Goal: Task Accomplishment & Management: Use online tool/utility

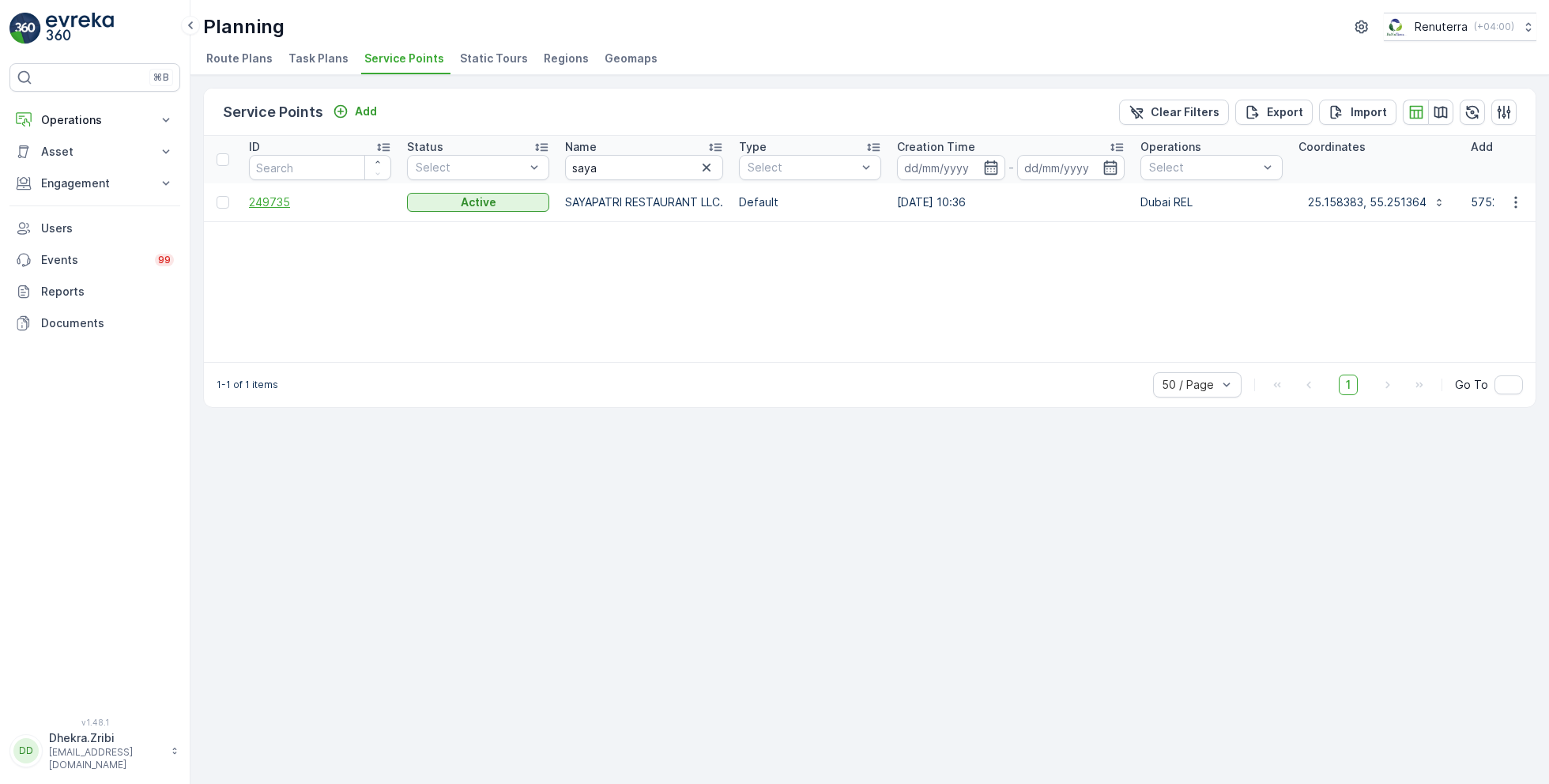
click at [265, 204] on span "249735" at bounding box center [319, 202] width 142 height 16
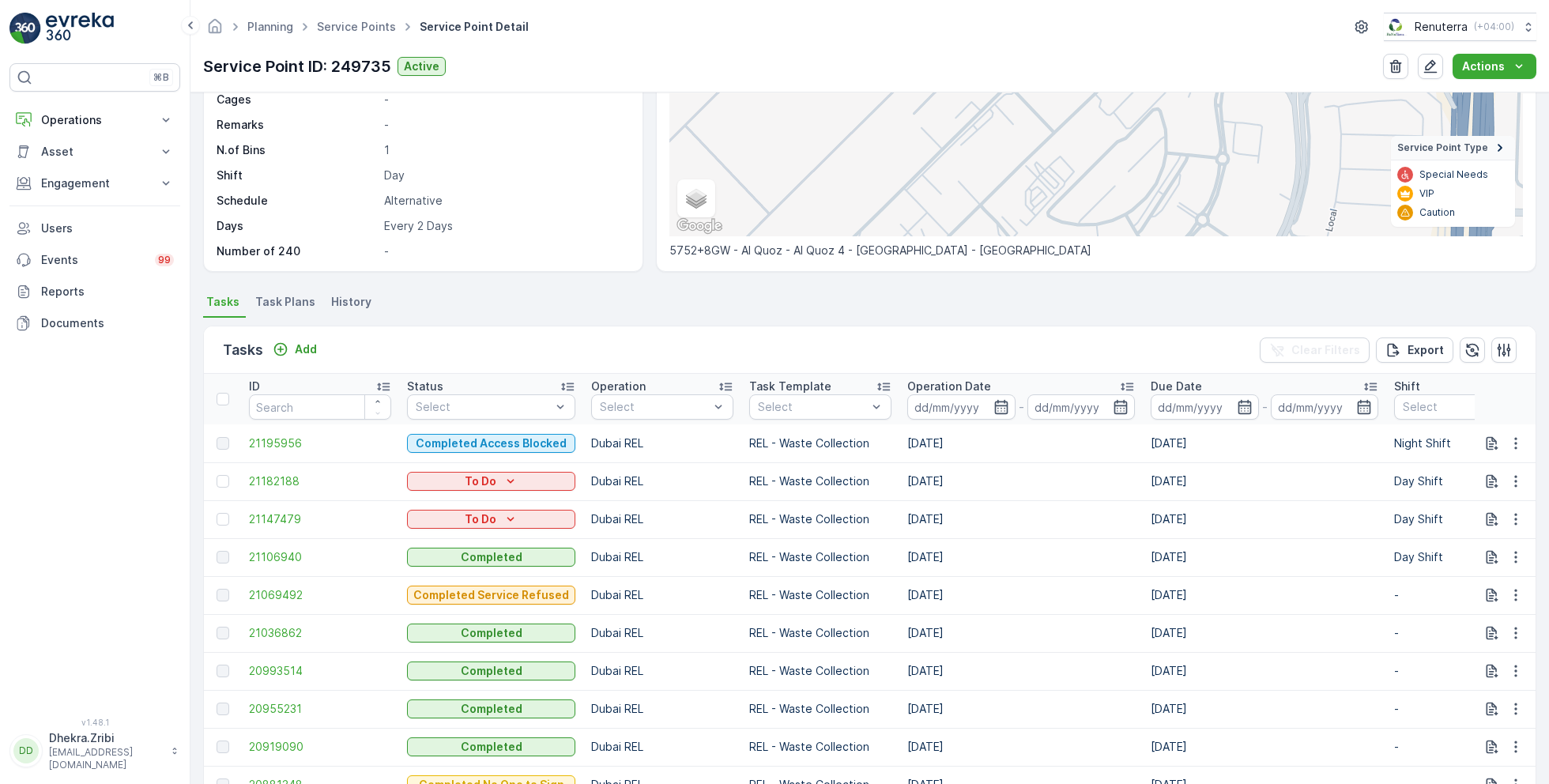
scroll to position [235, 0]
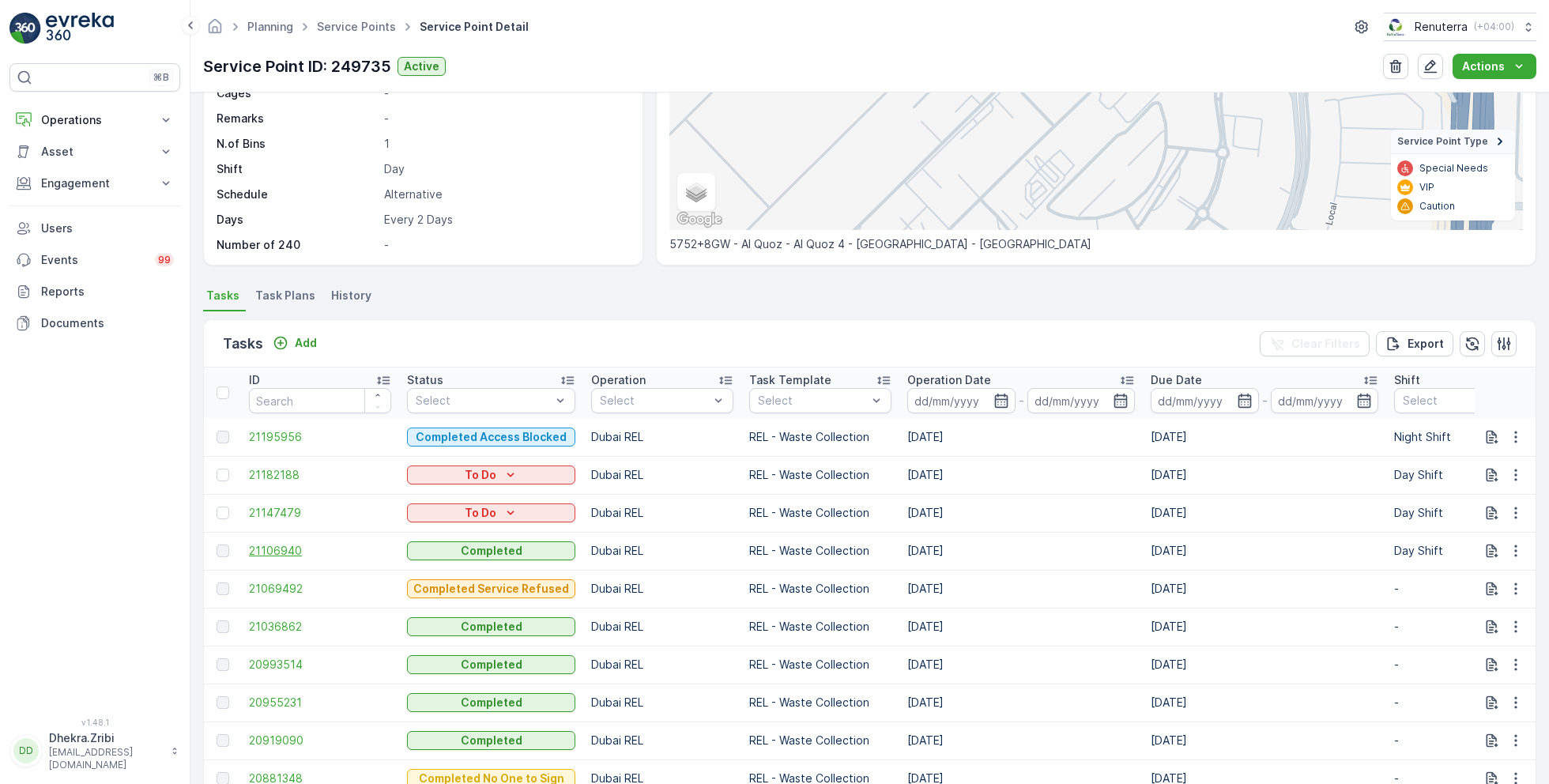
click at [280, 555] on span "21106940" at bounding box center [319, 551] width 142 height 16
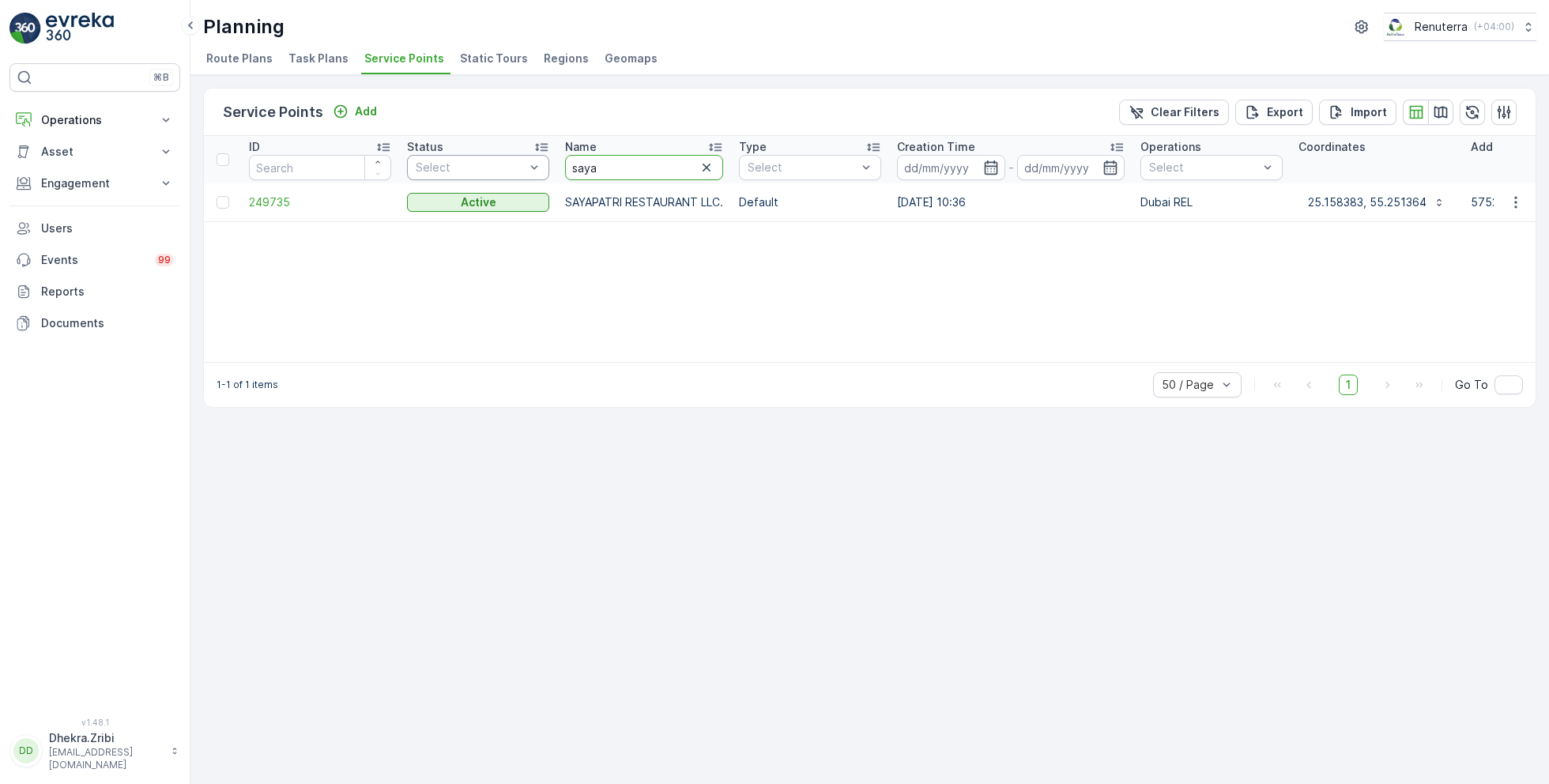
drag, startPoint x: 621, startPoint y: 164, endPoint x: 535, endPoint y: 164, distance: 86.0
type input "adr"
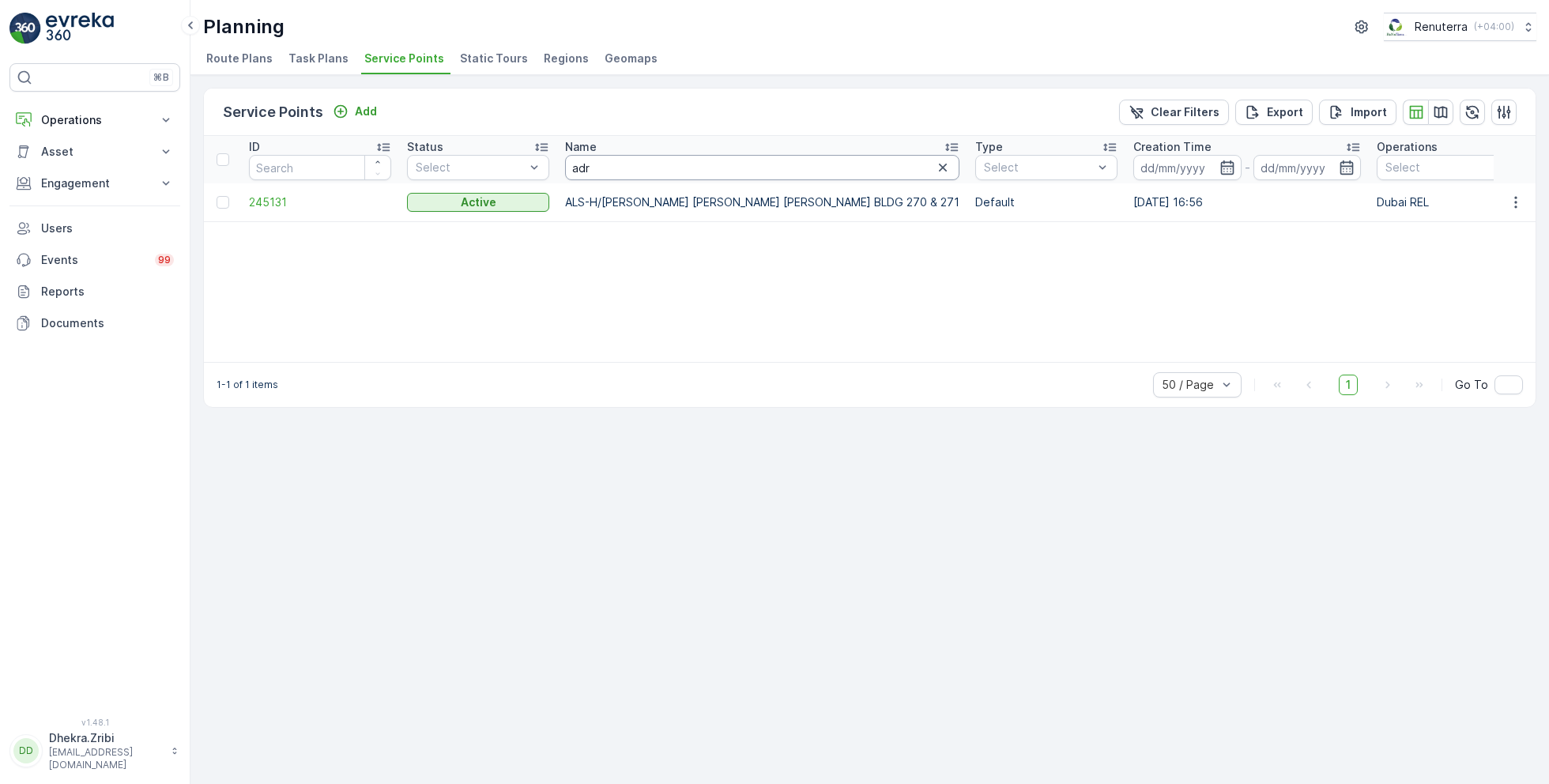
click at [613, 177] on input "adr" at bounding box center [761, 167] width 394 height 25
type input "ad"
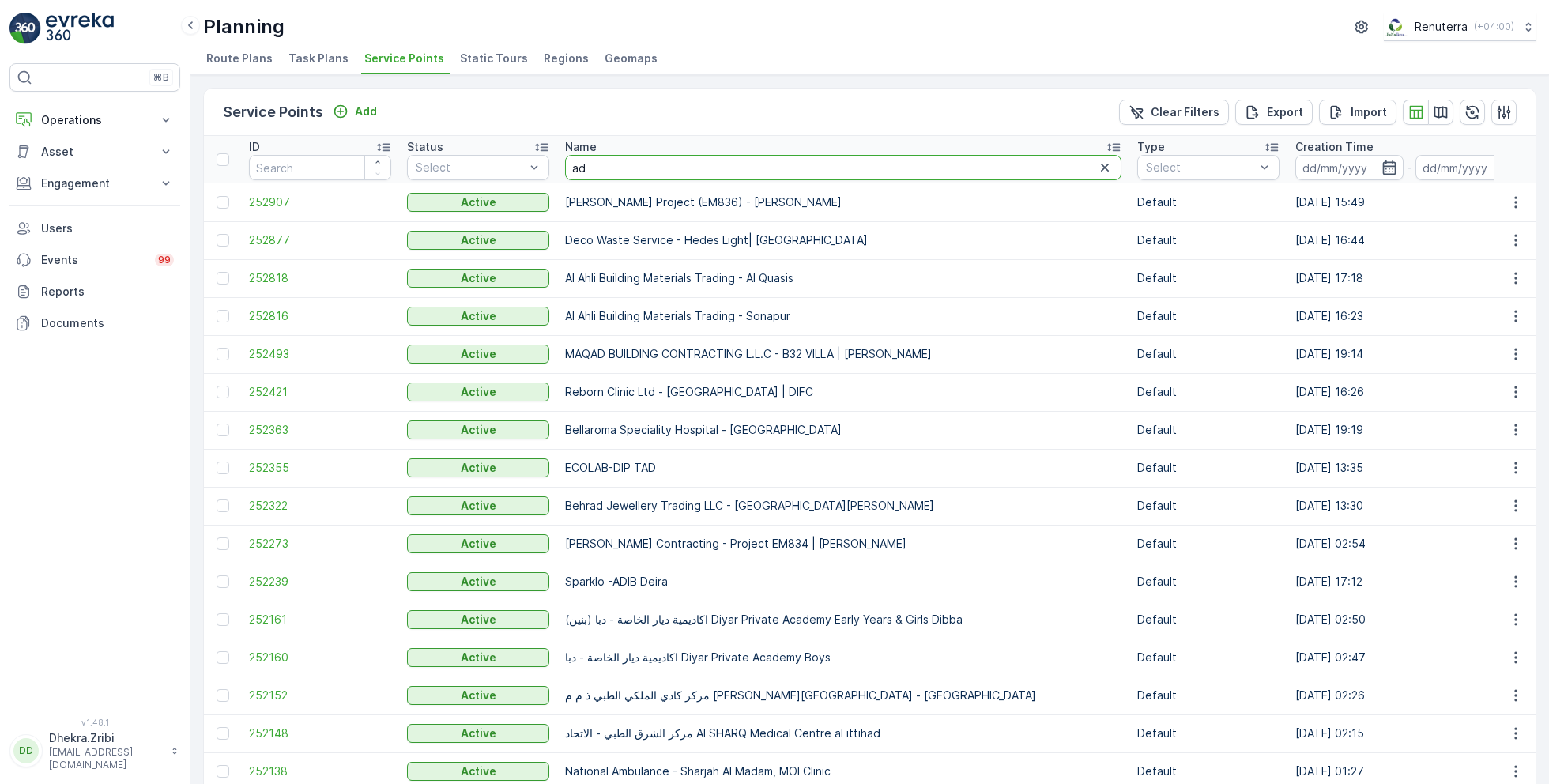
click at [612, 168] on input "ad" at bounding box center [842, 167] width 556 height 25
type input "ard"
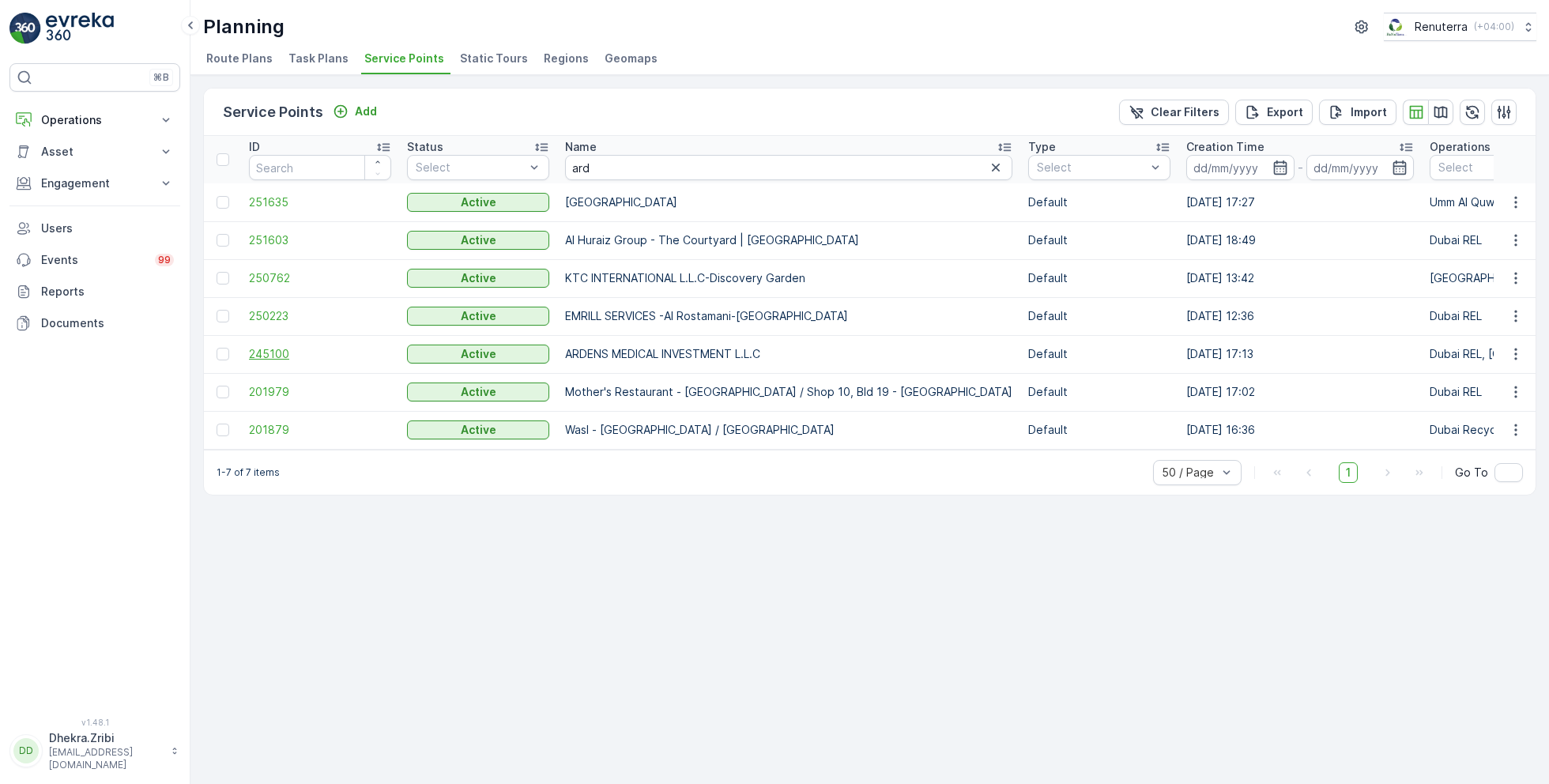
click at [270, 352] on span "245100" at bounding box center [319, 354] width 142 height 16
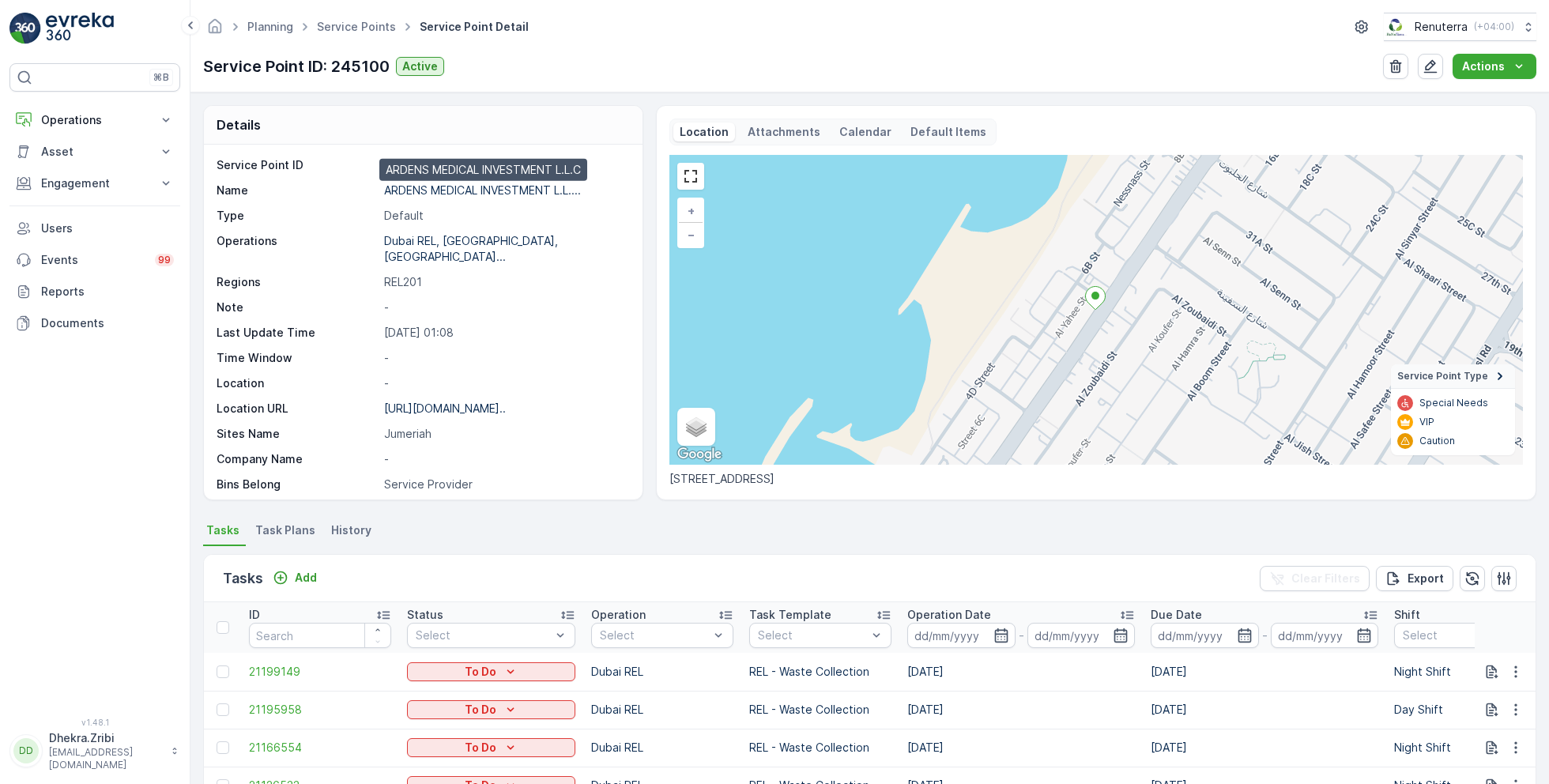
click at [485, 187] on p "ARDENS MEDICAL INVESTMENT L.L...." at bounding box center [482, 190] width 197 height 13
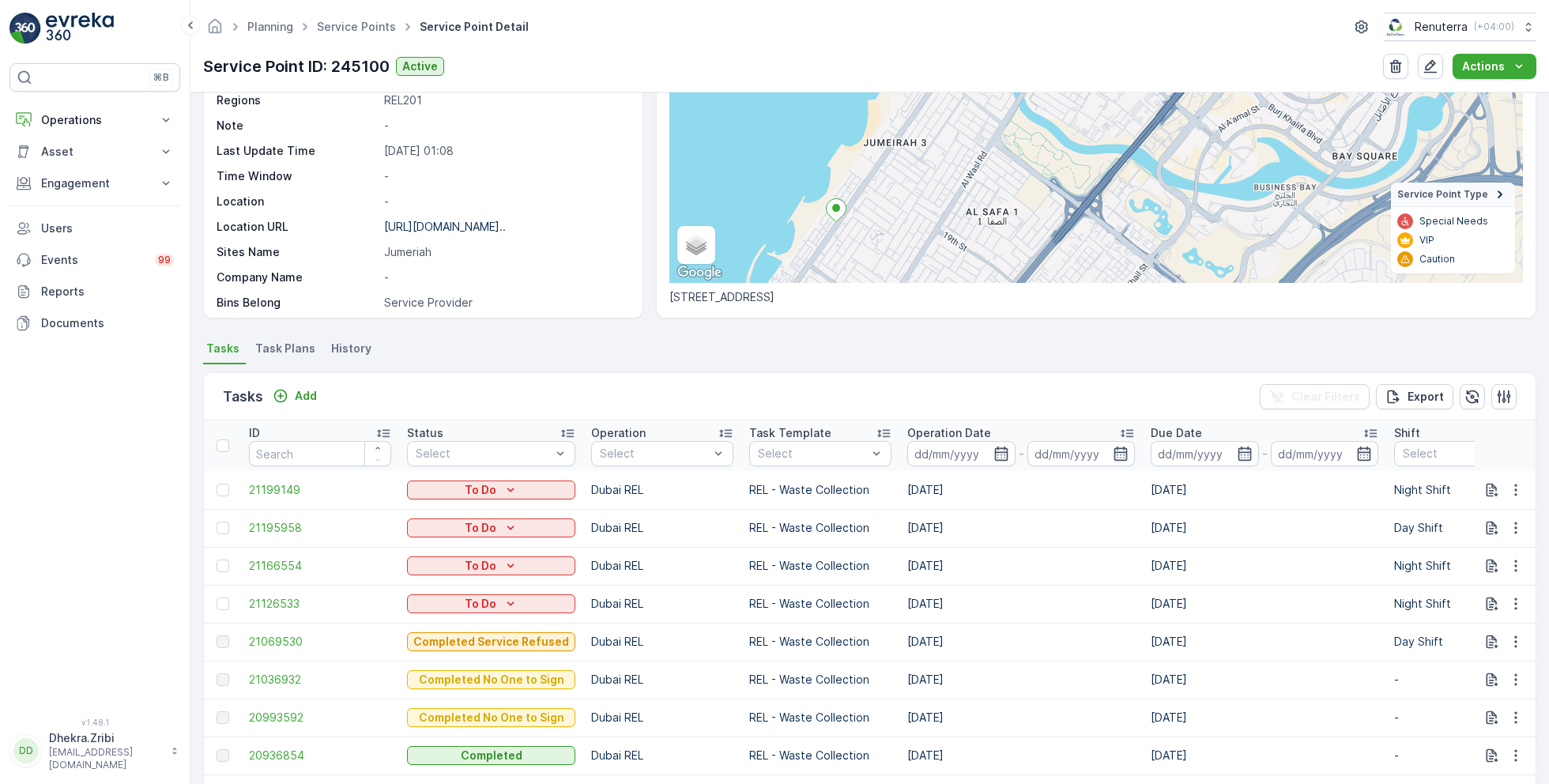
scroll to position [185, 0]
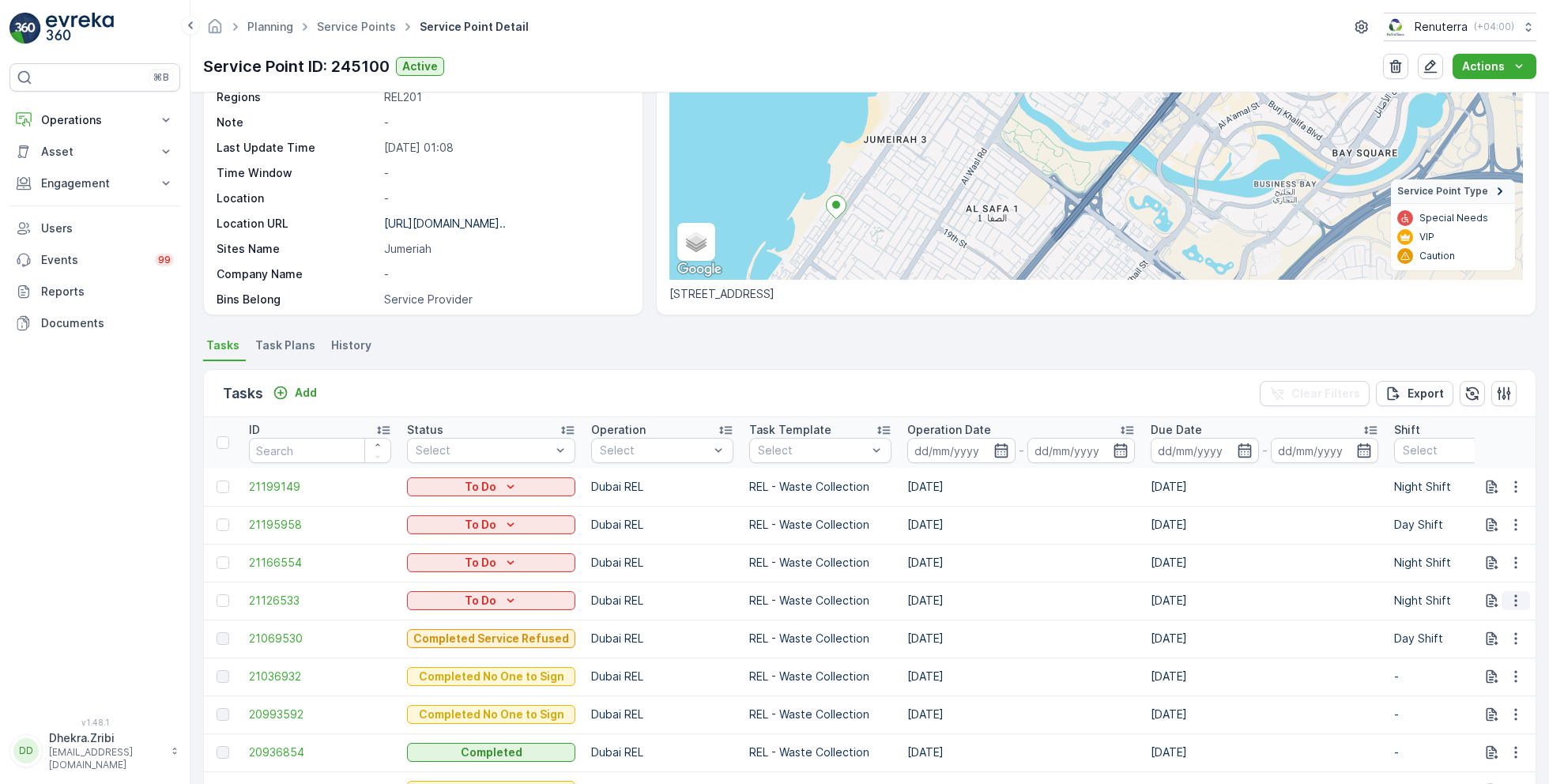
click at [1512, 593] on icon "button" at bounding box center [1516, 600] width 16 height 16
click at [1464, 663] on span "Change Route" at bounding box center [1475, 667] width 77 height 16
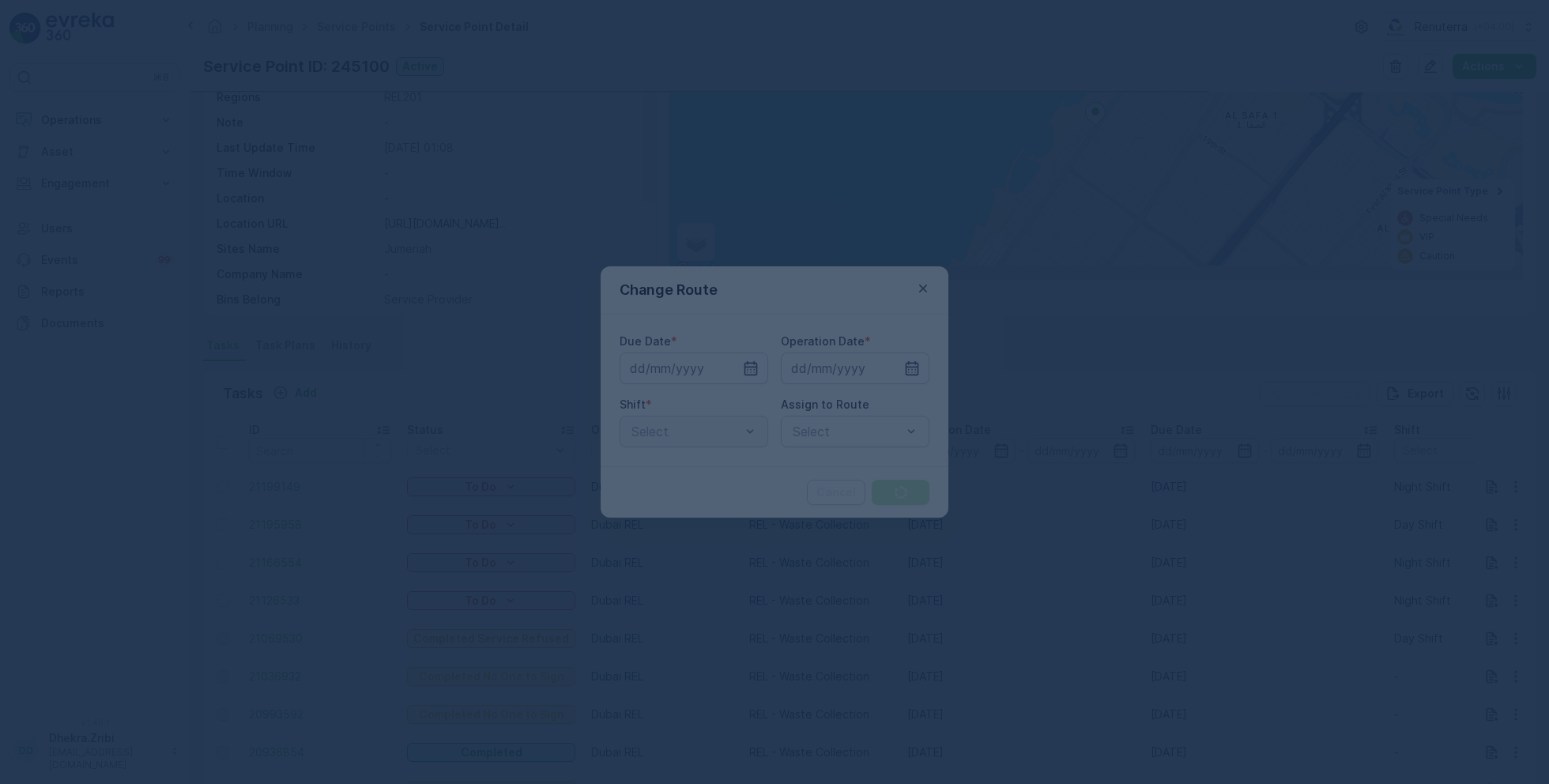
type input "[DATE]"
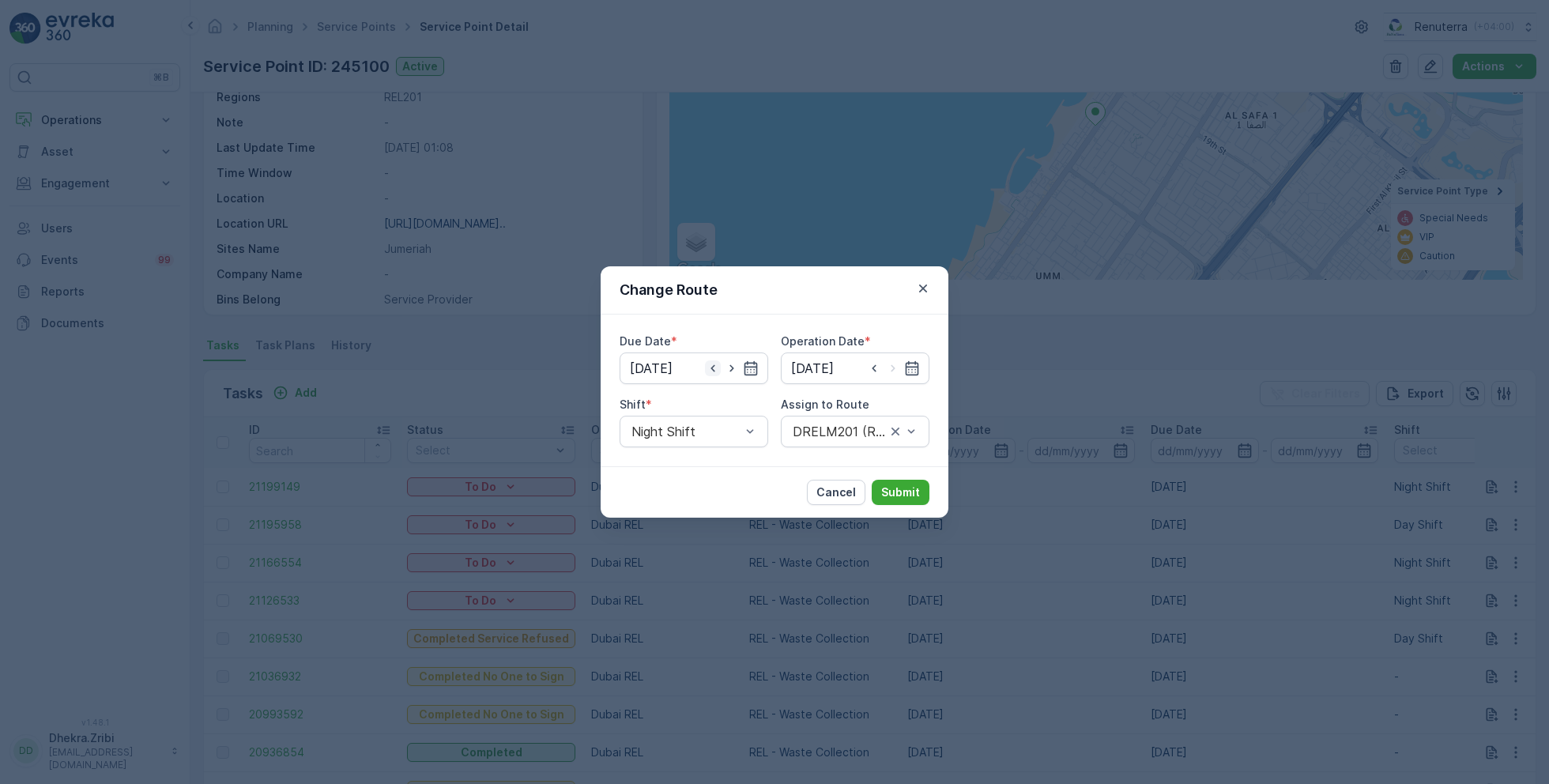
click at [714, 370] on icon "button" at bounding box center [713, 368] width 16 height 16
type input "[DATE]"
click at [896, 365] on input at bounding box center [855, 368] width 149 height 31
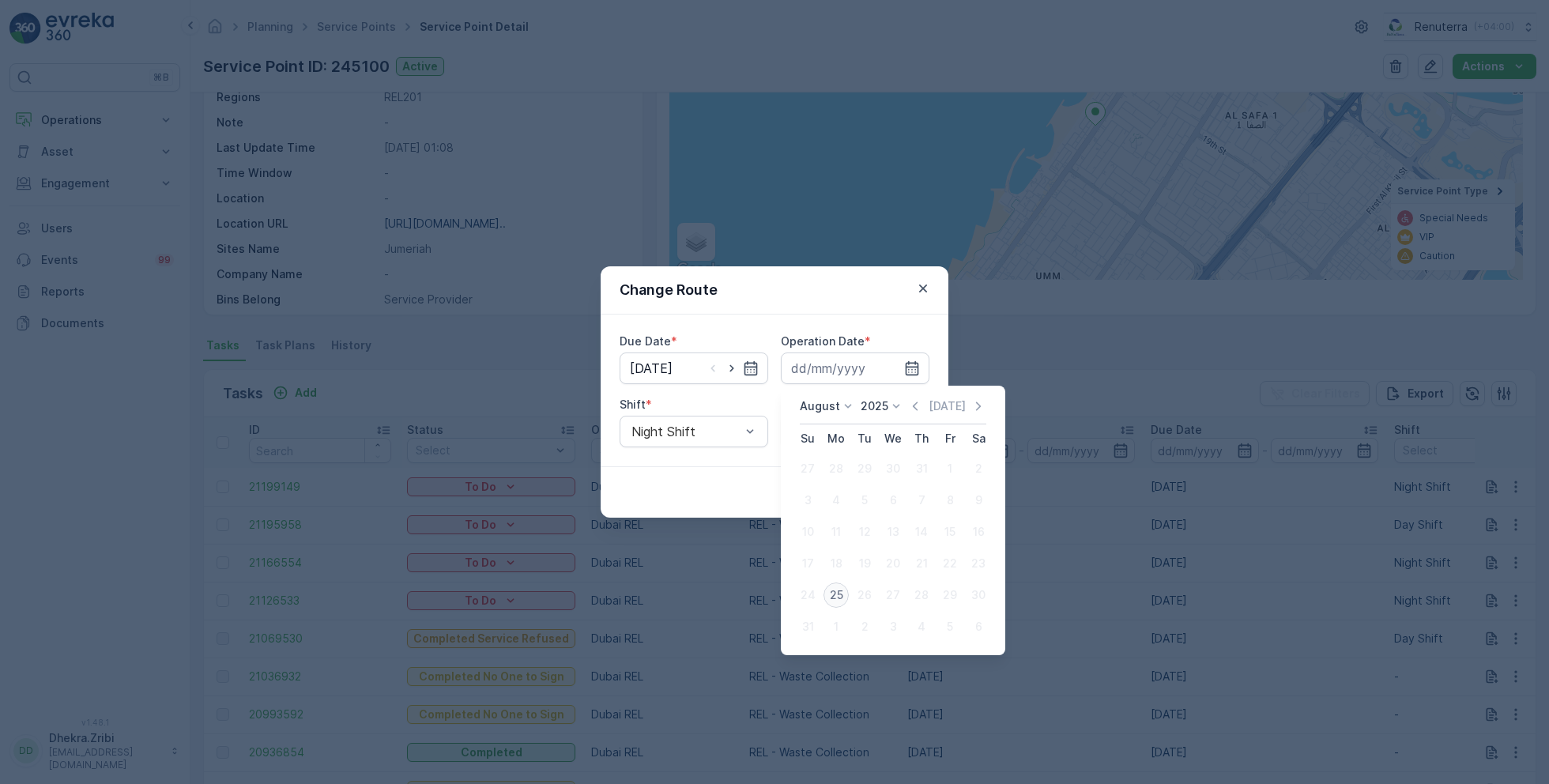
click at [829, 592] on div "25" at bounding box center [835, 594] width 25 height 25
type input "[DATE]"
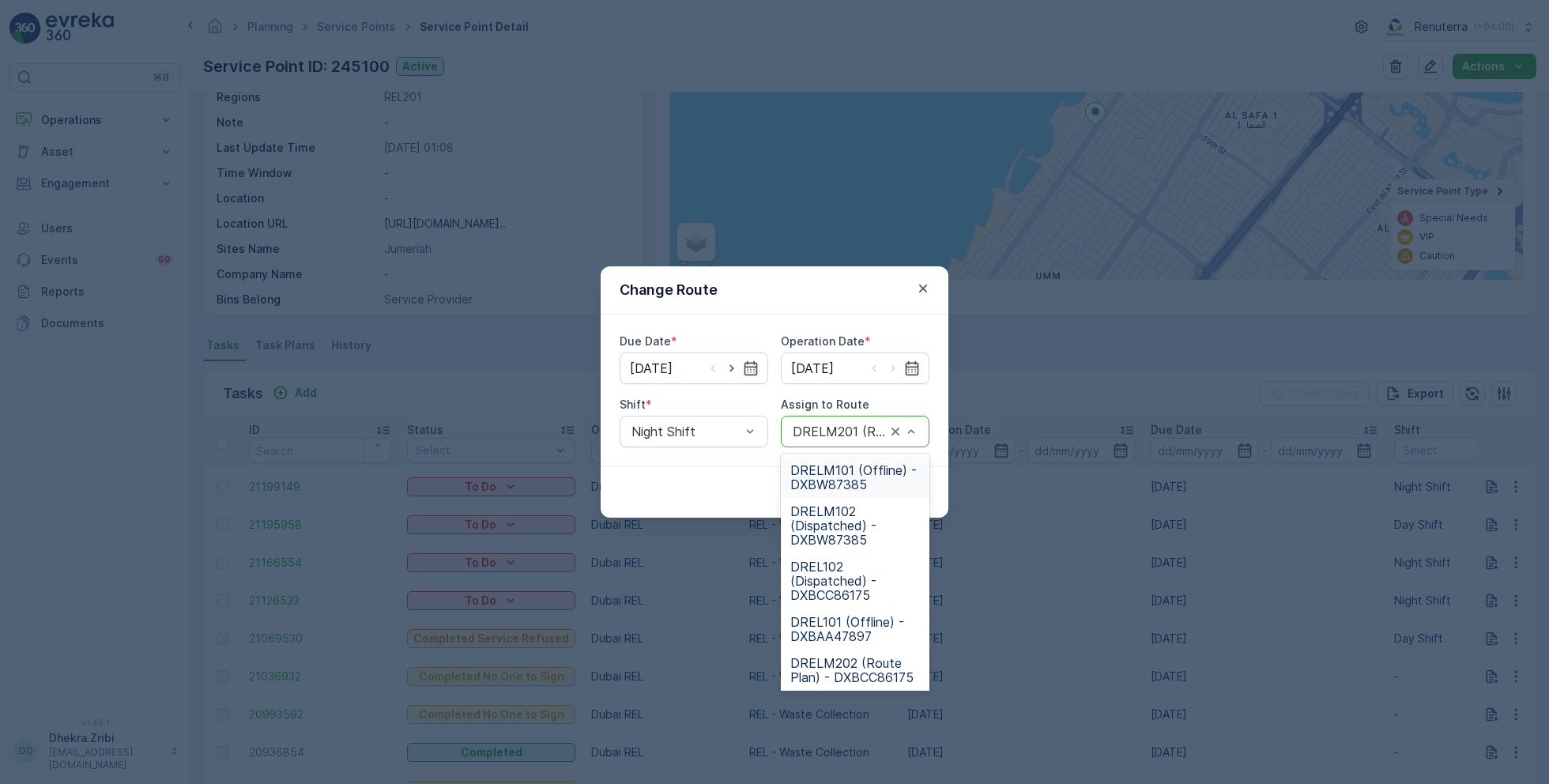
click at [837, 428] on div at bounding box center [839, 432] width 97 height 14
click at [837, 530] on span "DRELM102 (Dispatched) - DXBW87385" at bounding box center [855, 525] width 130 height 43
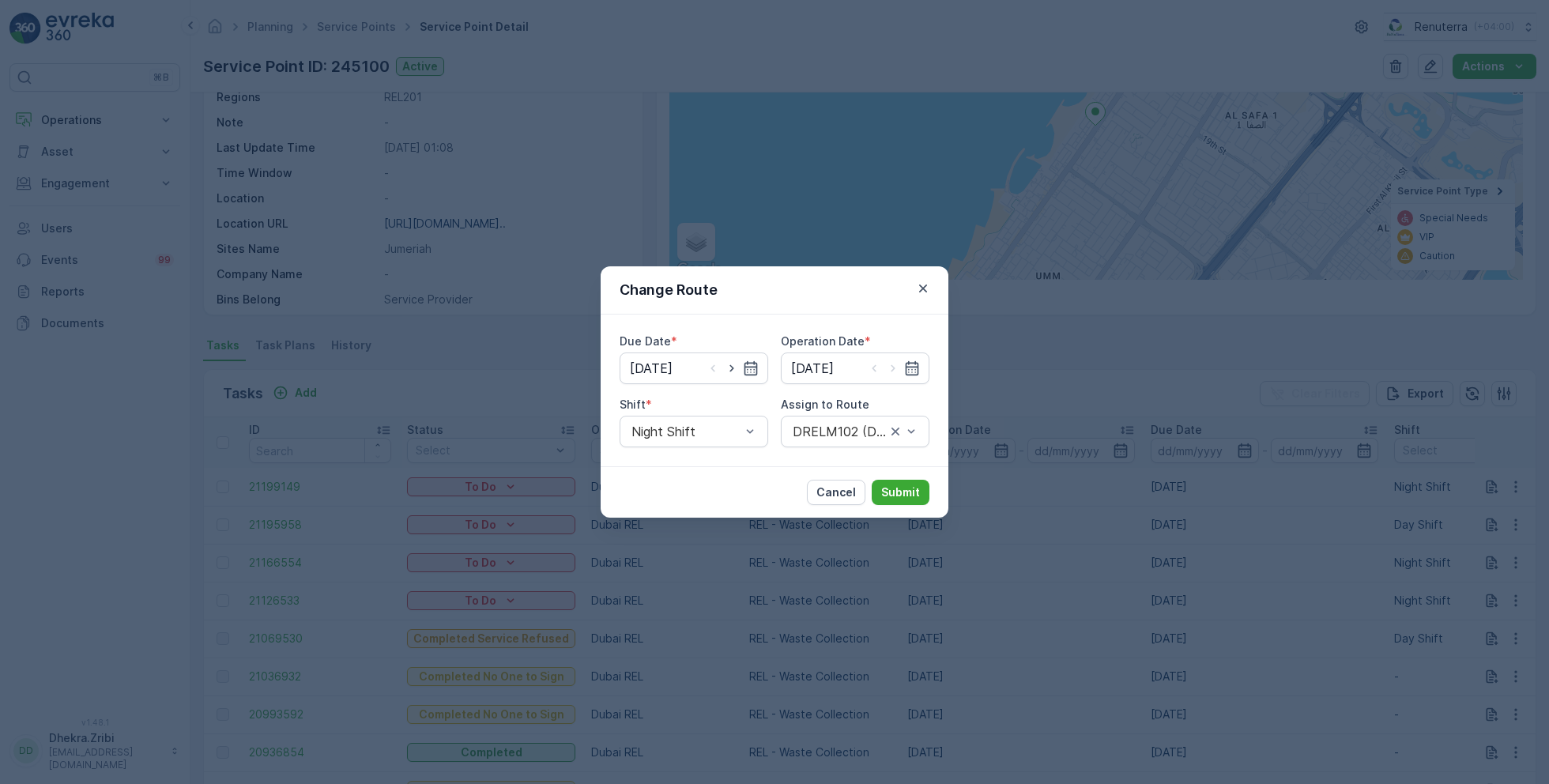
click at [900, 478] on div "Cancel Submit" at bounding box center [774, 492] width 348 height 51
click at [900, 500] on button "Submit" at bounding box center [901, 492] width 57 height 25
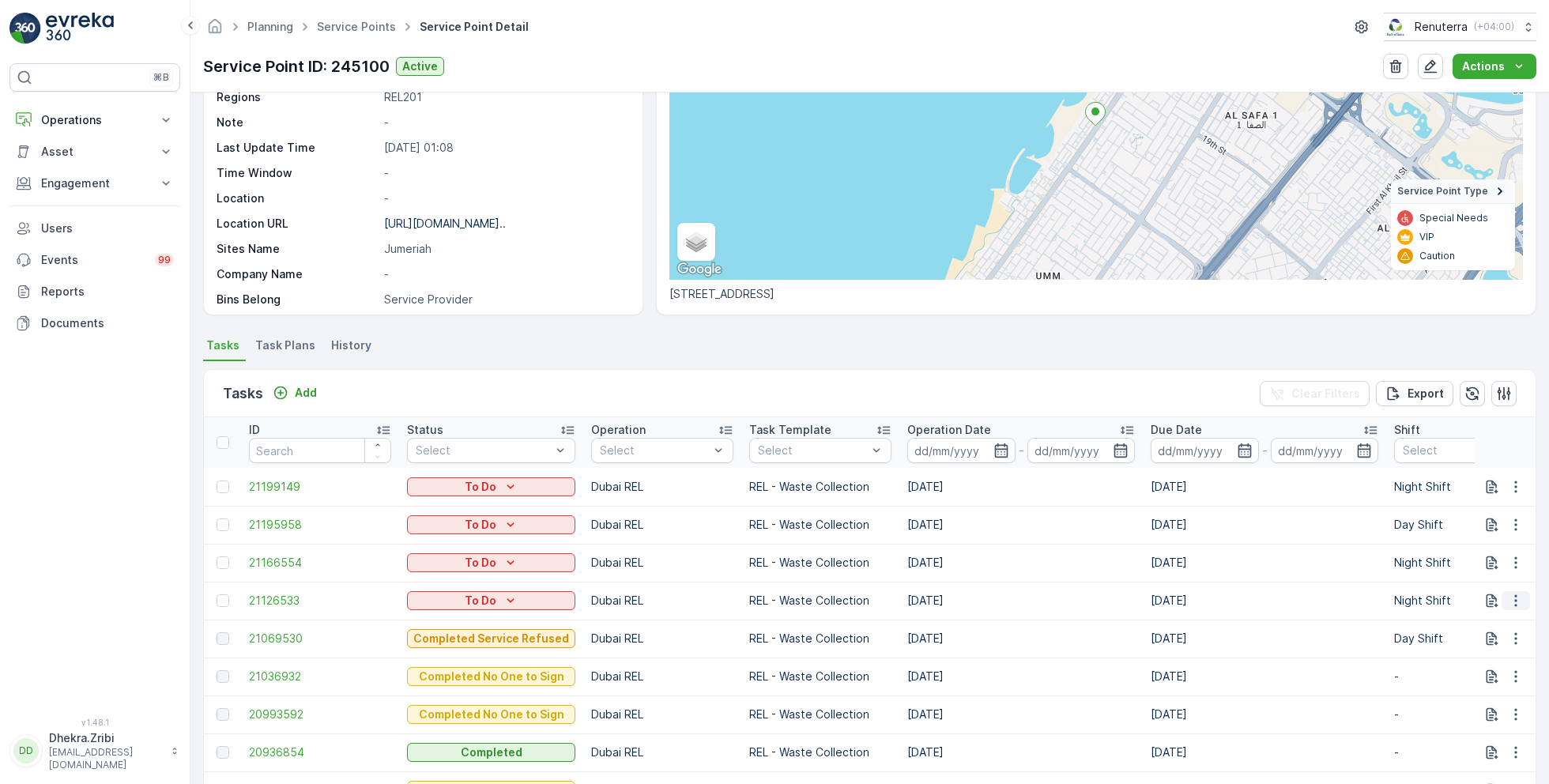
click at [1519, 595] on icon "button" at bounding box center [1516, 600] width 16 height 16
click at [1465, 683] on span "Remove from Route" at bounding box center [1490, 689] width 107 height 16
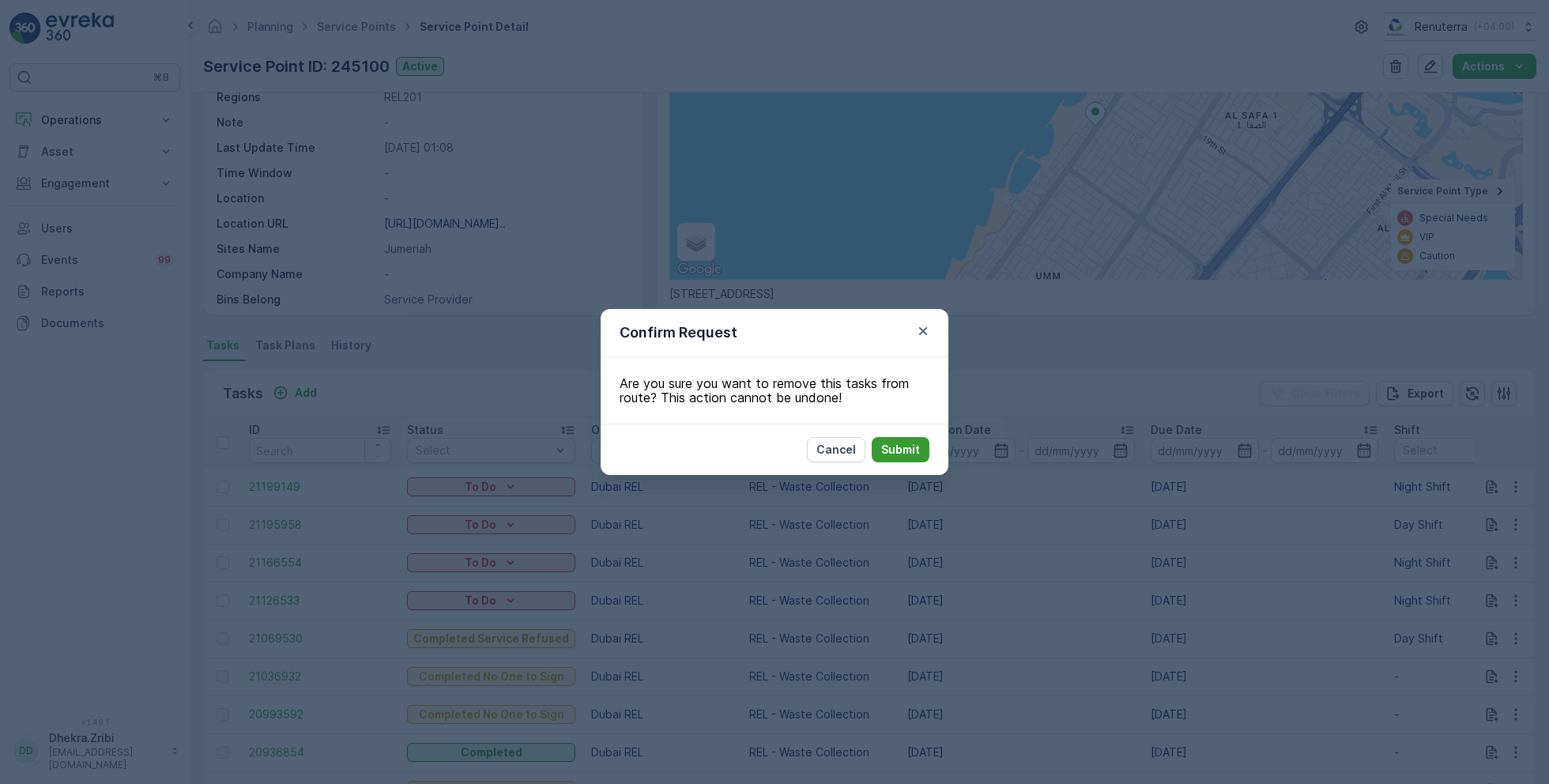
click at [914, 449] on p "Submit" at bounding box center [901, 450] width 39 height 16
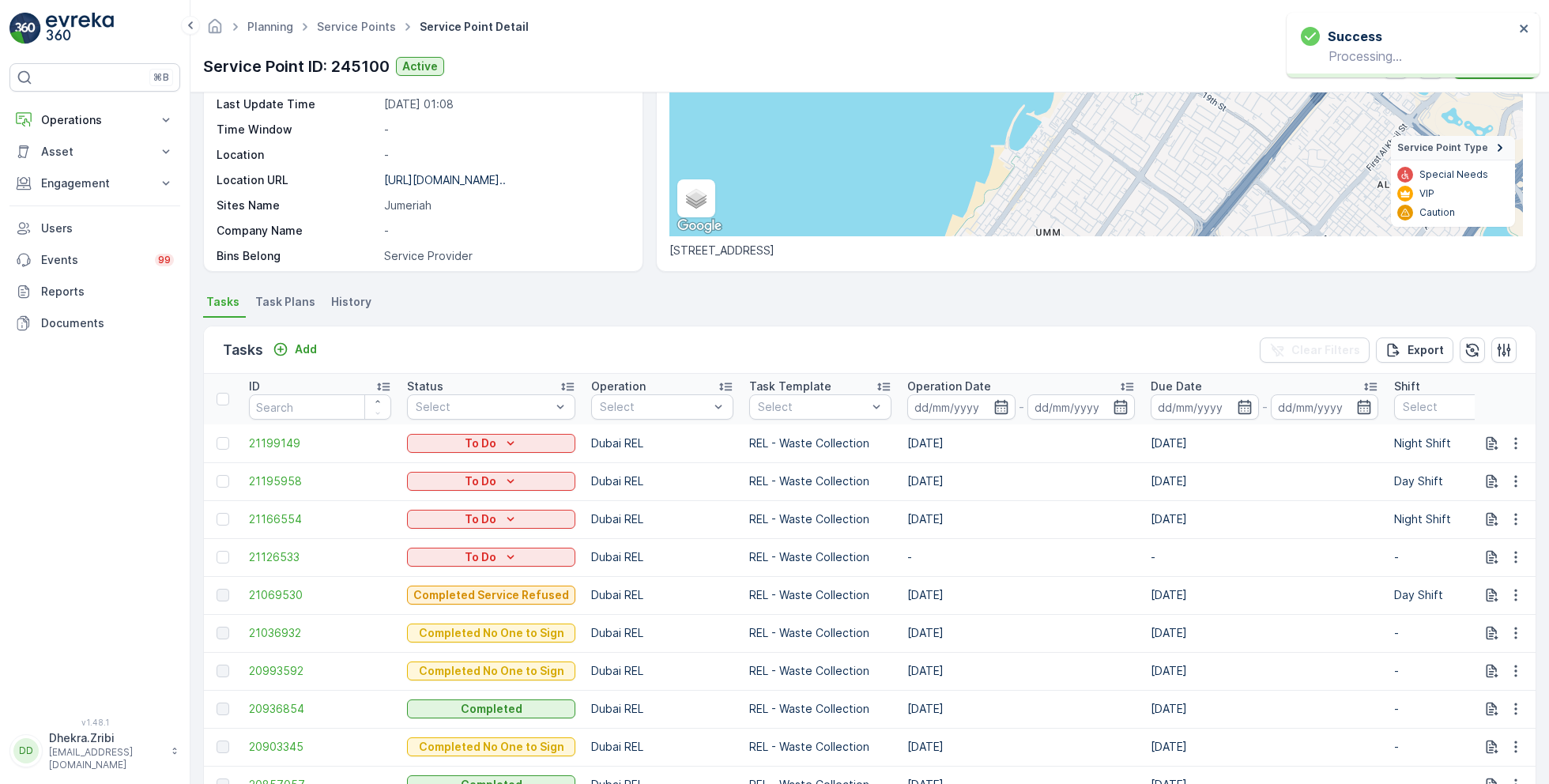
scroll to position [236, 0]
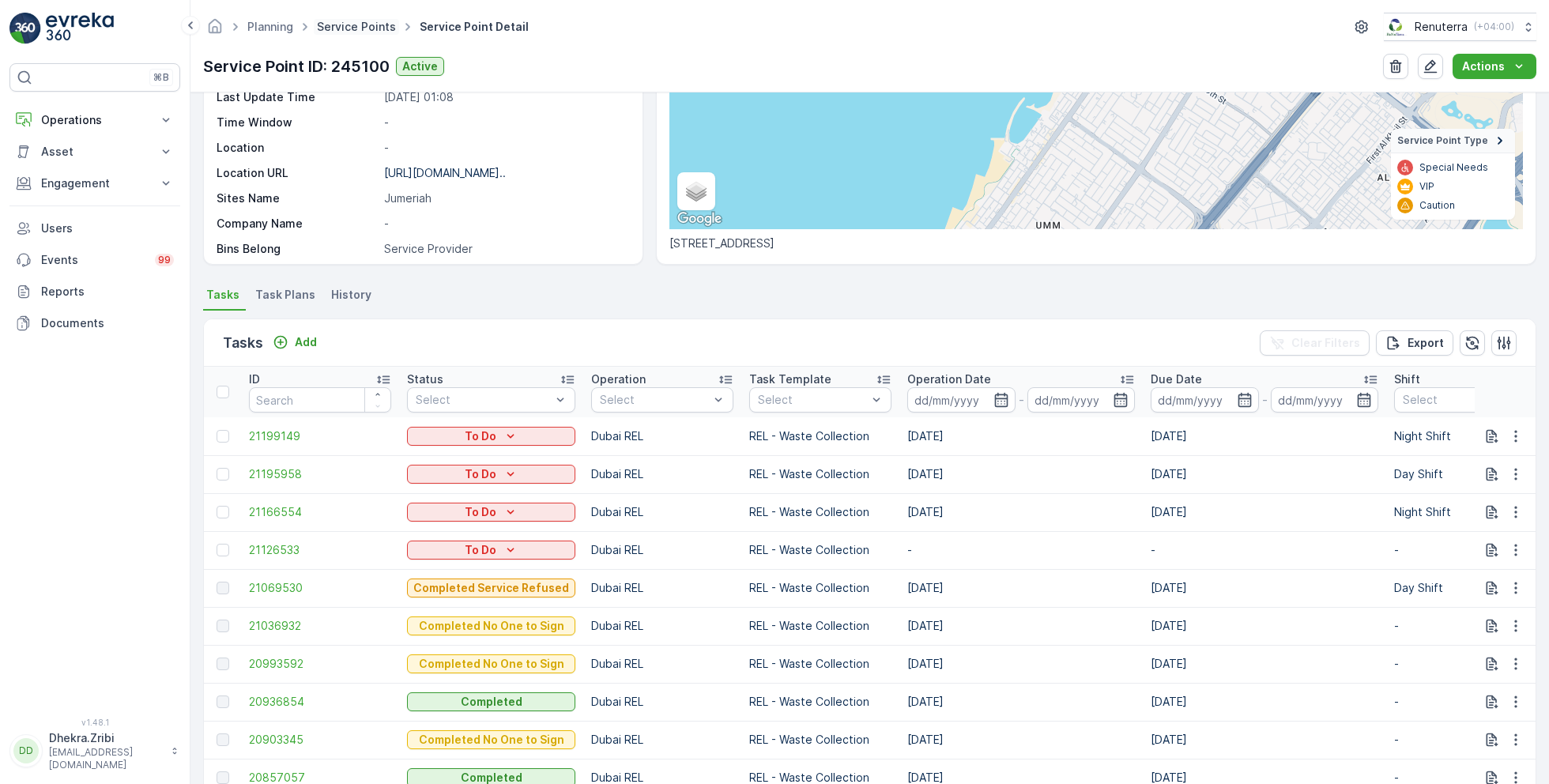
click at [345, 26] on link "Service Points" at bounding box center [356, 26] width 79 height 13
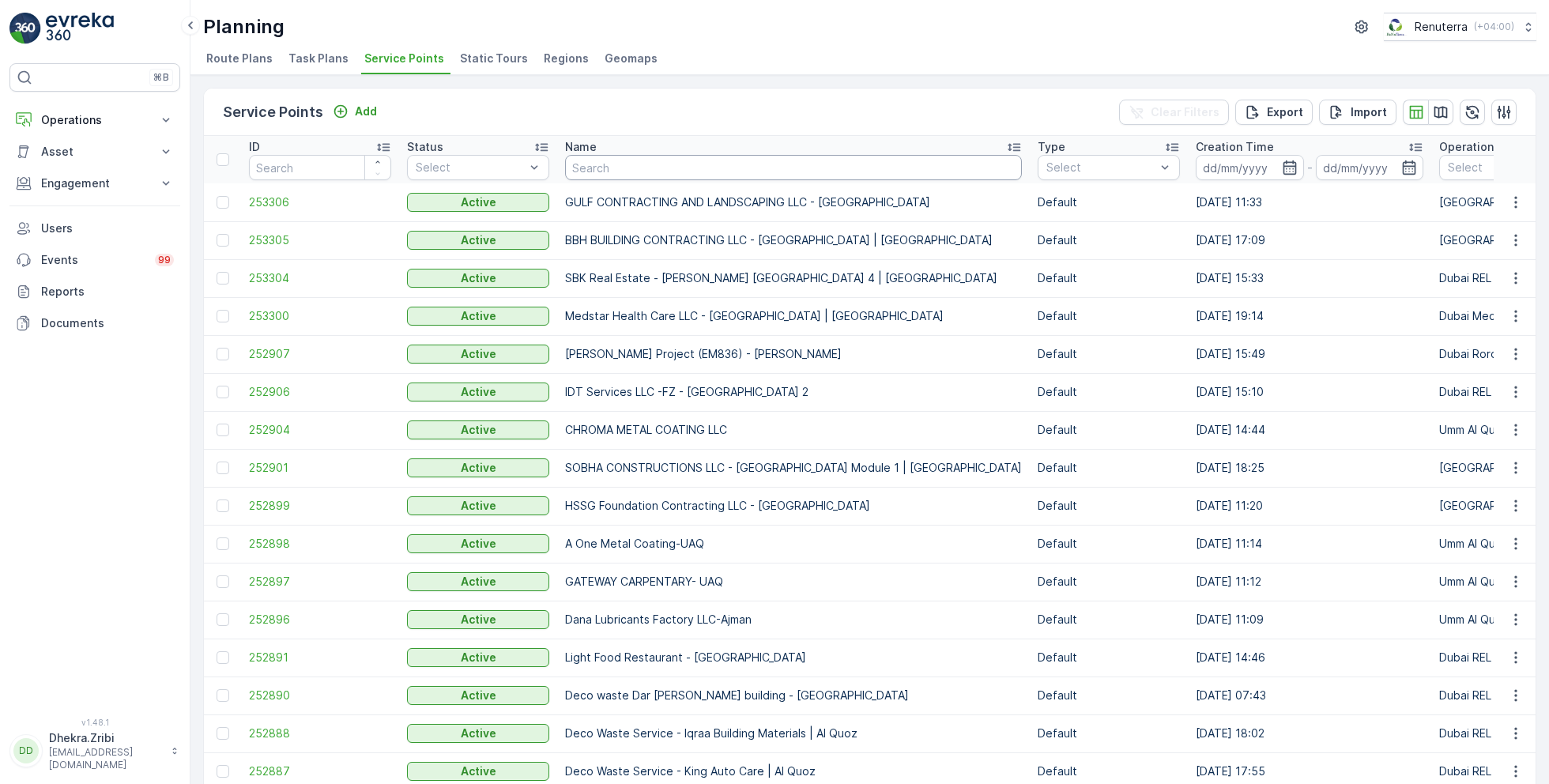
click at [617, 171] on input "text" at bounding box center [793, 167] width 457 height 25
type input "shred"
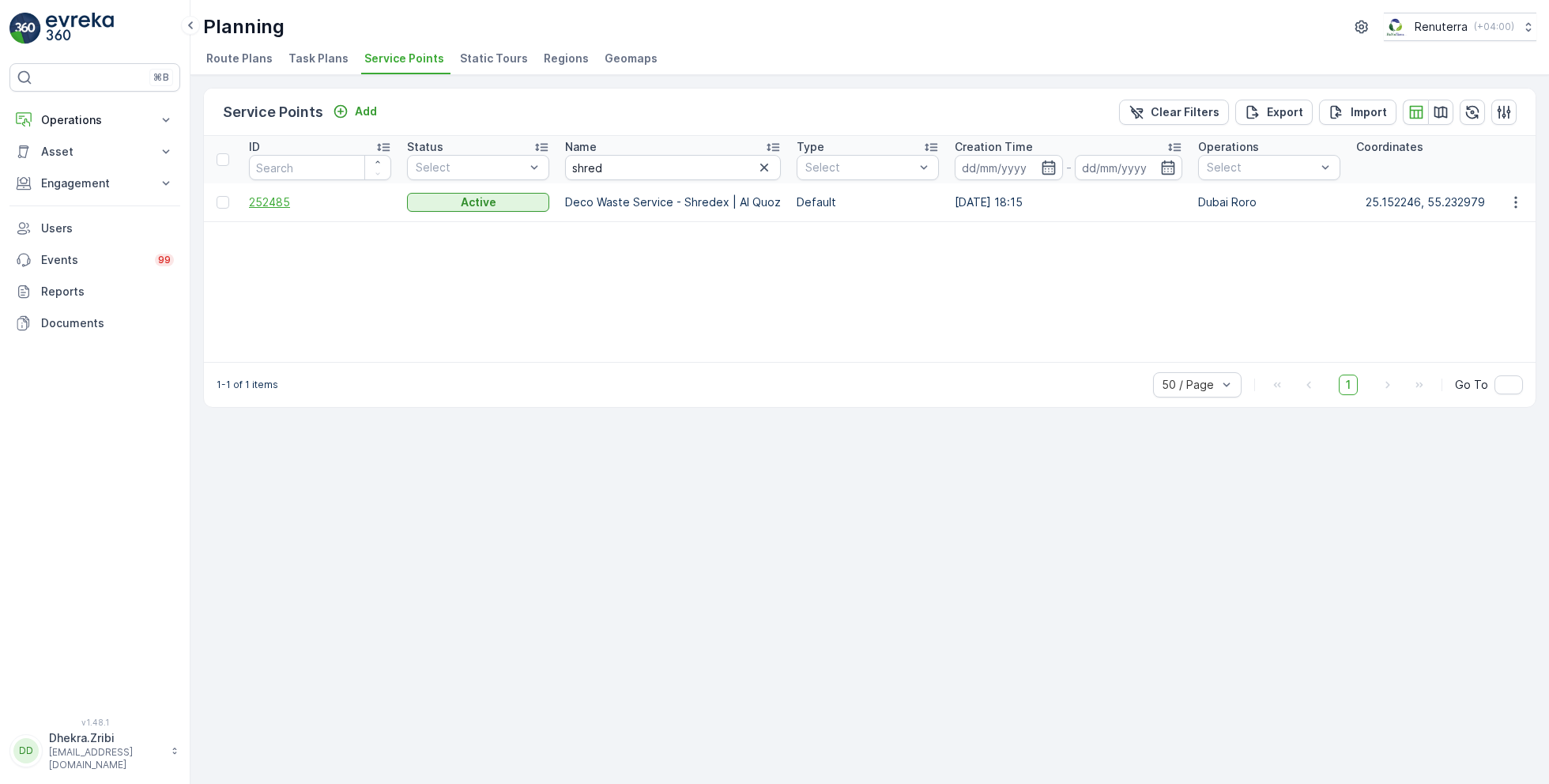
click at [295, 201] on span "252485" at bounding box center [319, 202] width 142 height 16
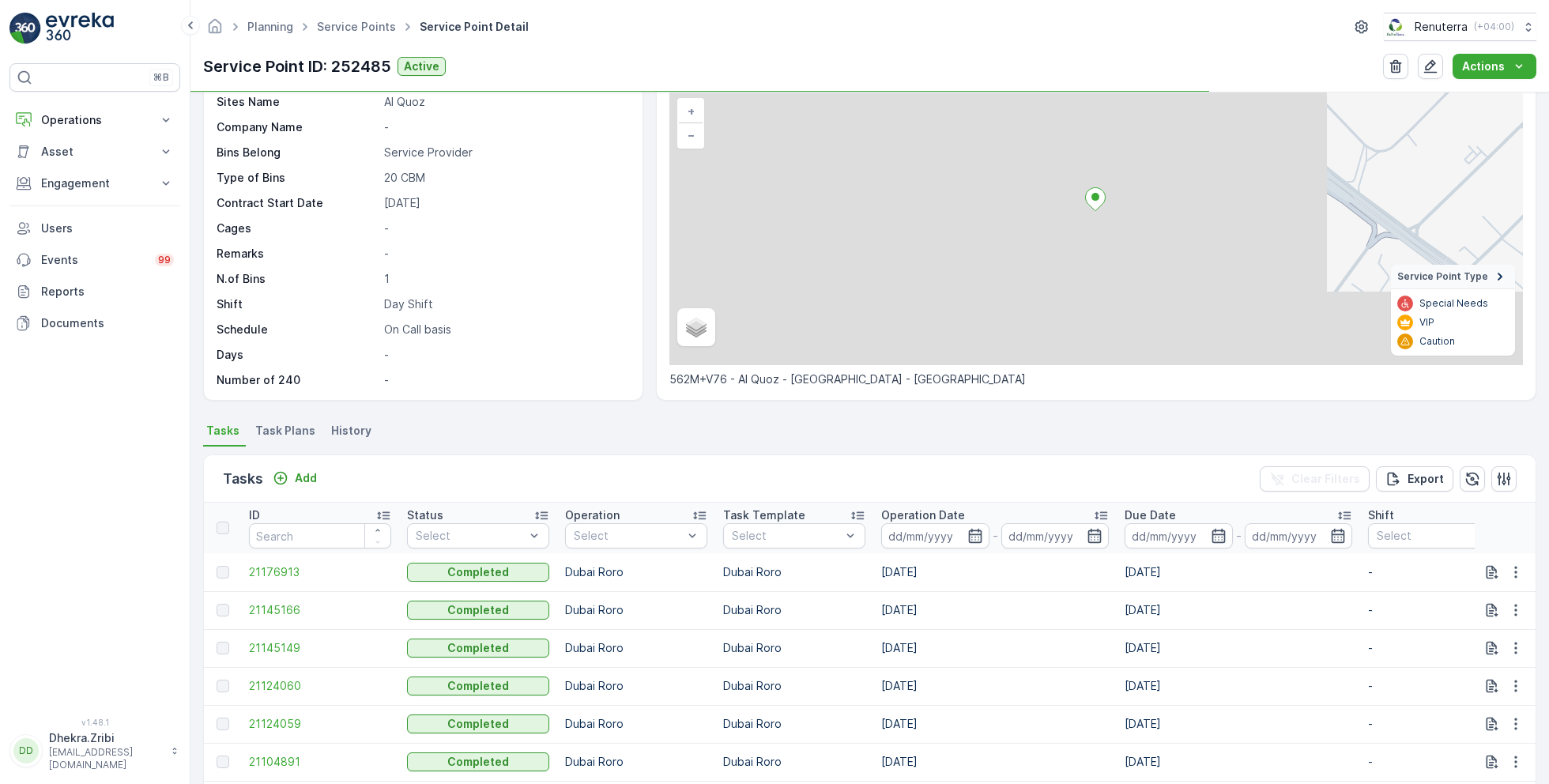
scroll to position [109, 0]
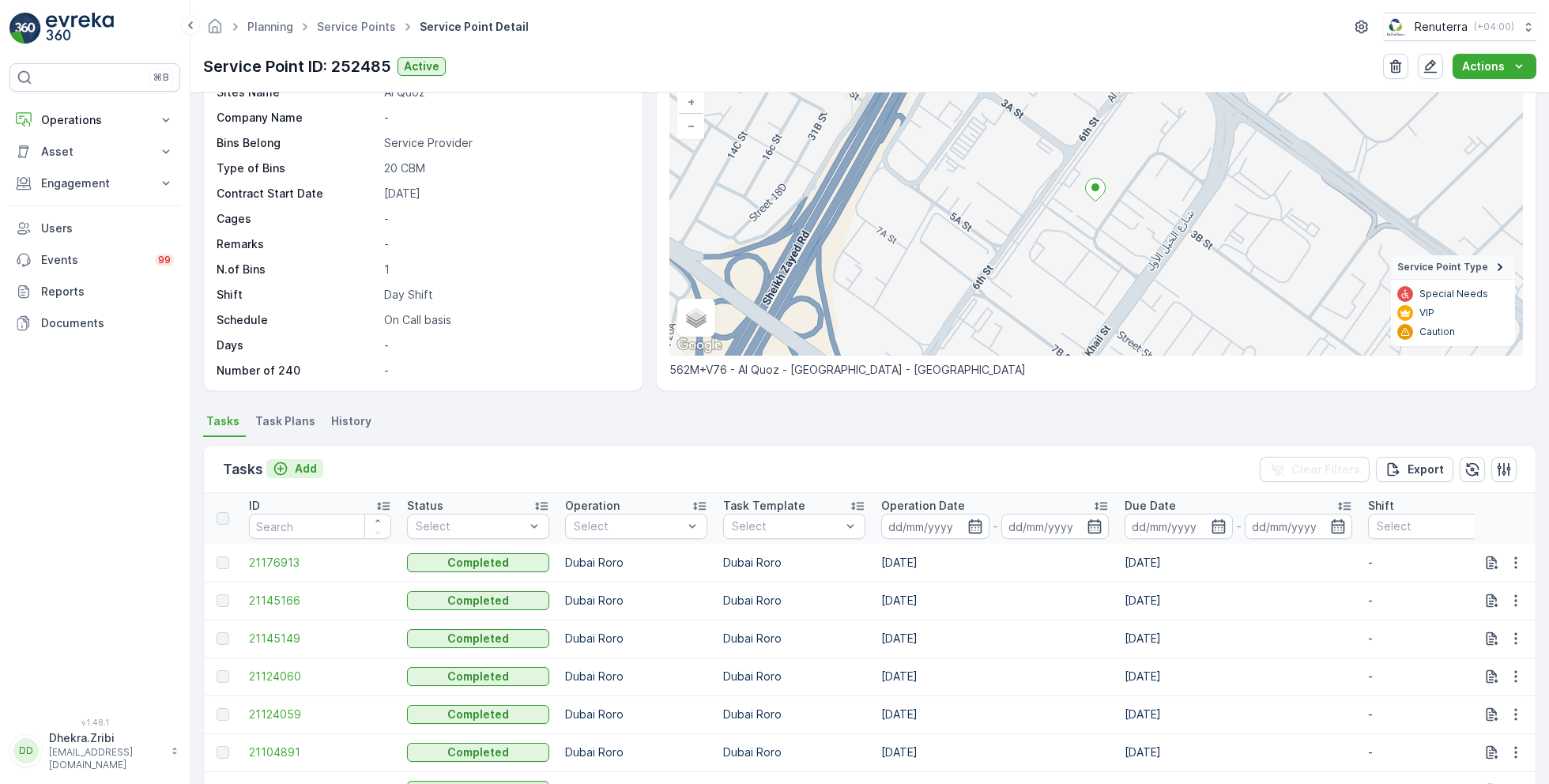
click at [301, 462] on p "Add" at bounding box center [305, 468] width 22 height 16
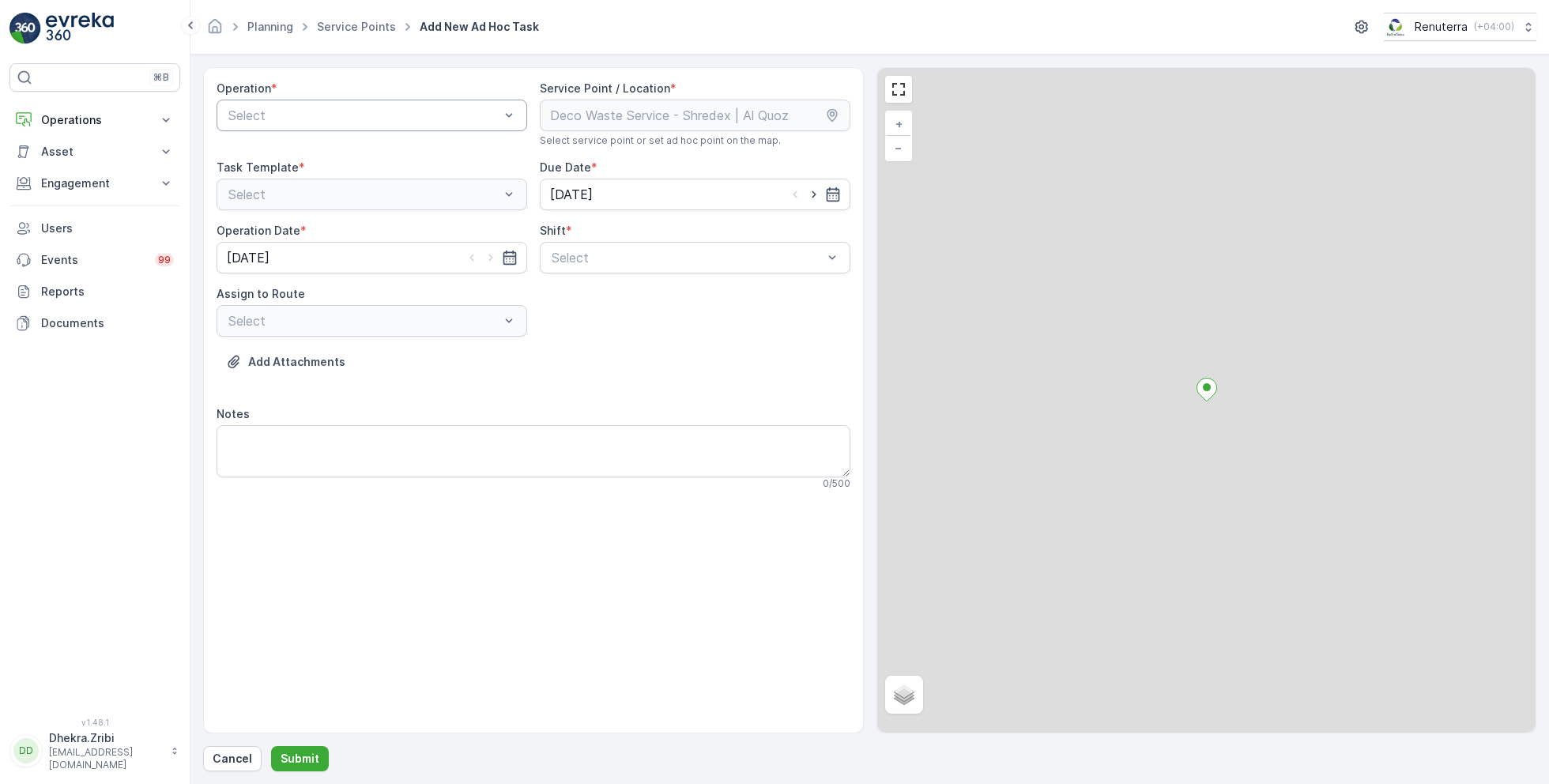
click at [366, 116] on div at bounding box center [364, 115] width 274 height 14
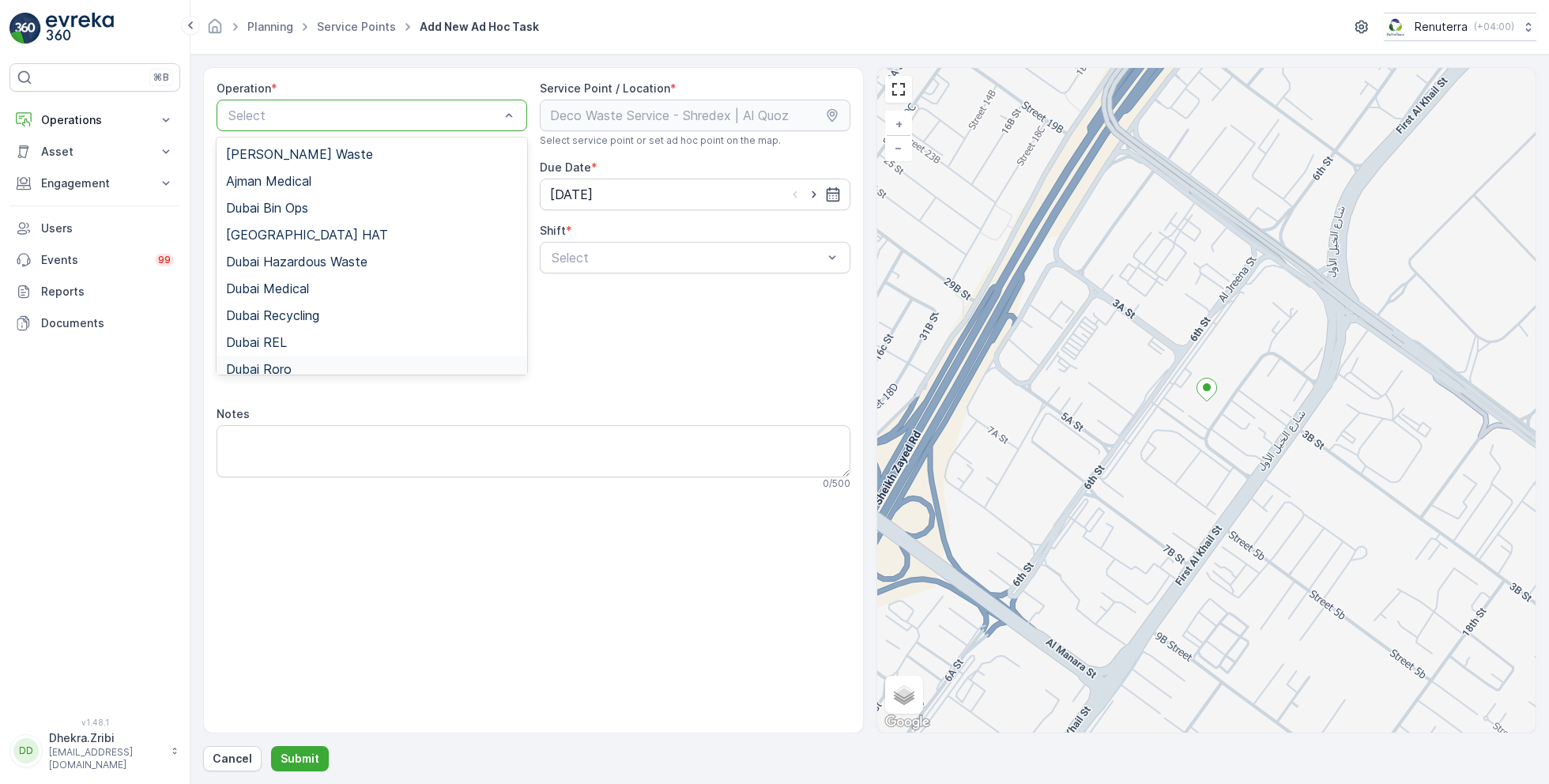
click at [284, 365] on span "Dubai Roro" at bounding box center [258, 369] width 65 height 14
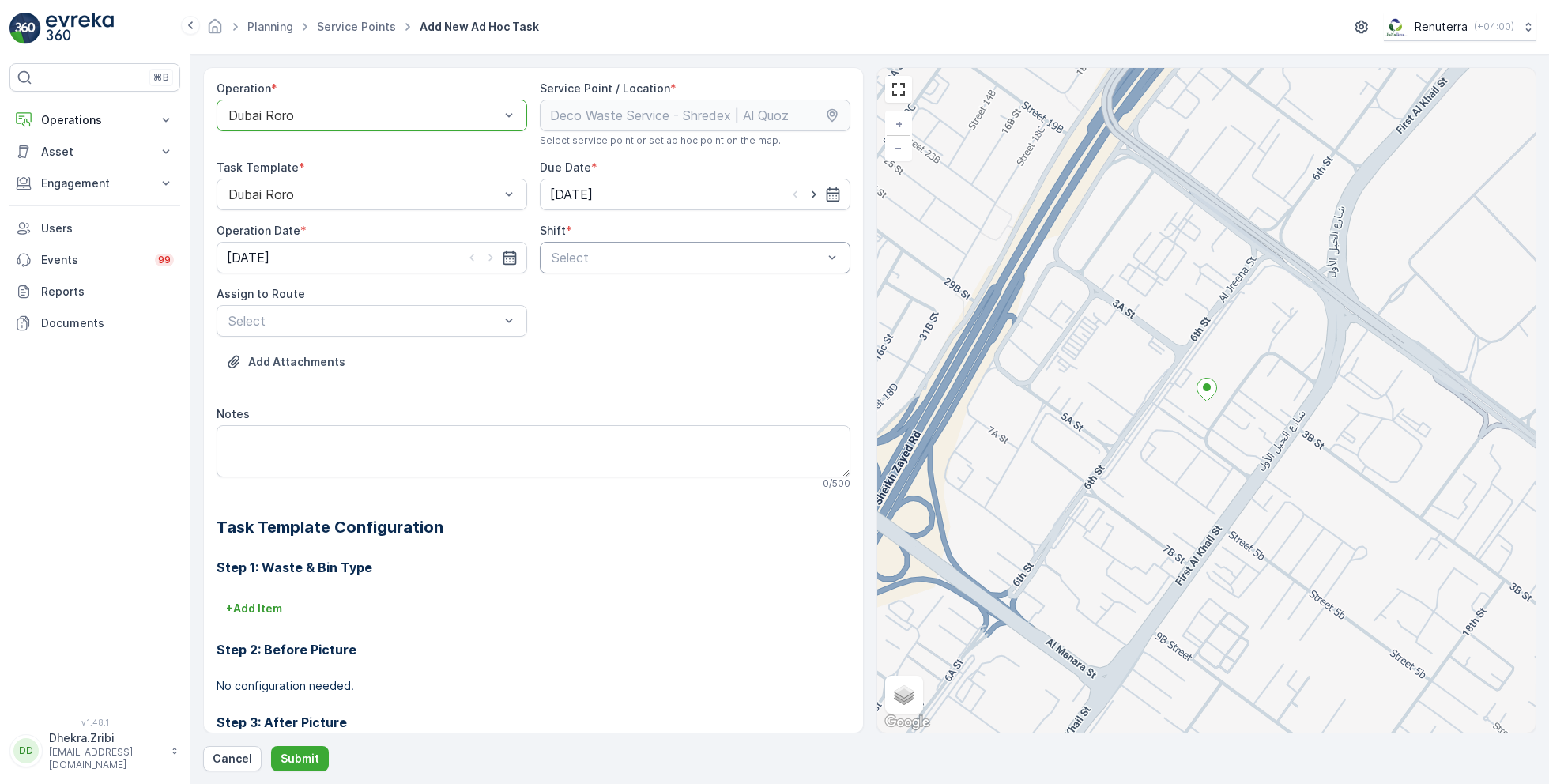
click at [667, 258] on div at bounding box center [687, 258] width 274 height 14
click at [568, 298] on span "Day Shift" at bounding box center [577, 296] width 56 height 14
click at [367, 325] on div at bounding box center [364, 321] width 274 height 14
click at [305, 381] on span "DRORO101 (Dispatched) - DXBCC95212" at bounding box center [345, 386] width 238 height 14
click at [303, 749] on button "Submit" at bounding box center [300, 758] width 57 height 25
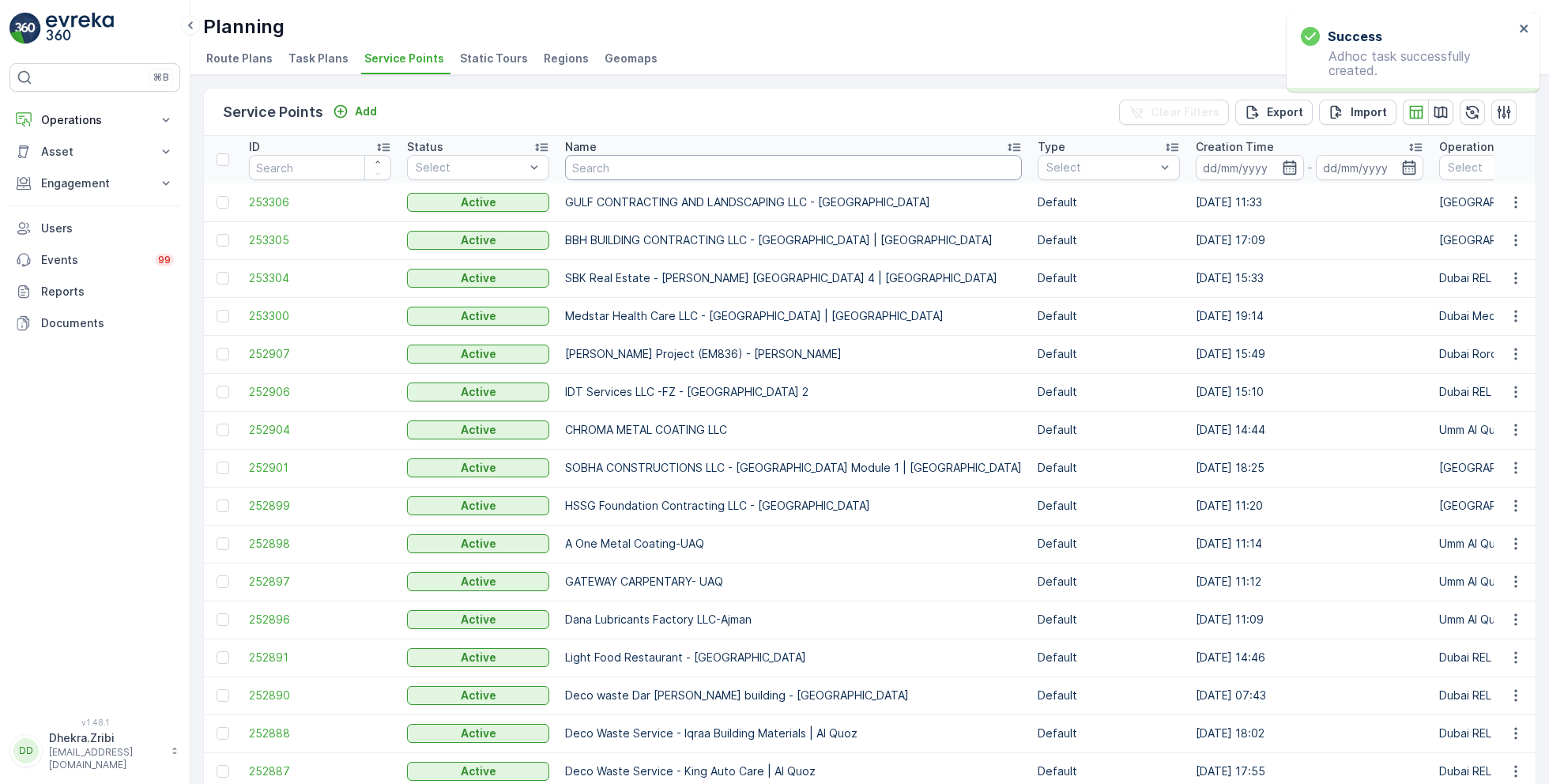
click at [607, 167] on input "text" at bounding box center [793, 167] width 457 height 25
type input "shred"
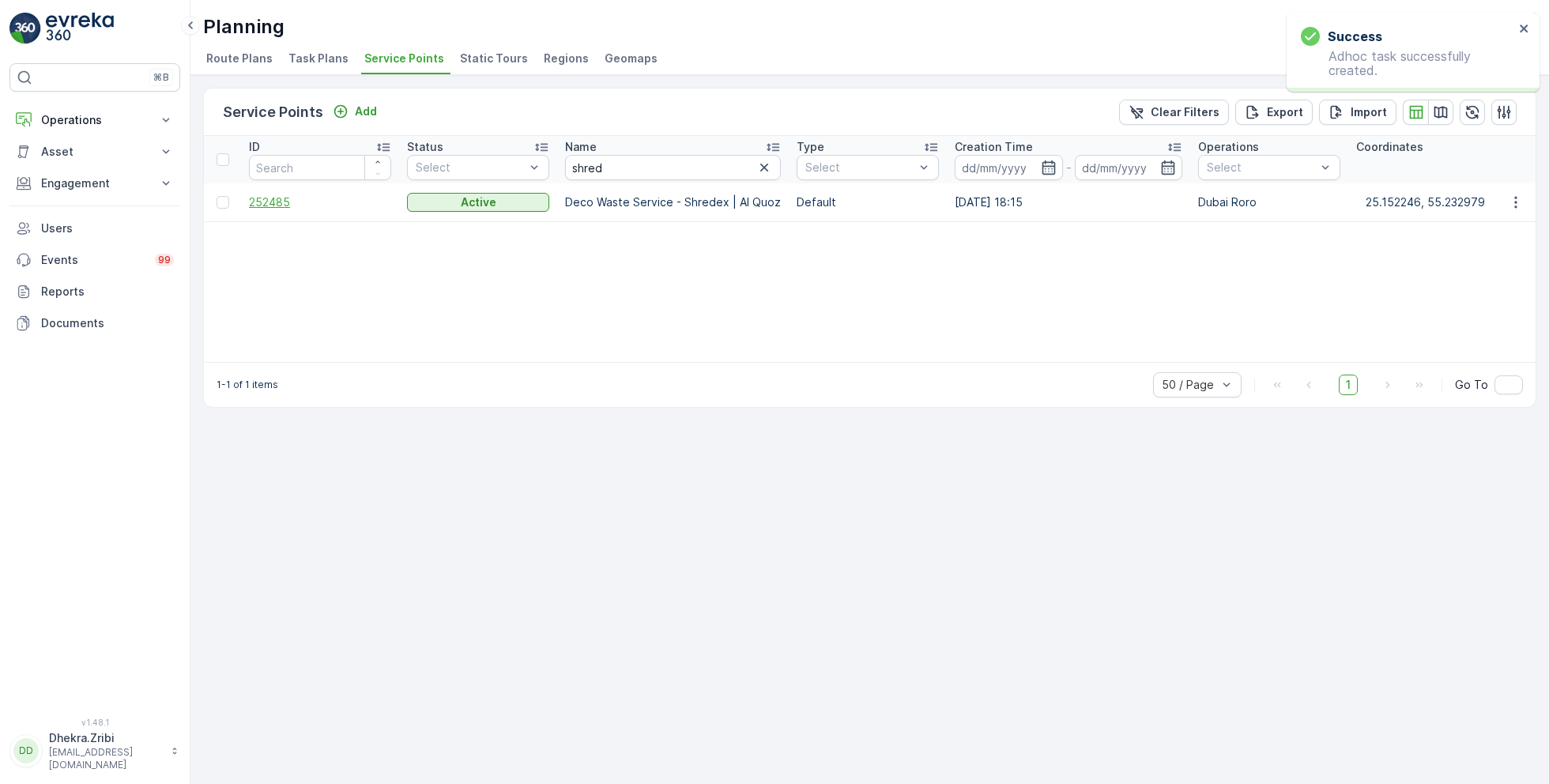
click at [283, 194] on span "252485" at bounding box center [319, 202] width 142 height 16
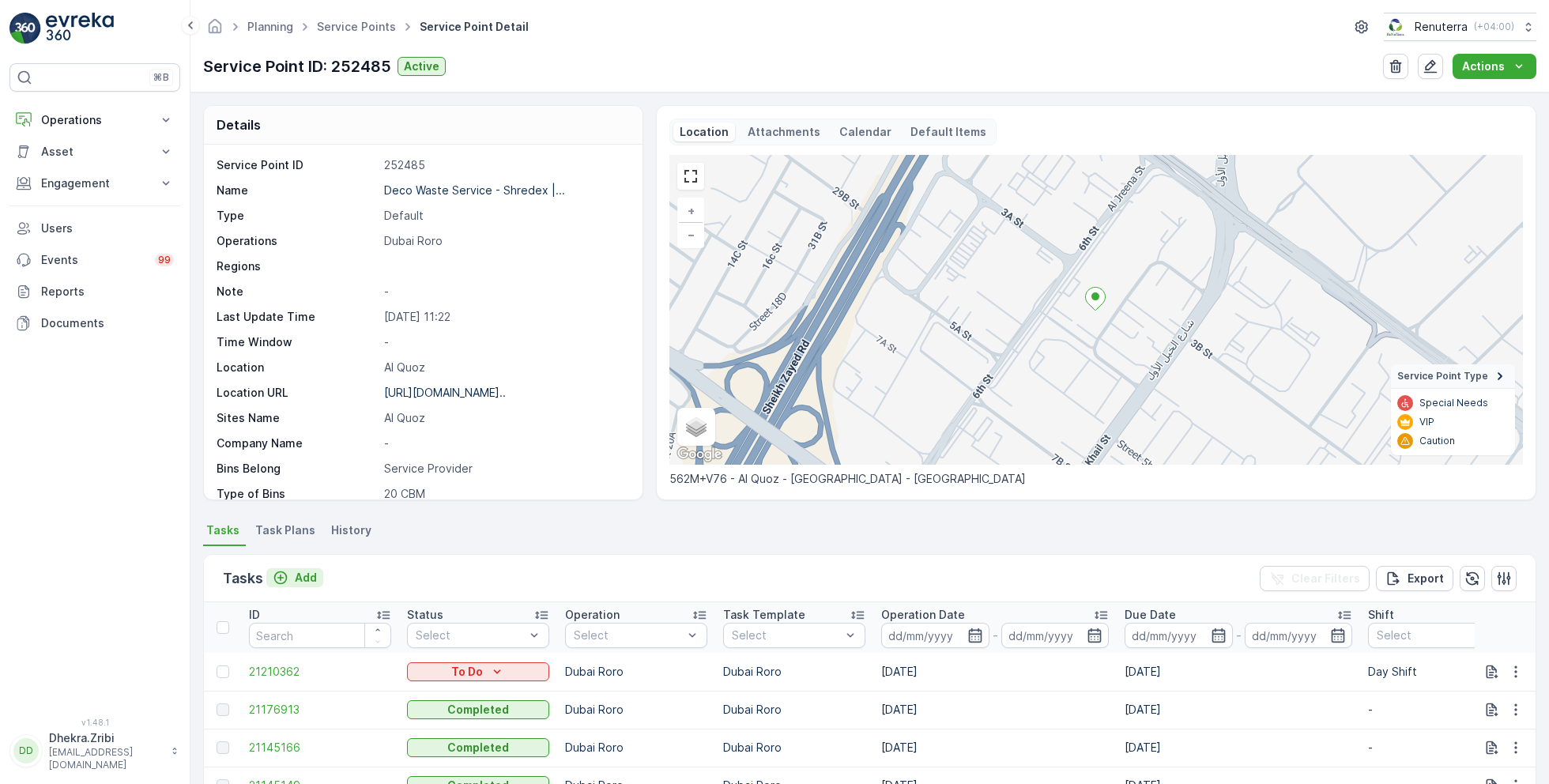
click at [299, 580] on p "Add" at bounding box center [305, 578] width 22 height 16
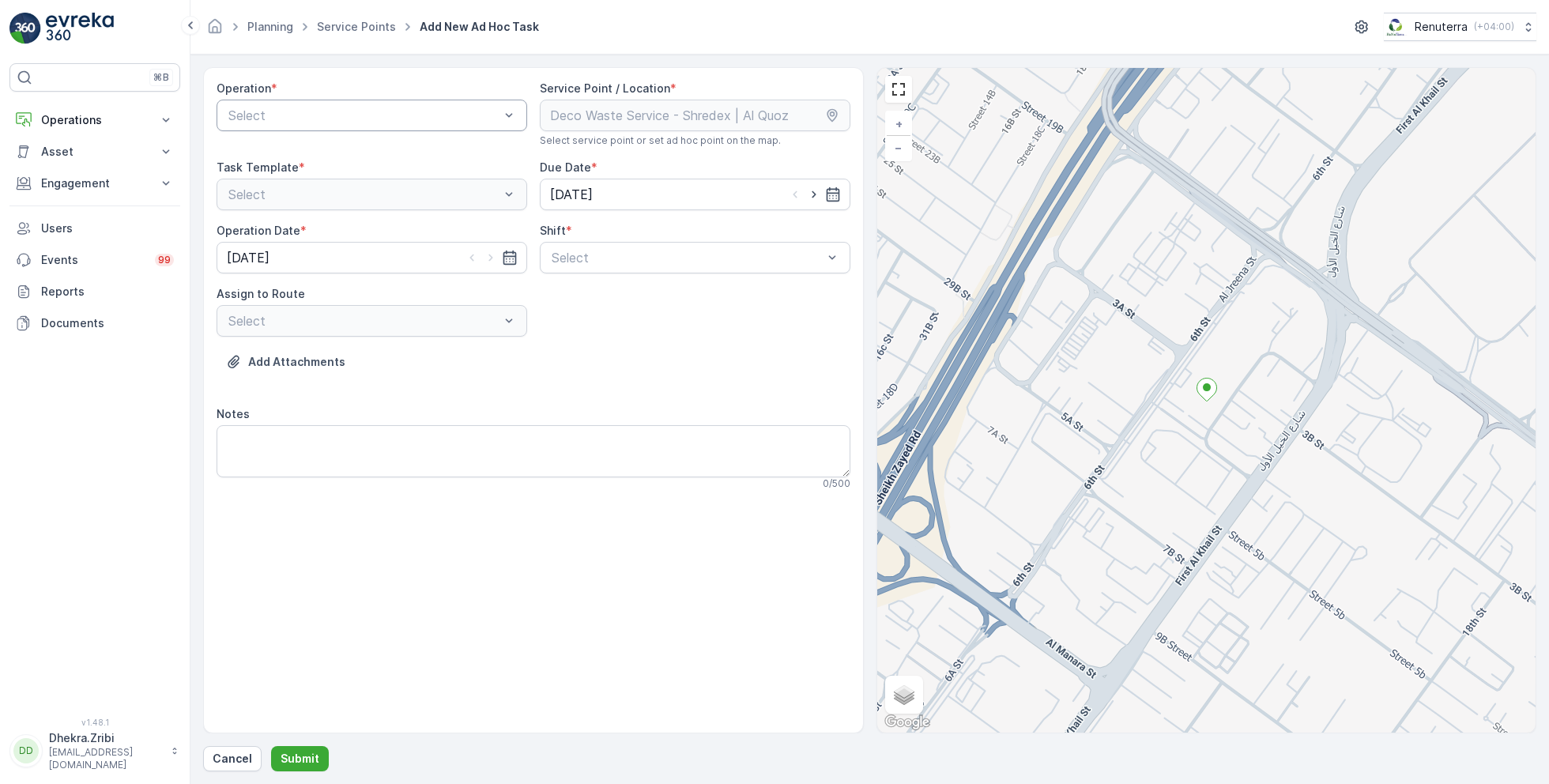
click at [406, 104] on div "Select" at bounding box center [372, 115] width 311 height 31
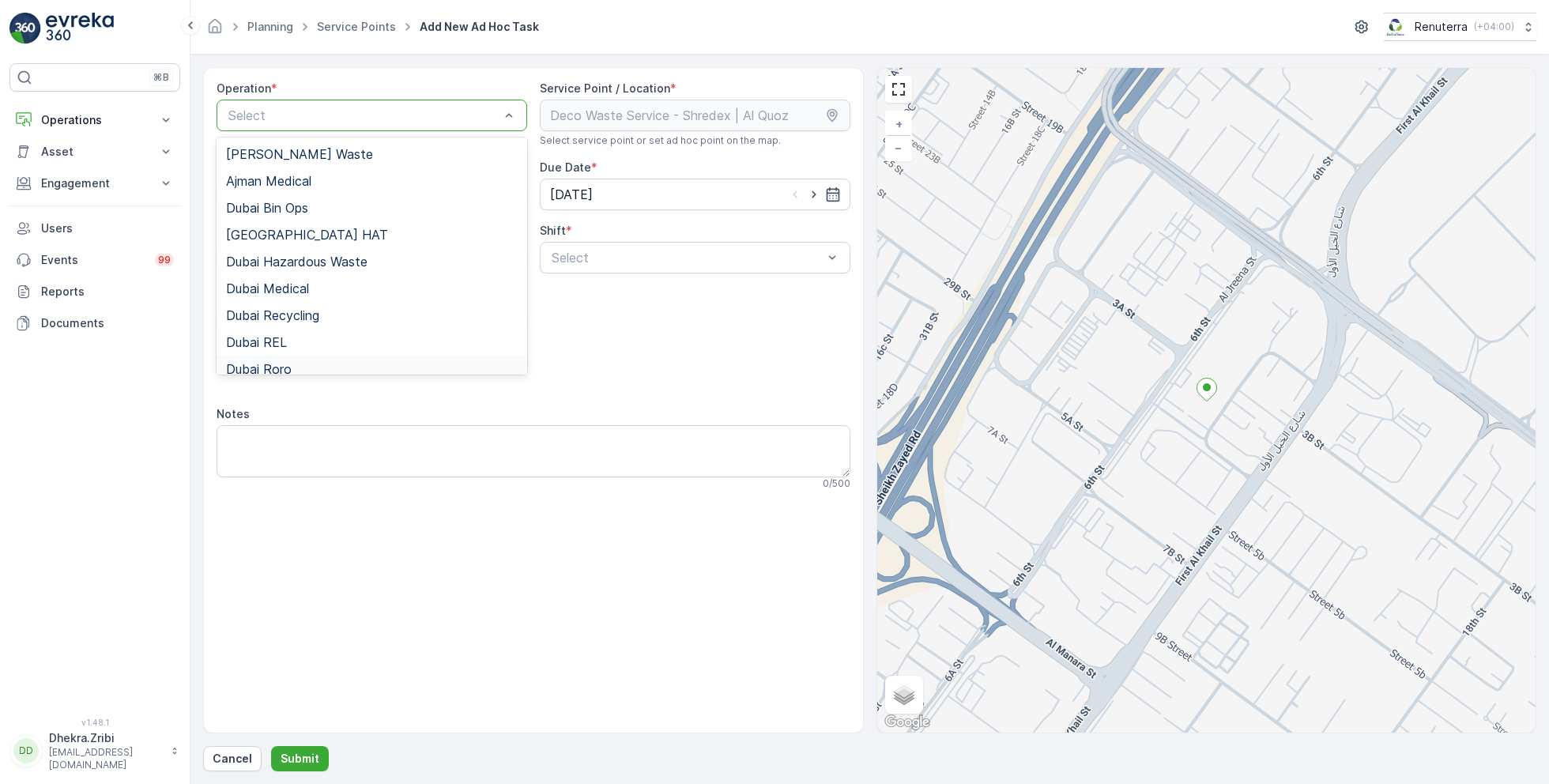
click at [276, 362] on span "Dubai Roro" at bounding box center [258, 369] width 65 height 14
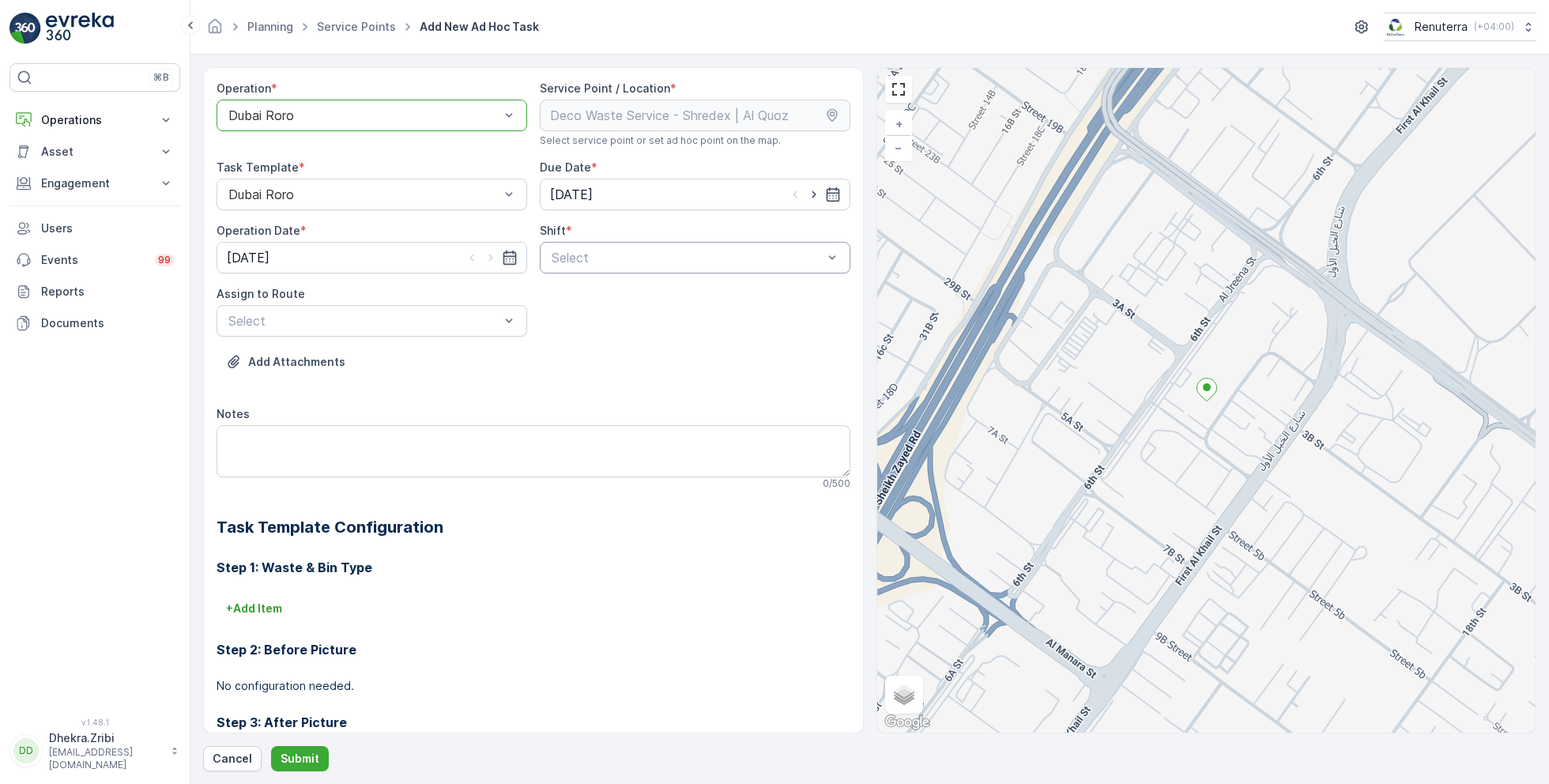
click at [679, 258] on div at bounding box center [687, 258] width 274 height 14
click at [567, 299] on span "Day Shift" at bounding box center [577, 296] width 56 height 14
click at [426, 325] on div at bounding box center [364, 321] width 274 height 14
click at [295, 379] on span "DRORO101 (Dispatched) - DXBCC95212" at bounding box center [345, 386] width 238 height 14
click at [288, 747] on button "Submit" at bounding box center [300, 758] width 57 height 25
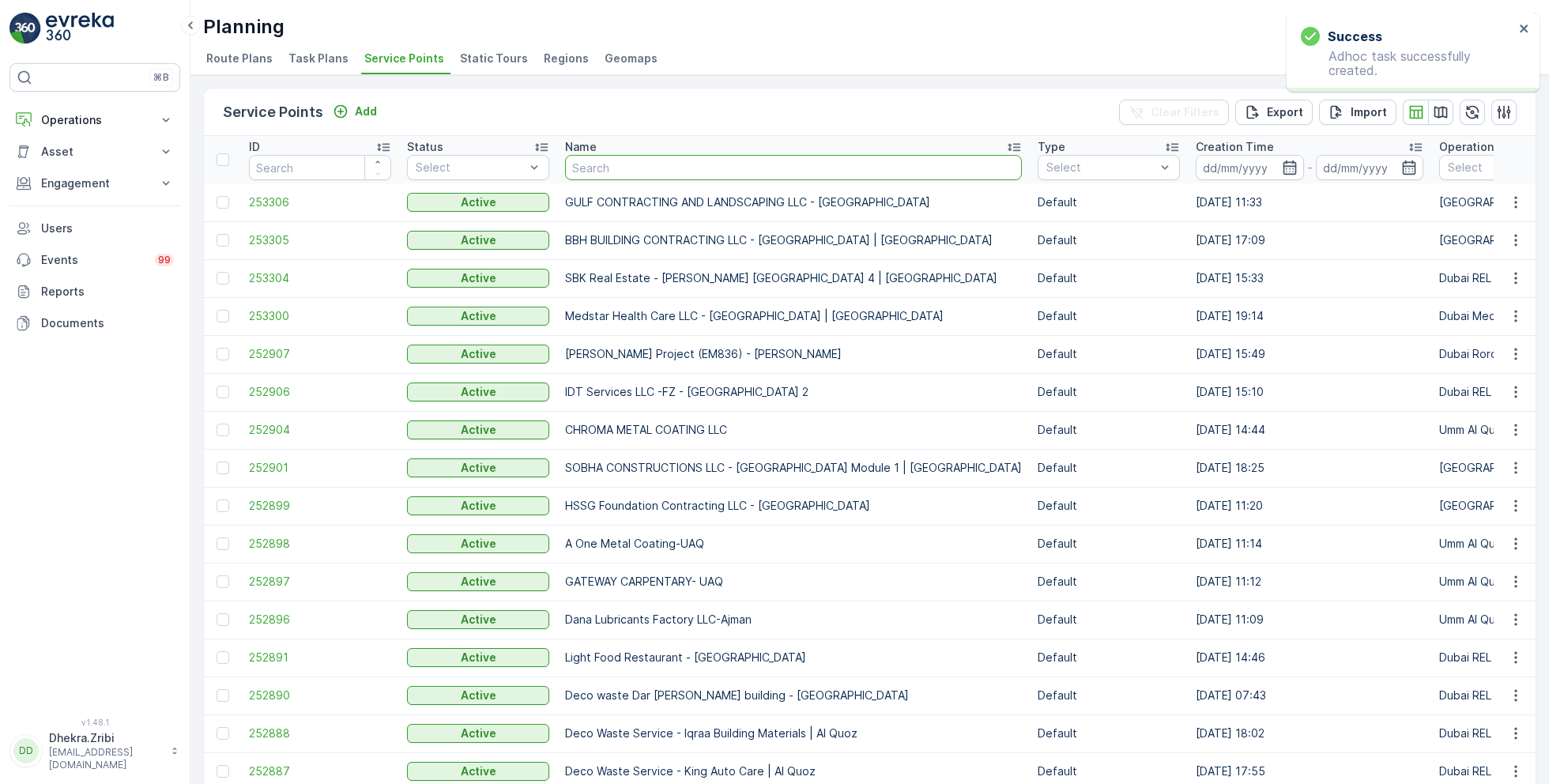
click at [620, 166] on input "text" at bounding box center [793, 167] width 457 height 25
type input "G&B"
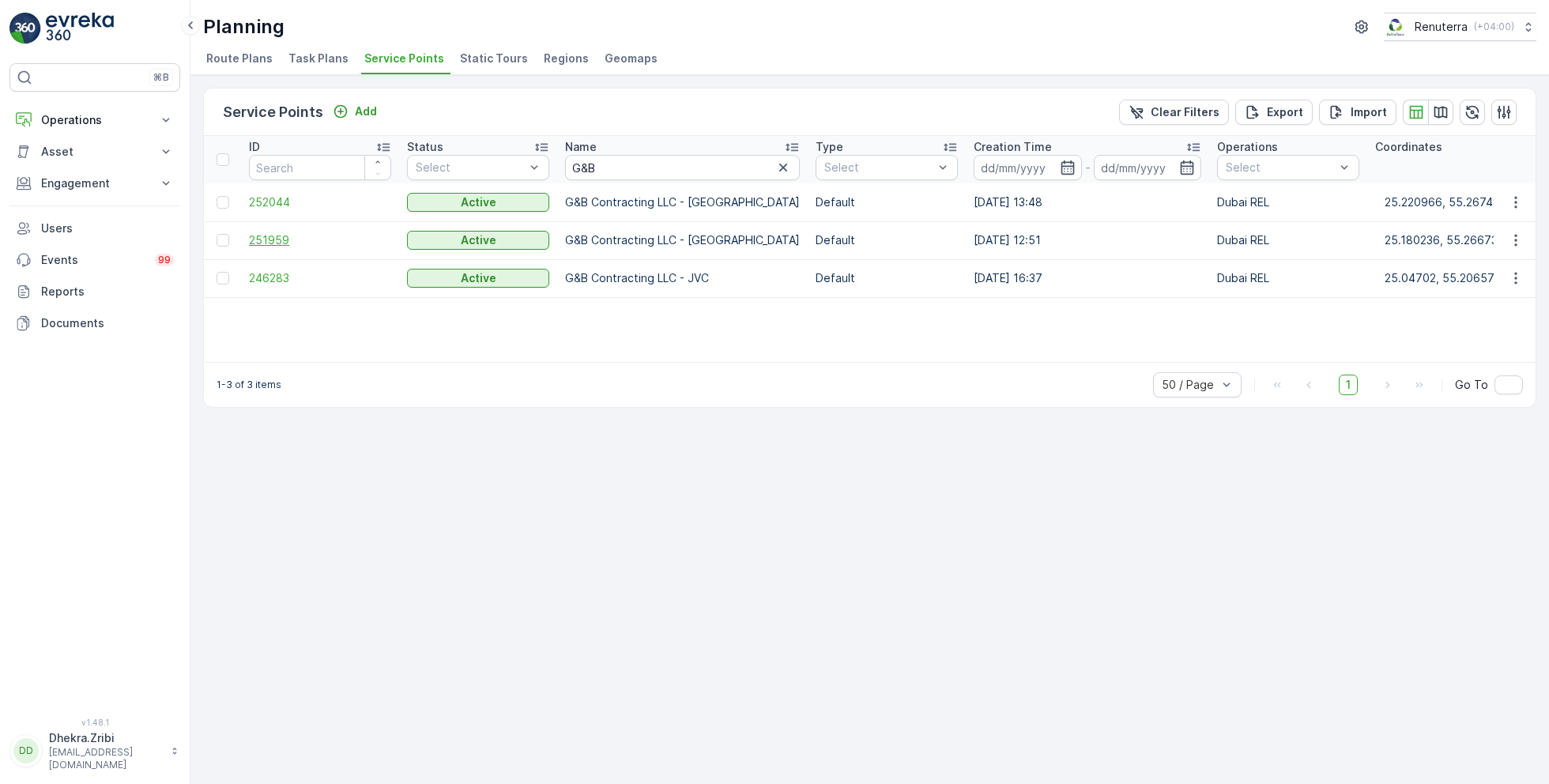
click at [278, 242] on span "251959" at bounding box center [319, 240] width 142 height 16
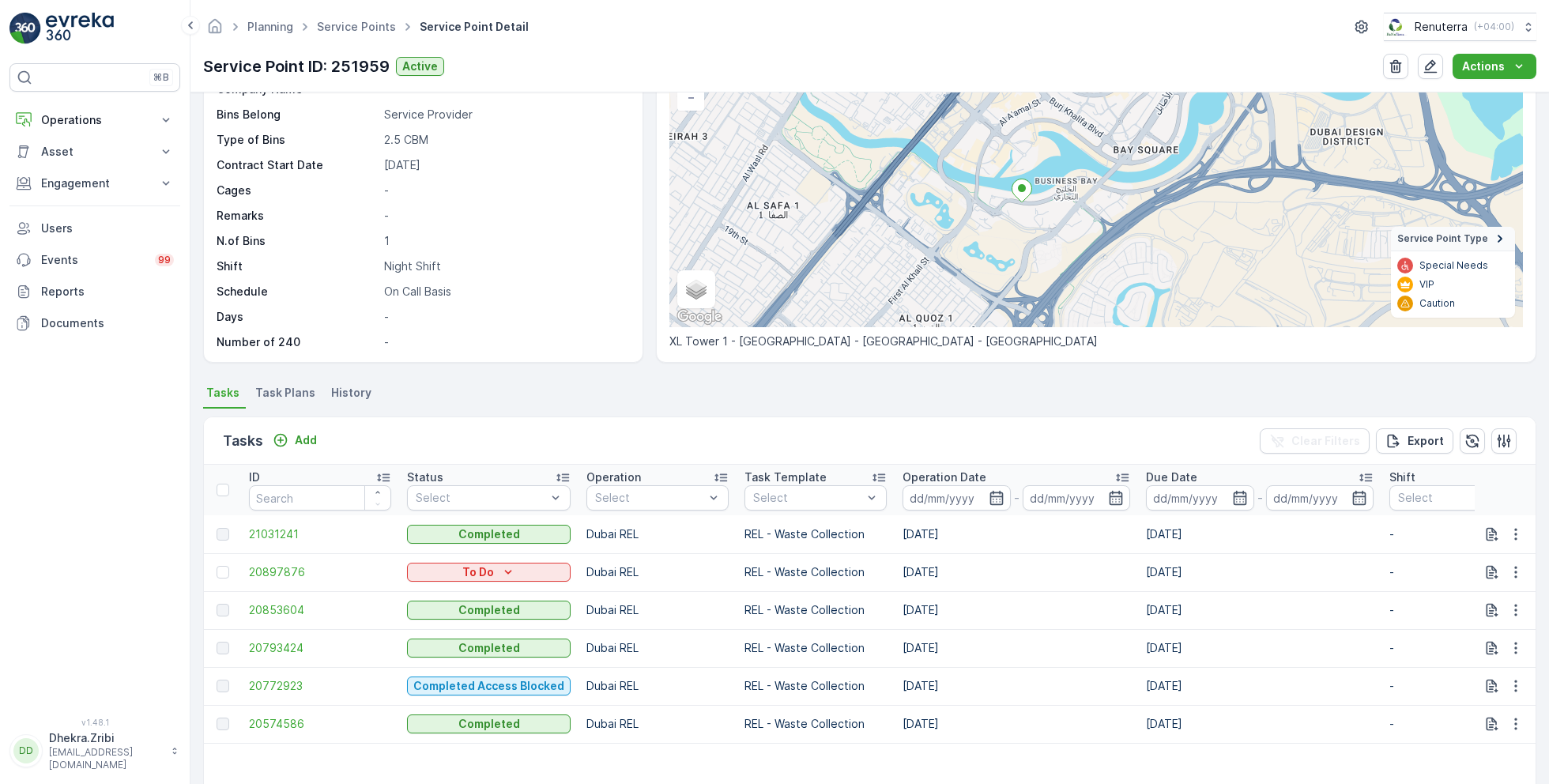
scroll to position [140, 0]
click at [1515, 569] on icon "button" at bounding box center [1516, 570] width 16 height 16
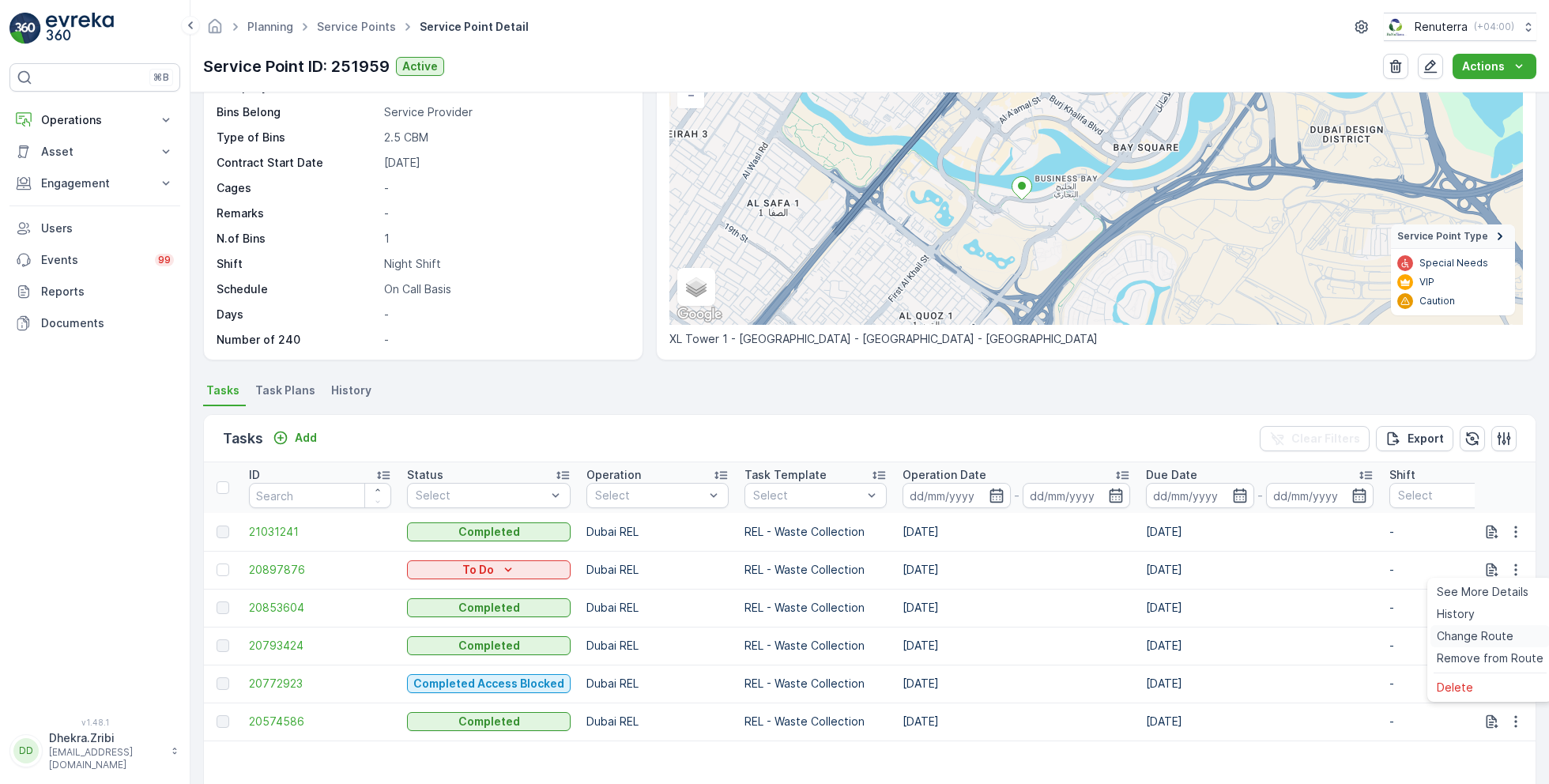
click at [1466, 642] on span "Change Route" at bounding box center [1475, 636] width 77 height 16
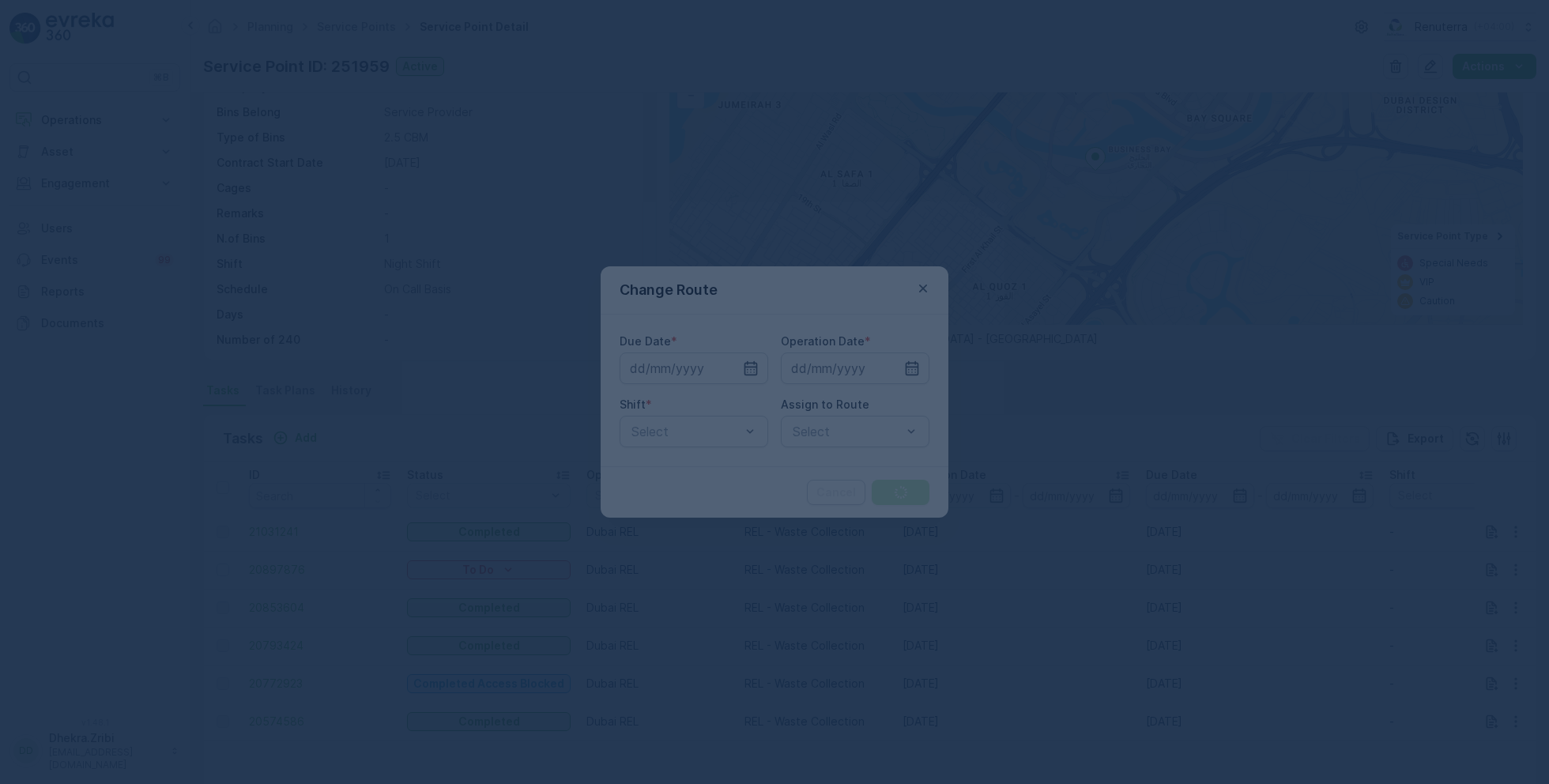
type input "[DATE]"
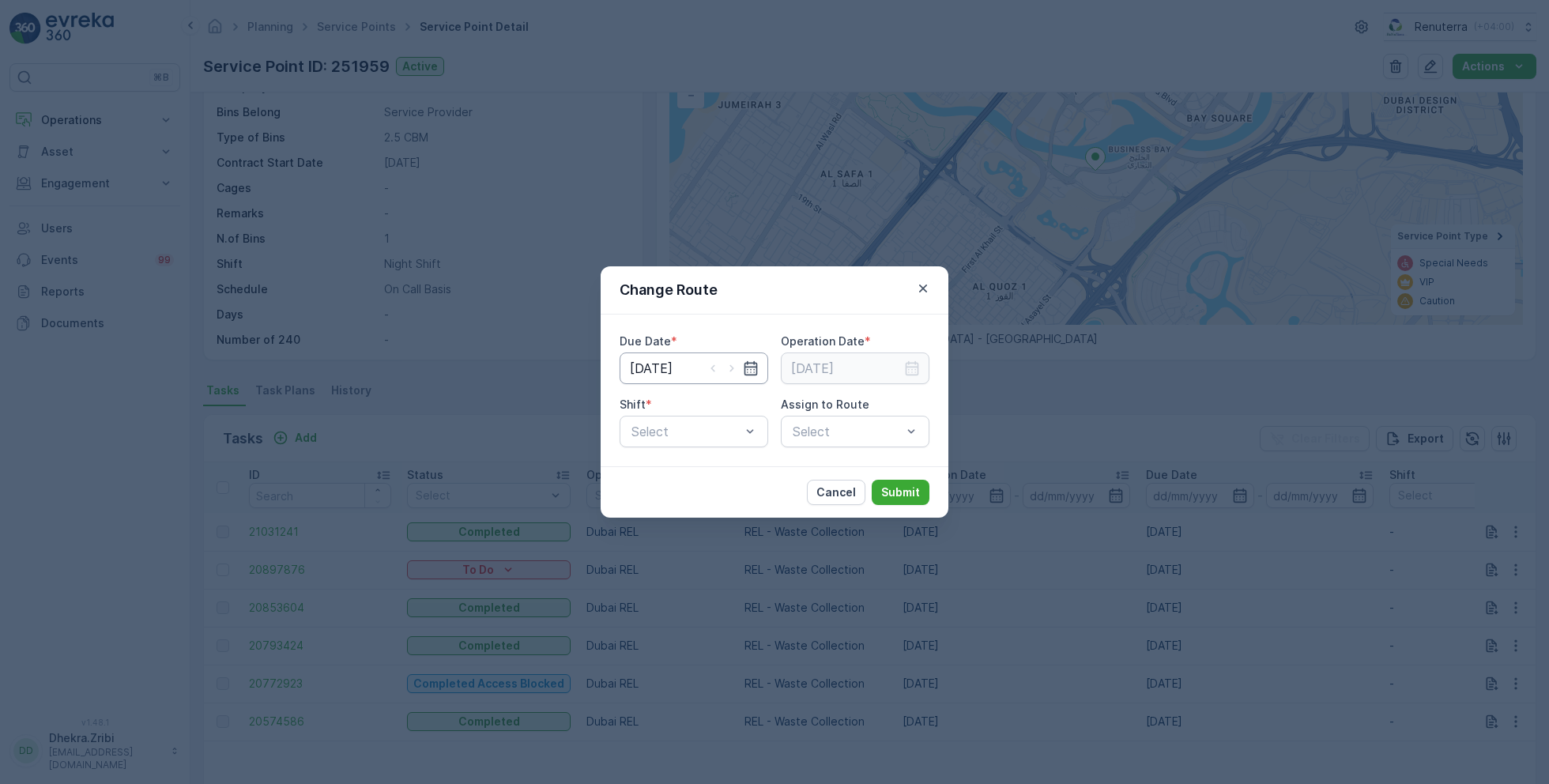
click at [697, 365] on input "[DATE]" at bounding box center [694, 368] width 149 height 31
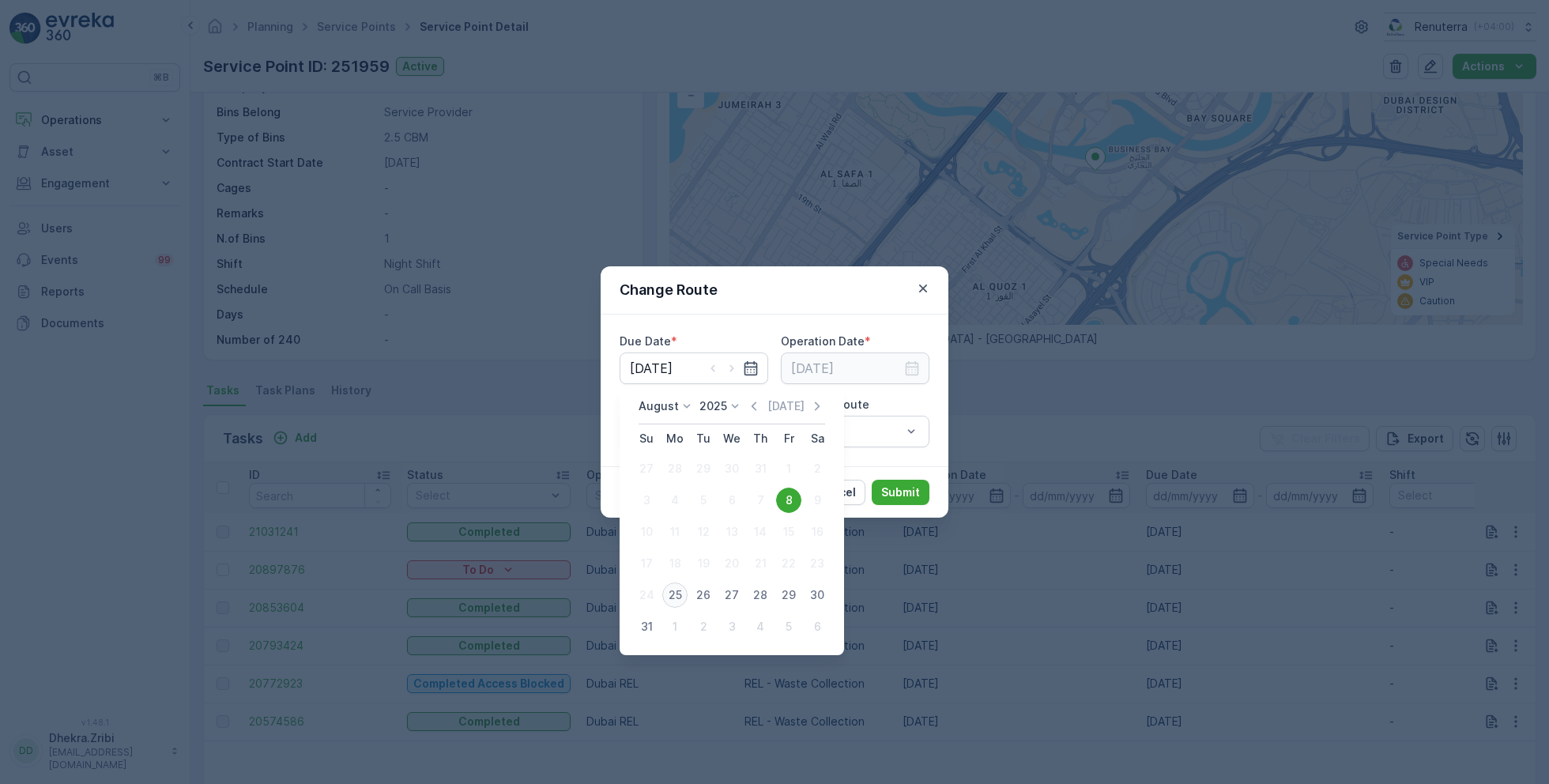
click at [675, 587] on div "25" at bounding box center [674, 594] width 25 height 25
type input "[DATE]"
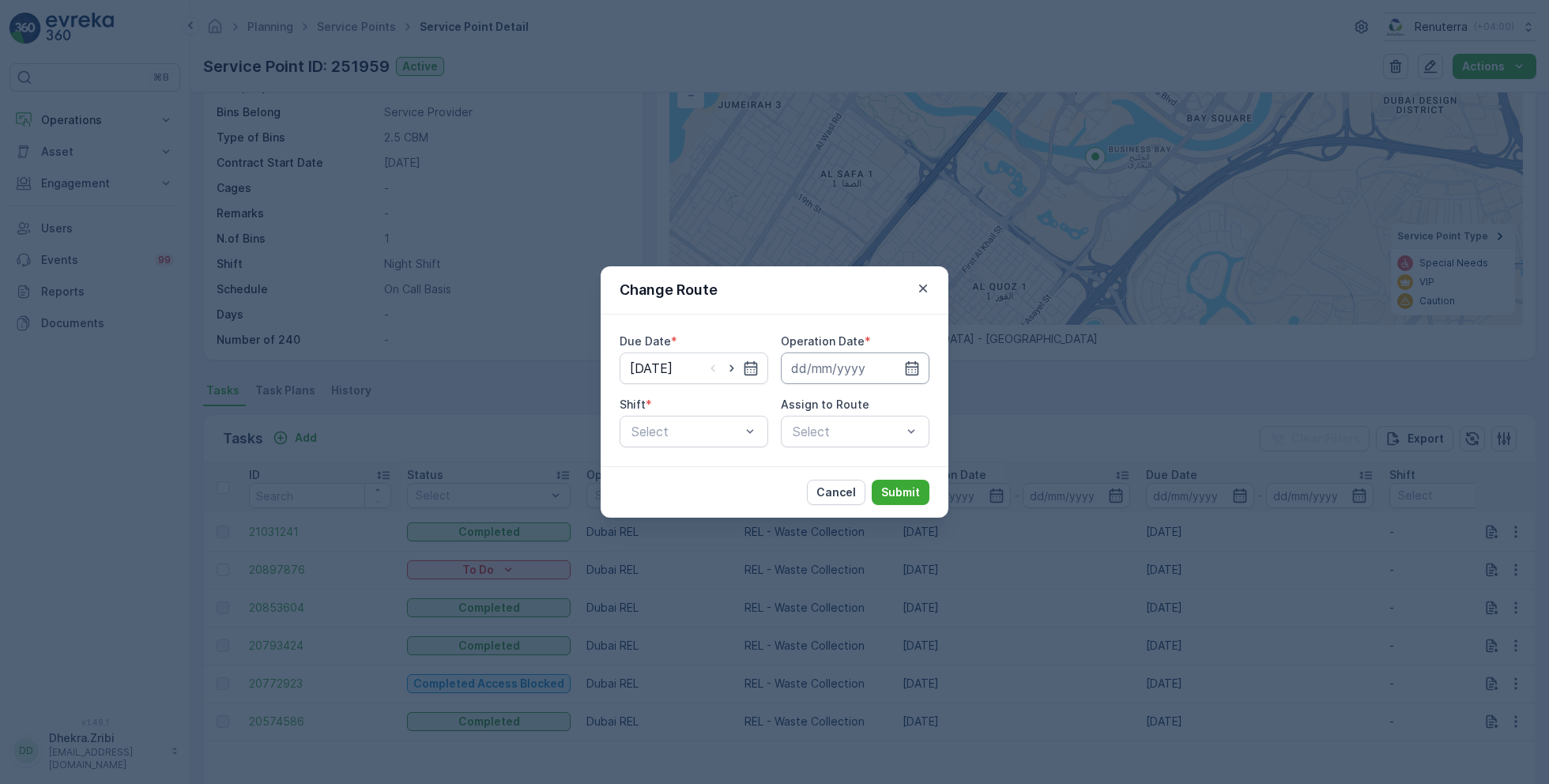
click at [847, 361] on input at bounding box center [855, 368] width 149 height 31
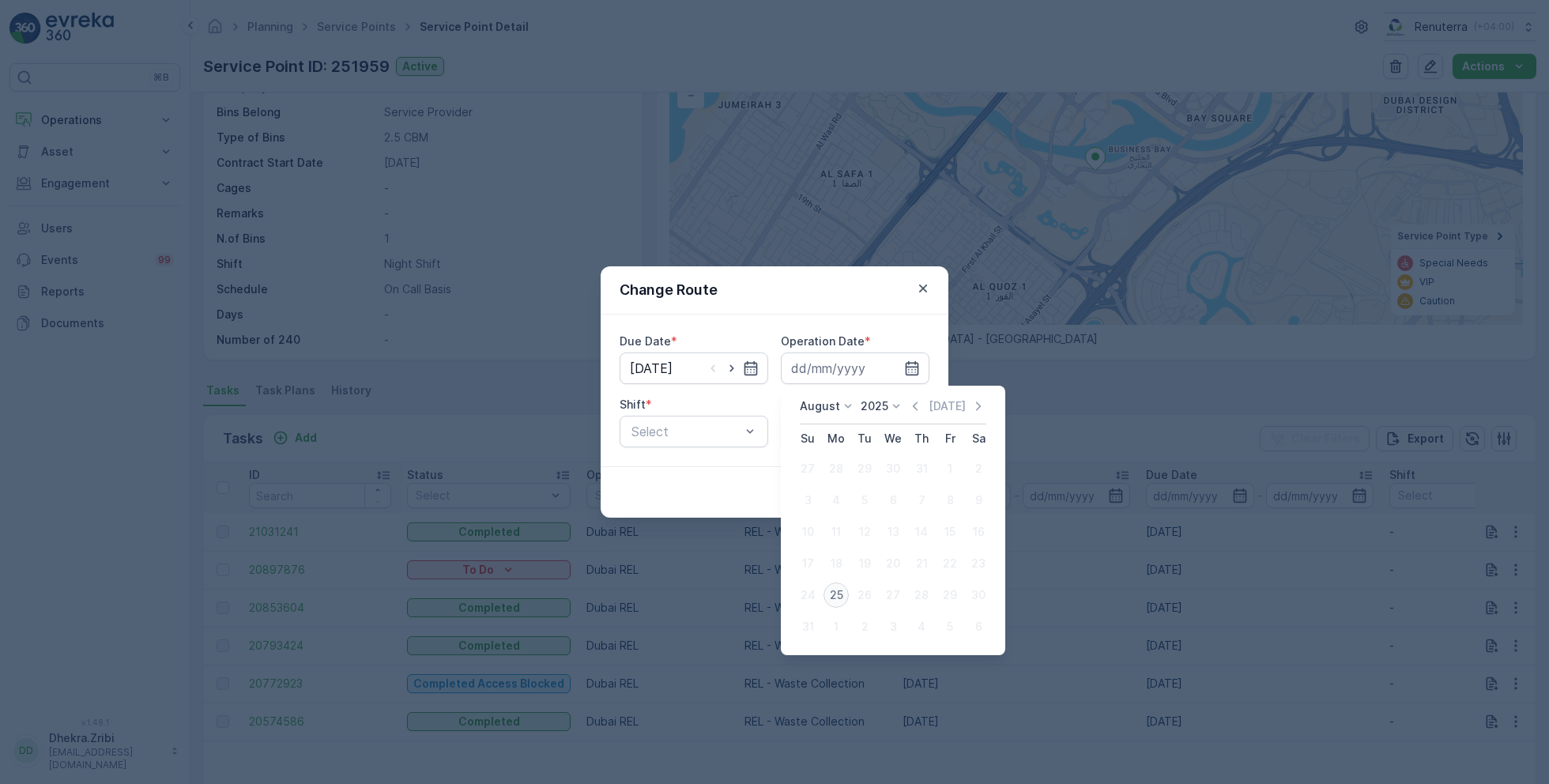
click at [835, 588] on div "25" at bounding box center [835, 594] width 25 height 25
type input "[DATE]"
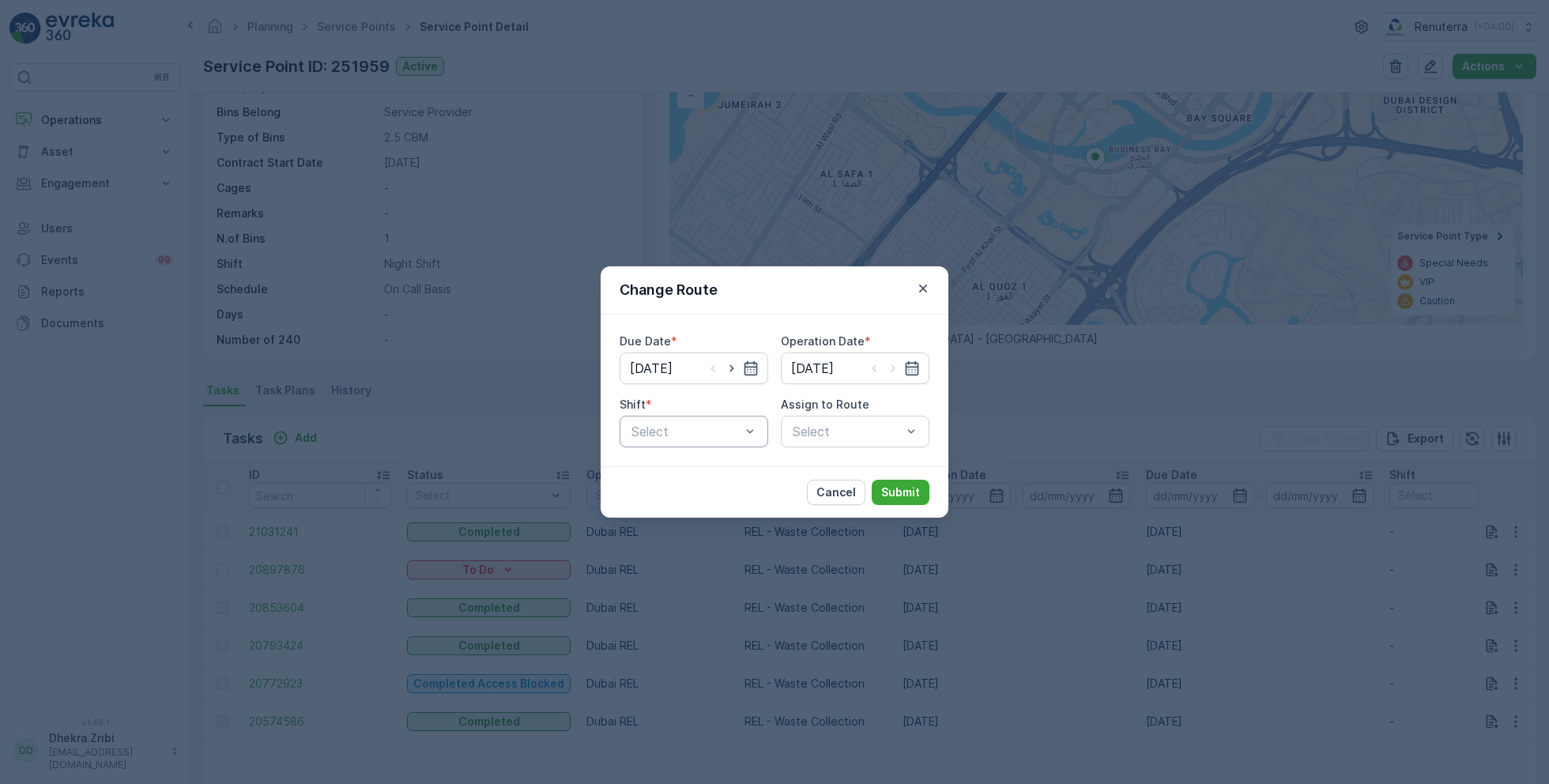
click at [698, 427] on div at bounding box center [686, 432] width 112 height 14
click at [672, 496] on span "Night Shift" at bounding box center [661, 497] width 64 height 14
click at [860, 418] on div "Select" at bounding box center [855, 432] width 149 height 31
click at [851, 432] on div at bounding box center [847, 432] width 112 height 14
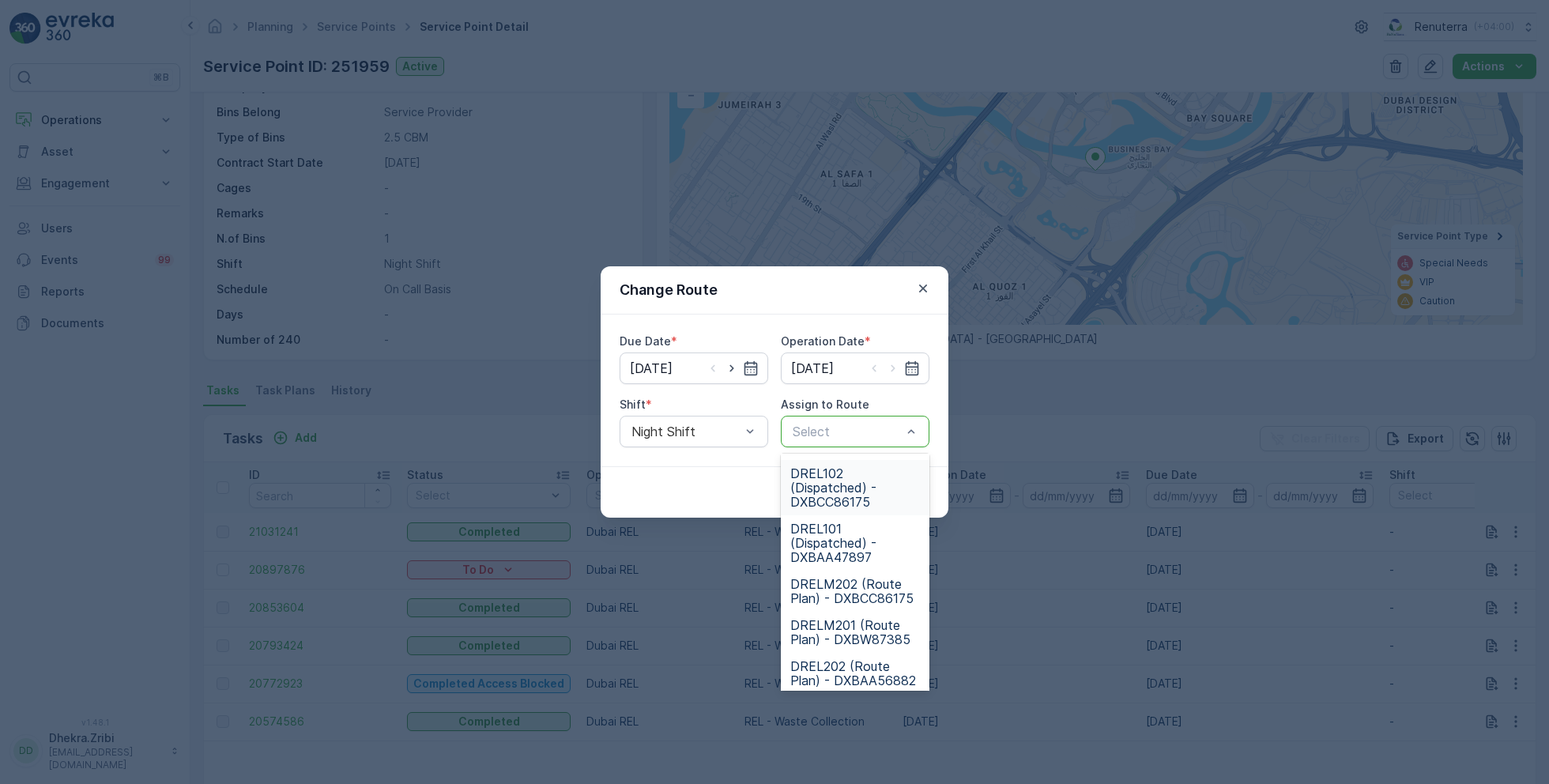
scroll to position [114, 0]
click at [838, 574] on span "DRELM202 (Route Plan) - DXBCC86175" at bounding box center [855, 585] width 130 height 29
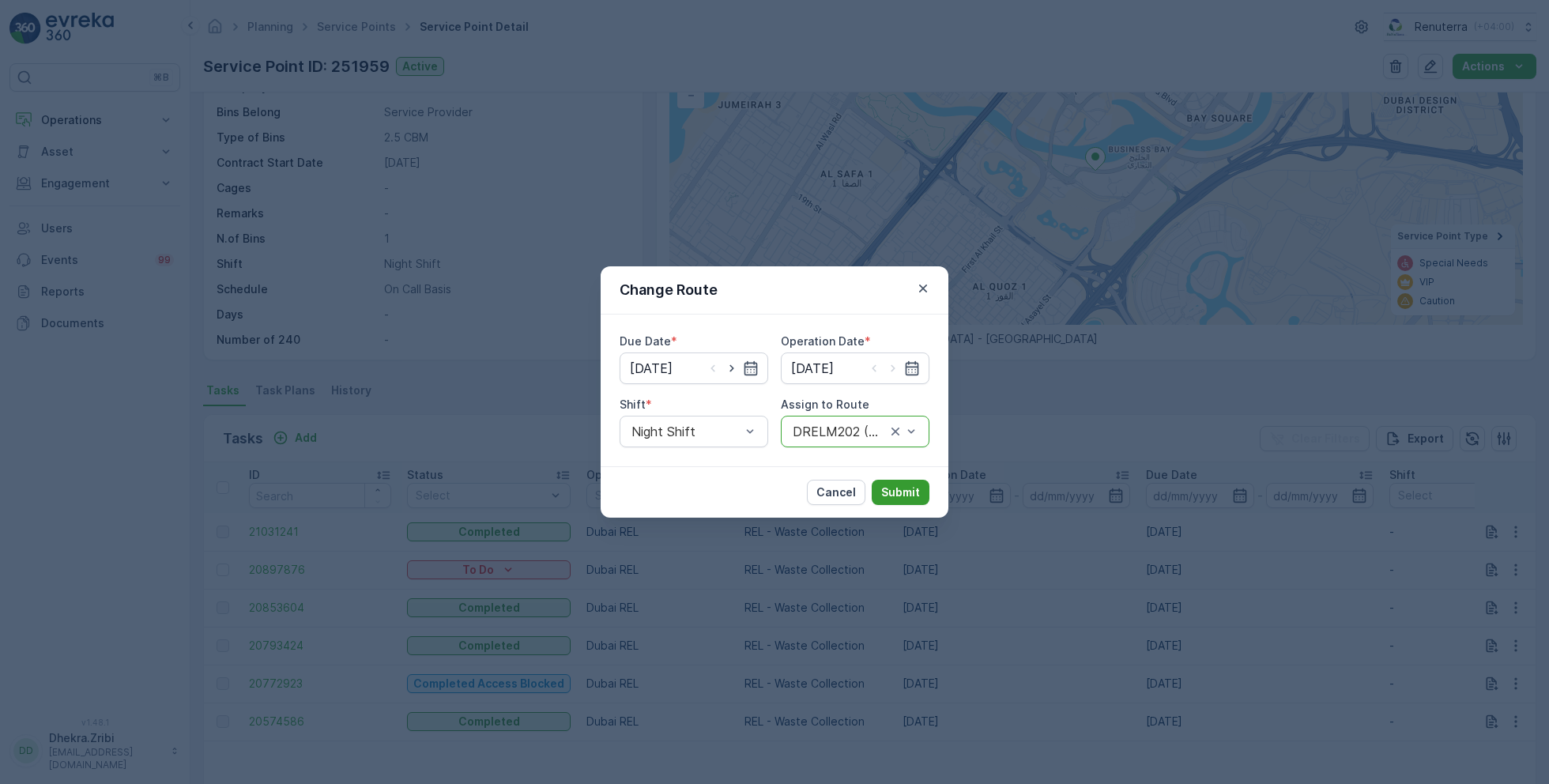
click at [918, 486] on p "Submit" at bounding box center [901, 493] width 39 height 16
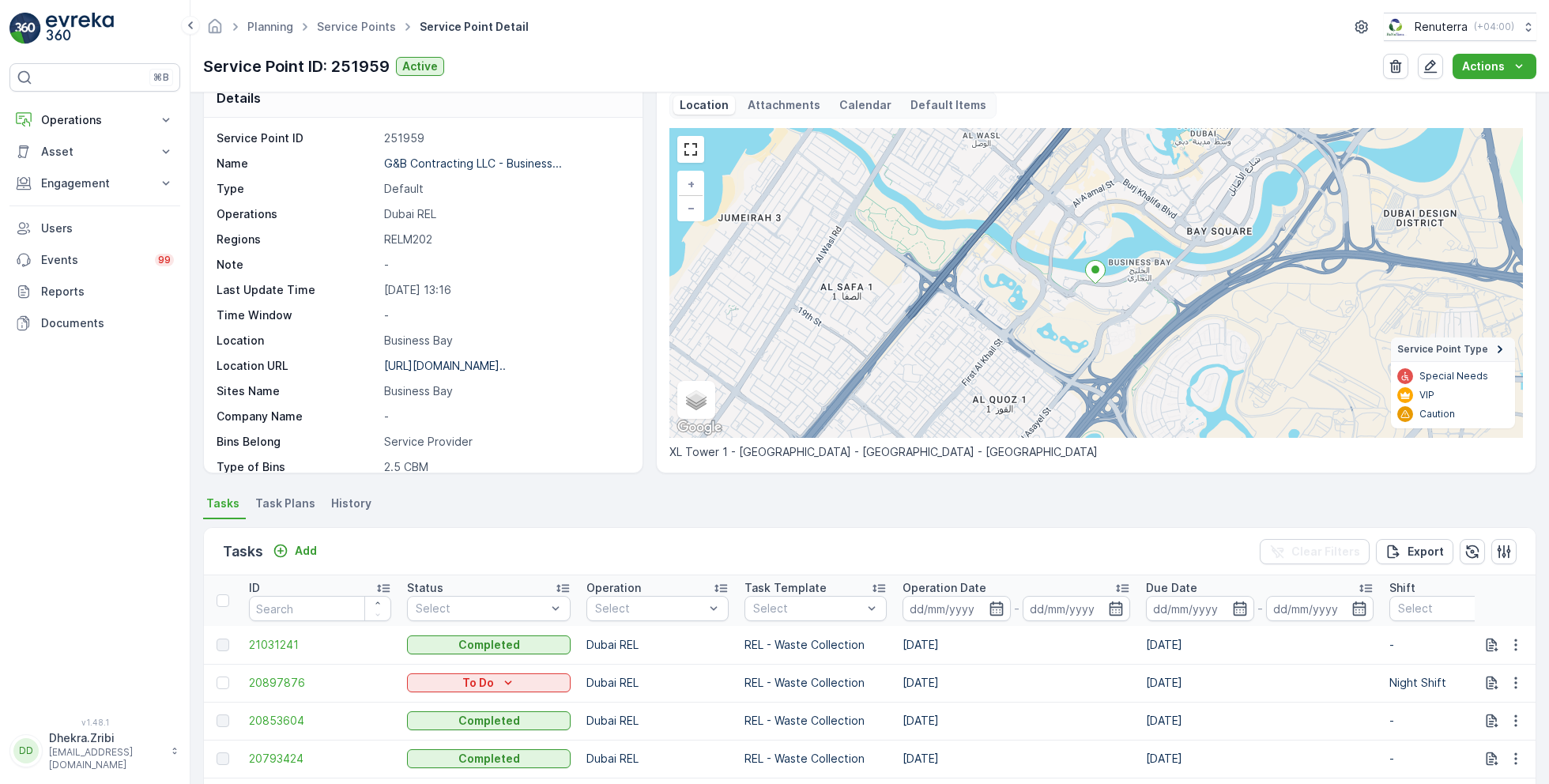
scroll to position [0, 0]
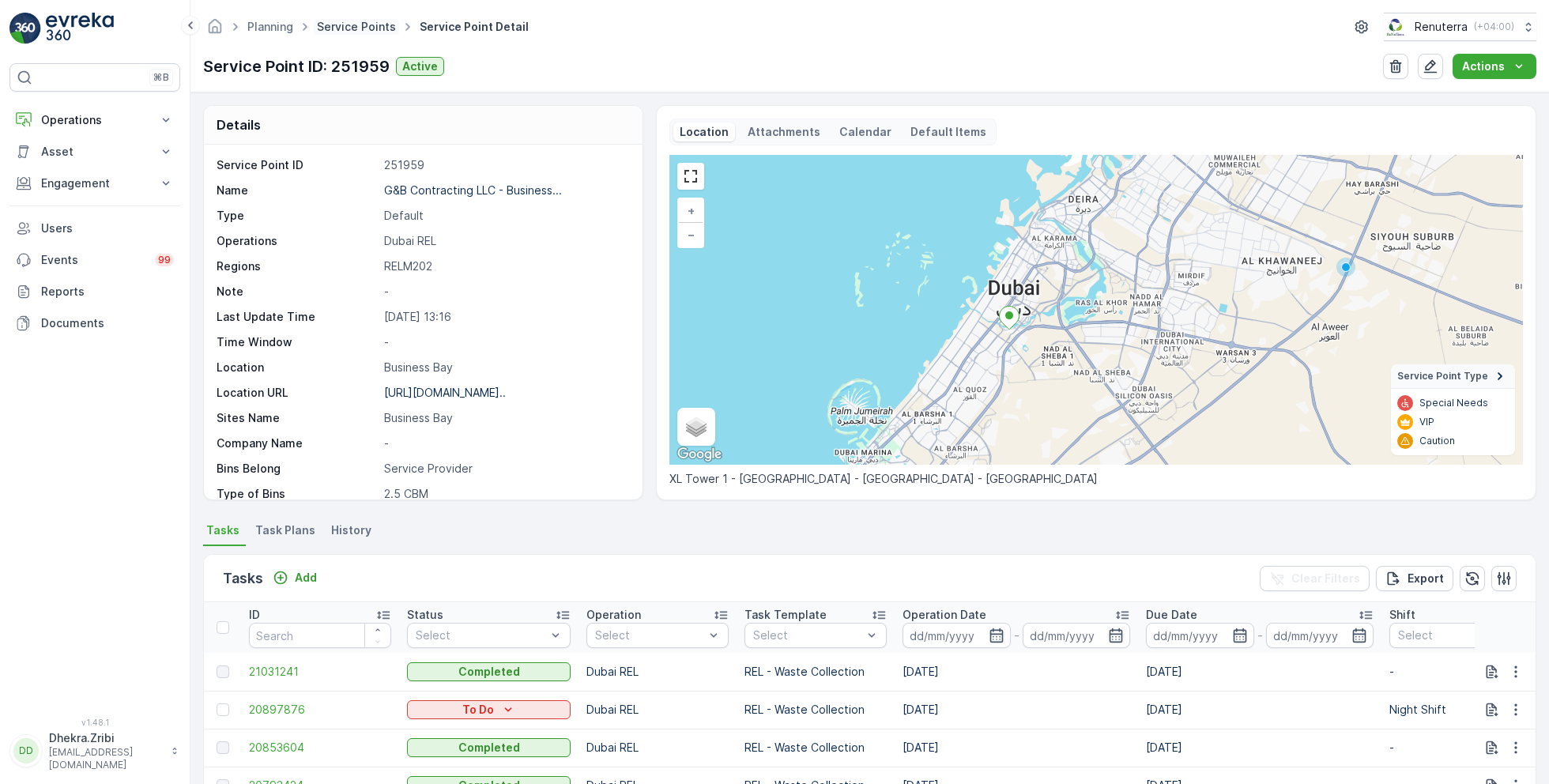
click at [365, 28] on link "Service Points" at bounding box center [356, 26] width 79 height 13
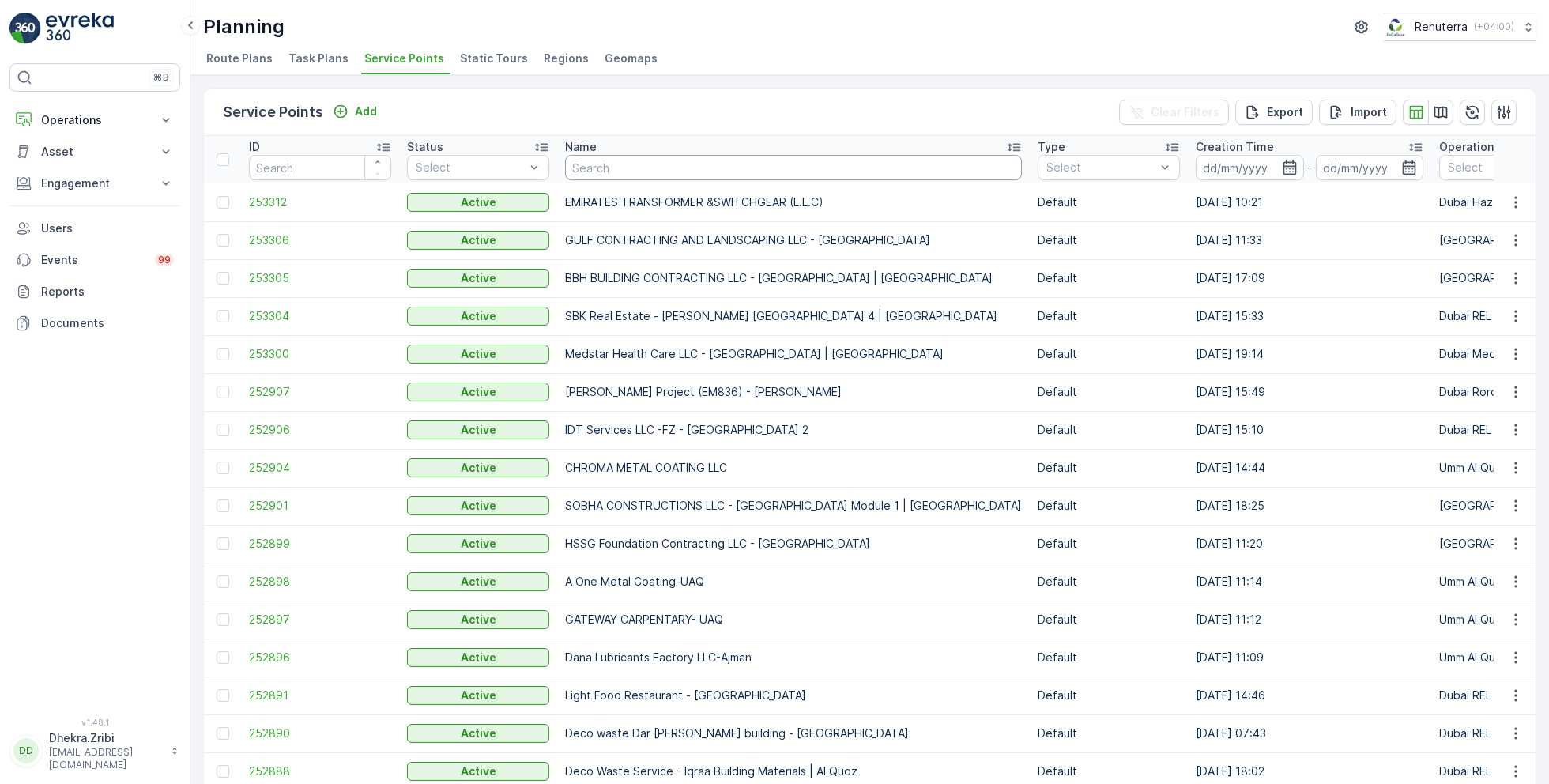
click at [600, 162] on input "text" at bounding box center [793, 167] width 457 height 25
type input "[PERSON_NAME]"
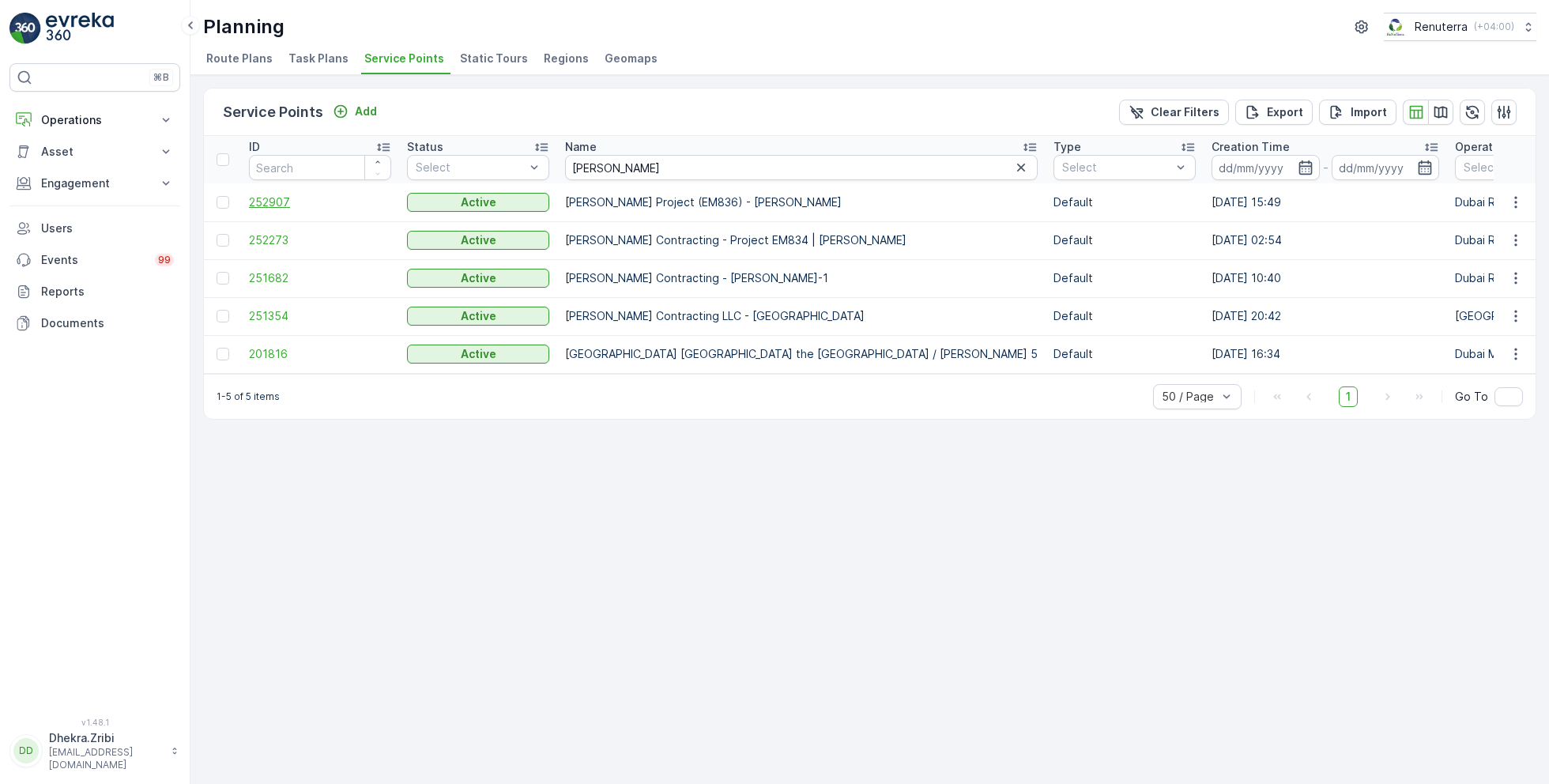
click at [274, 198] on span "252907" at bounding box center [319, 202] width 142 height 16
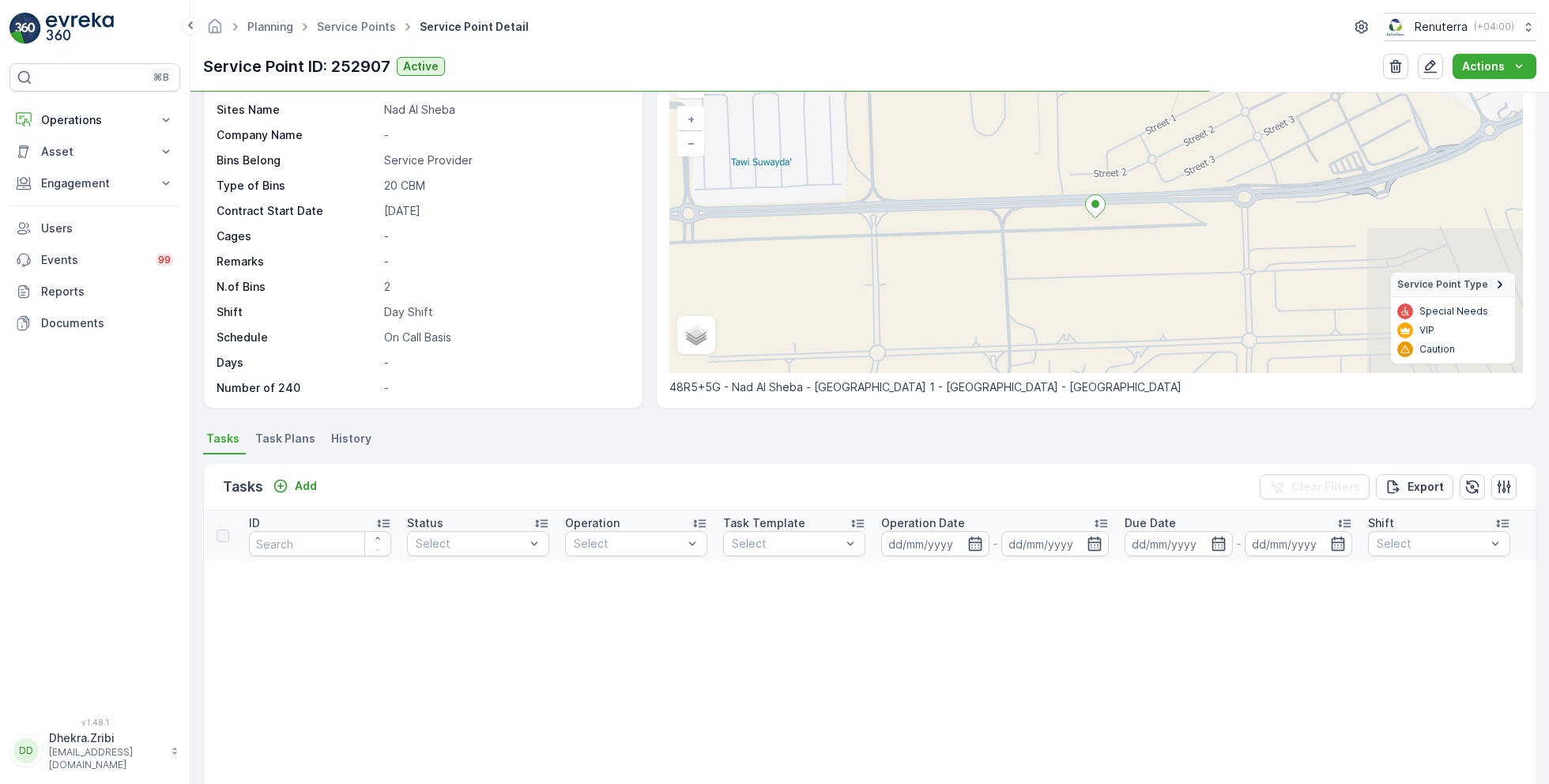
scroll to position [124, 0]
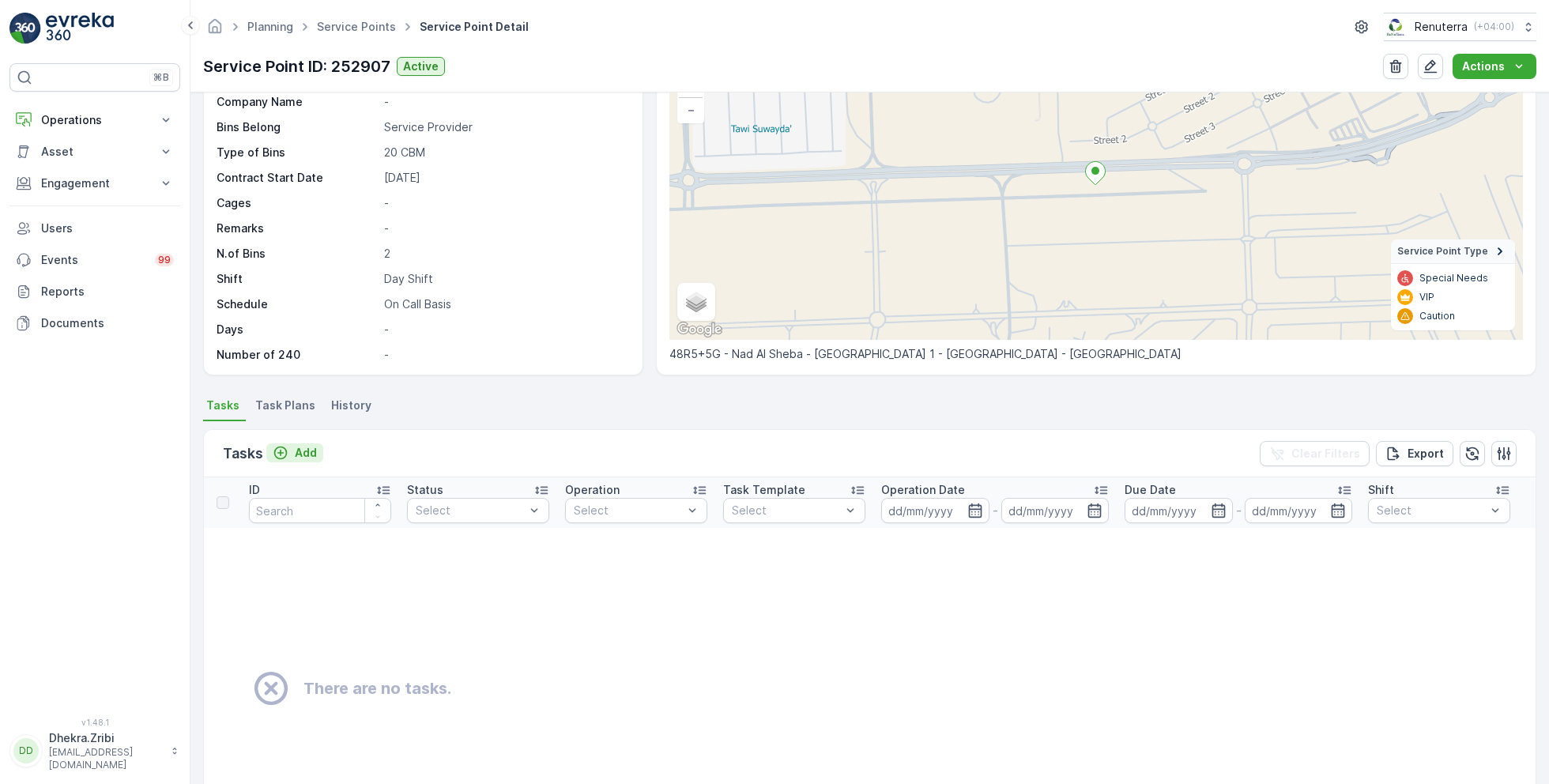
click at [302, 452] on p "Add" at bounding box center [305, 452] width 22 height 16
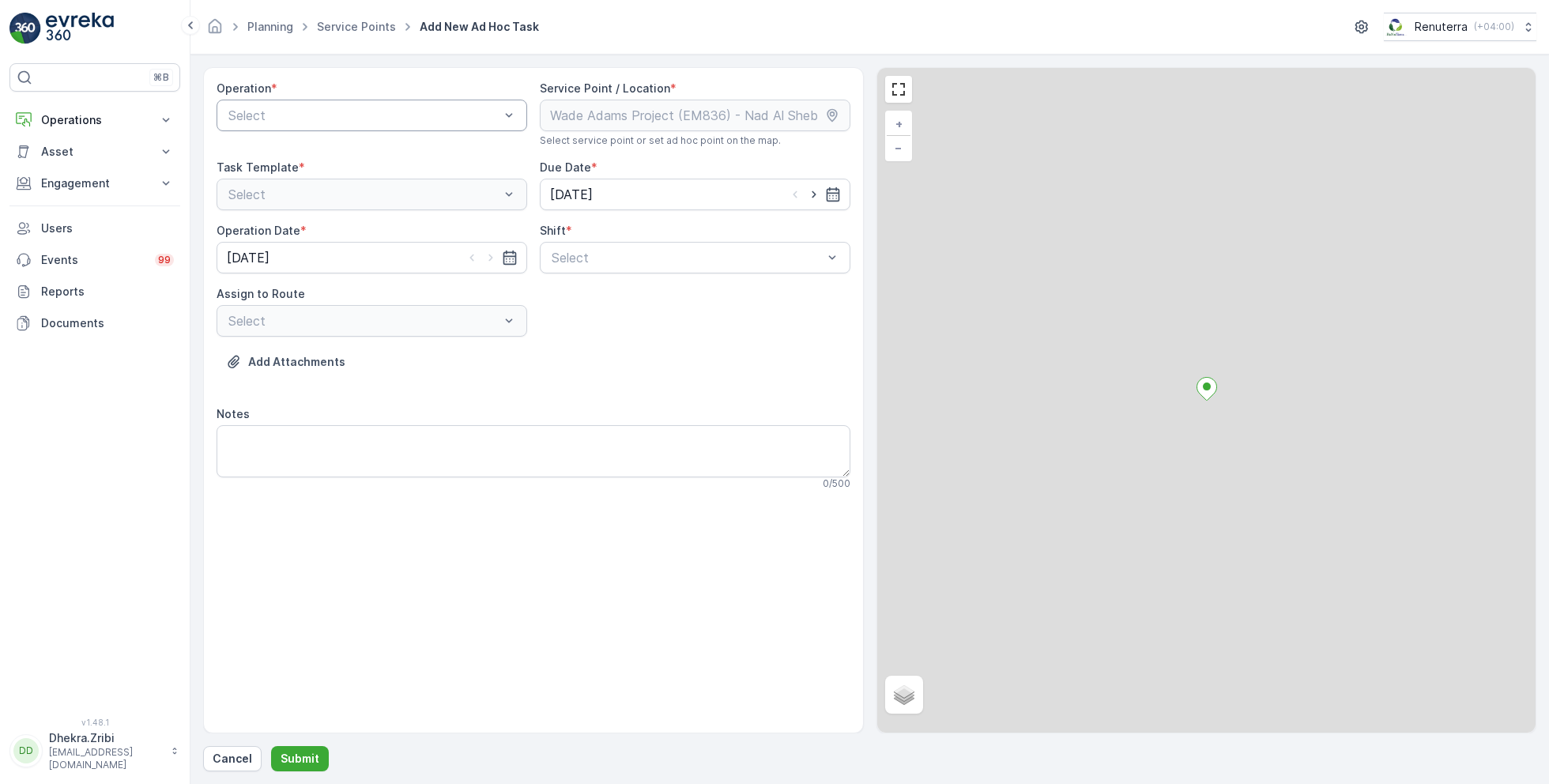
click at [361, 117] on div at bounding box center [364, 115] width 274 height 14
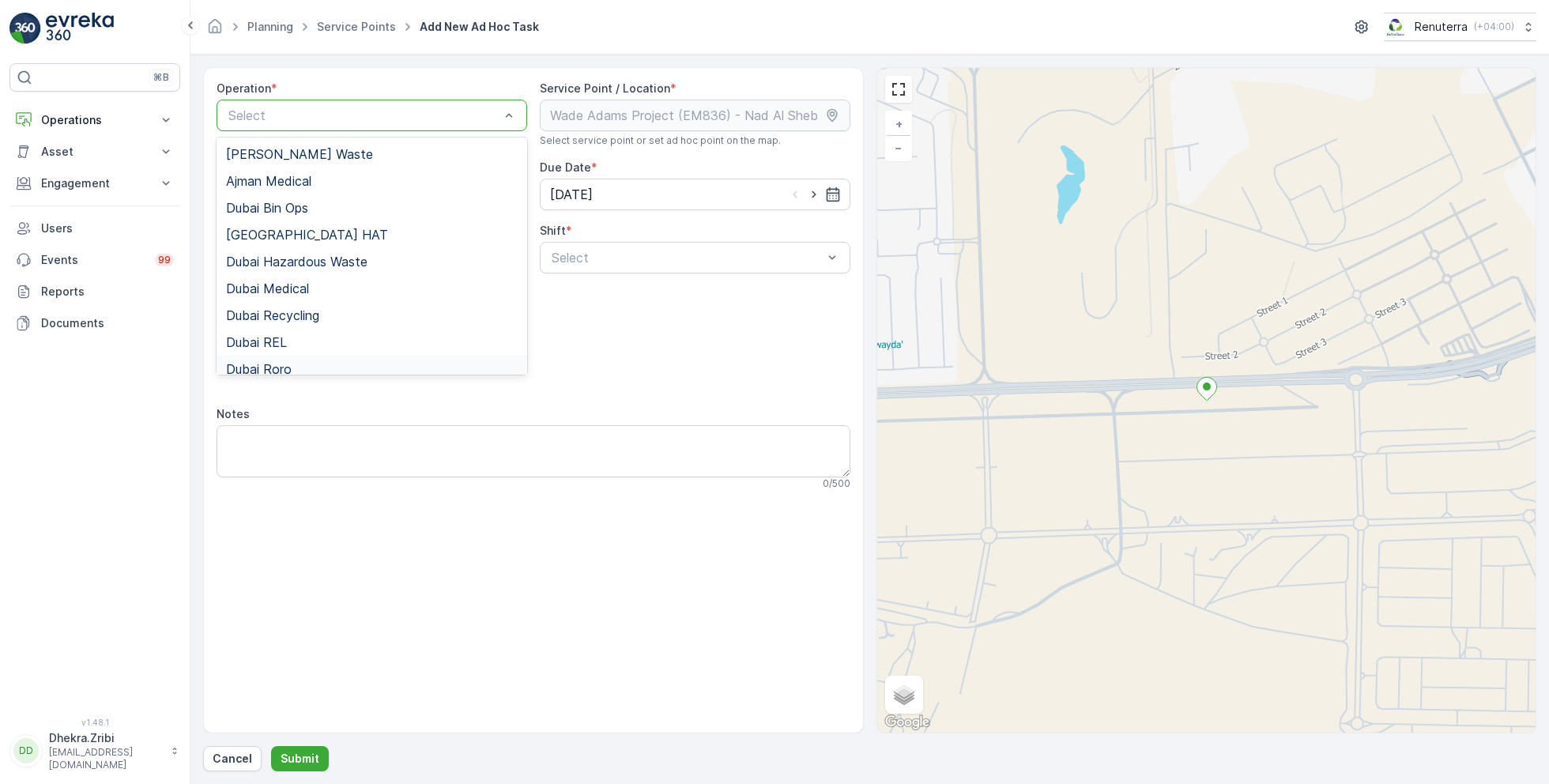
click at [289, 365] on span "Dubai Roro" at bounding box center [258, 369] width 65 height 14
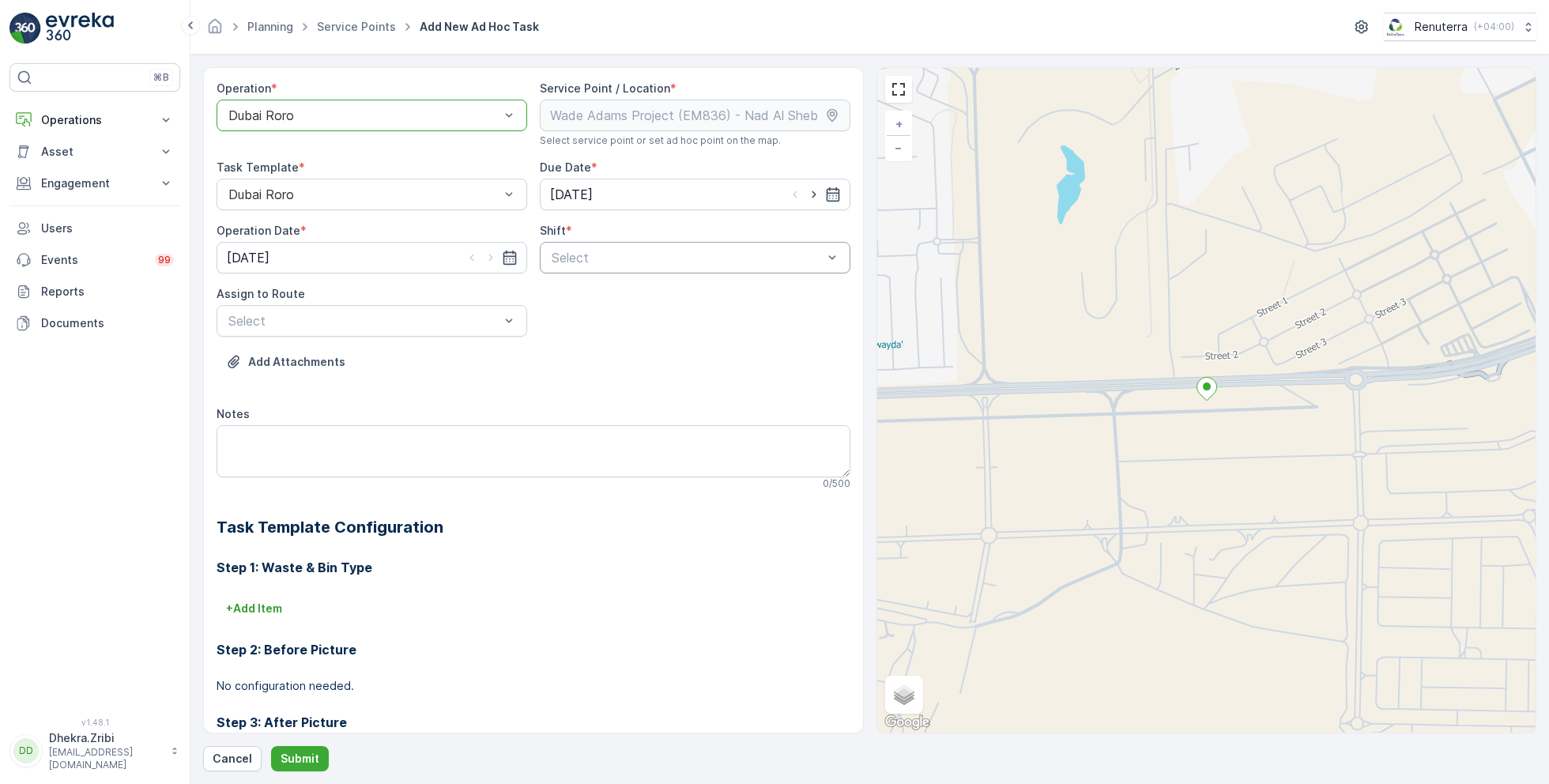
click at [629, 251] on div at bounding box center [687, 258] width 274 height 14
click at [570, 293] on span "Day Shift" at bounding box center [577, 296] width 56 height 14
click at [459, 322] on div at bounding box center [364, 321] width 274 height 14
click at [332, 356] on span "DRORO102 (Dispatched) - DXB S58978" at bounding box center [345, 359] width 237 height 14
click at [289, 744] on div "Operation * Dubai Roro Service Point / Location * Select service point or set a…" at bounding box center [869, 419] width 1333 height 704
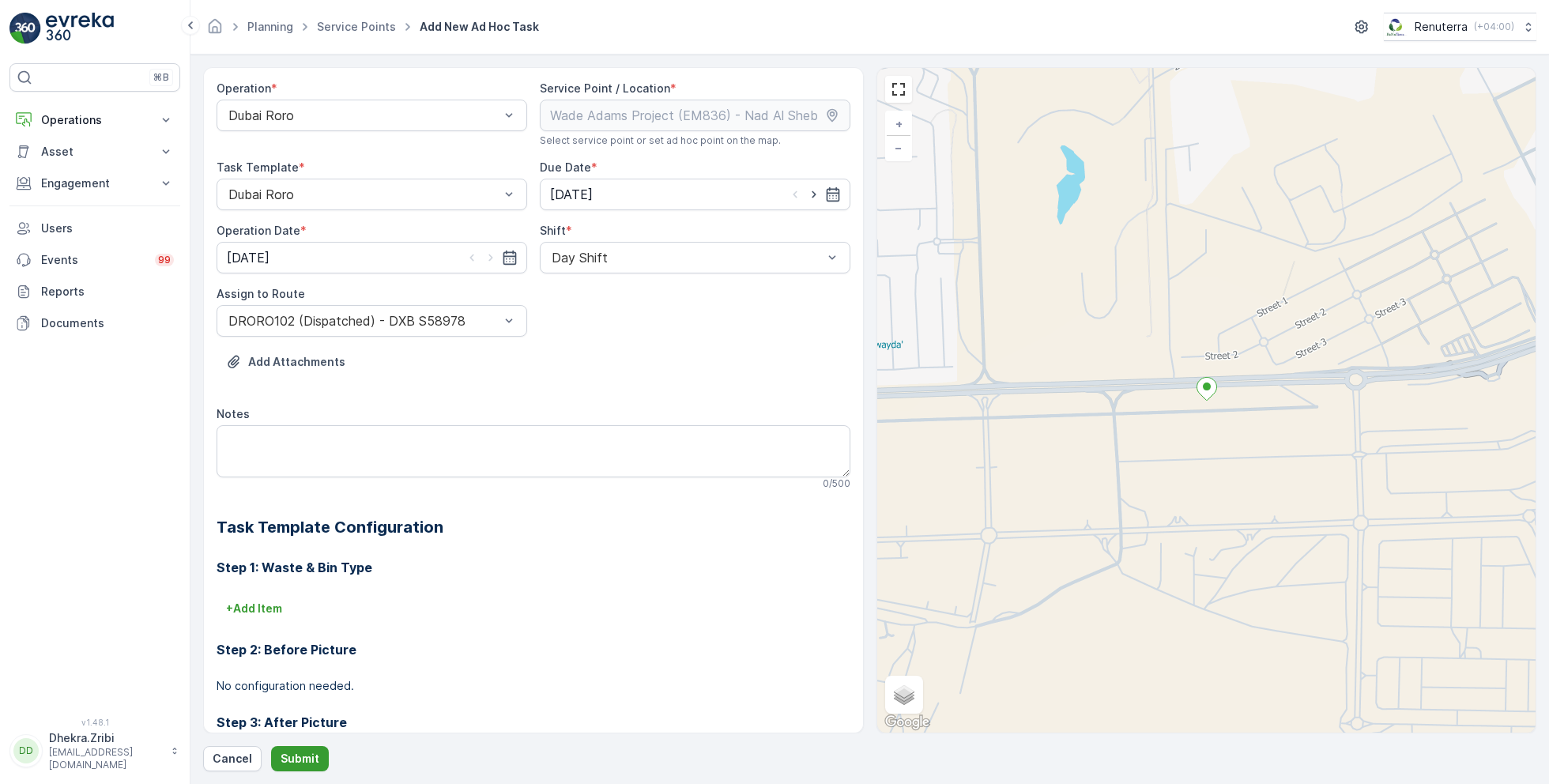
click at [301, 759] on p "Submit" at bounding box center [299, 759] width 39 height 16
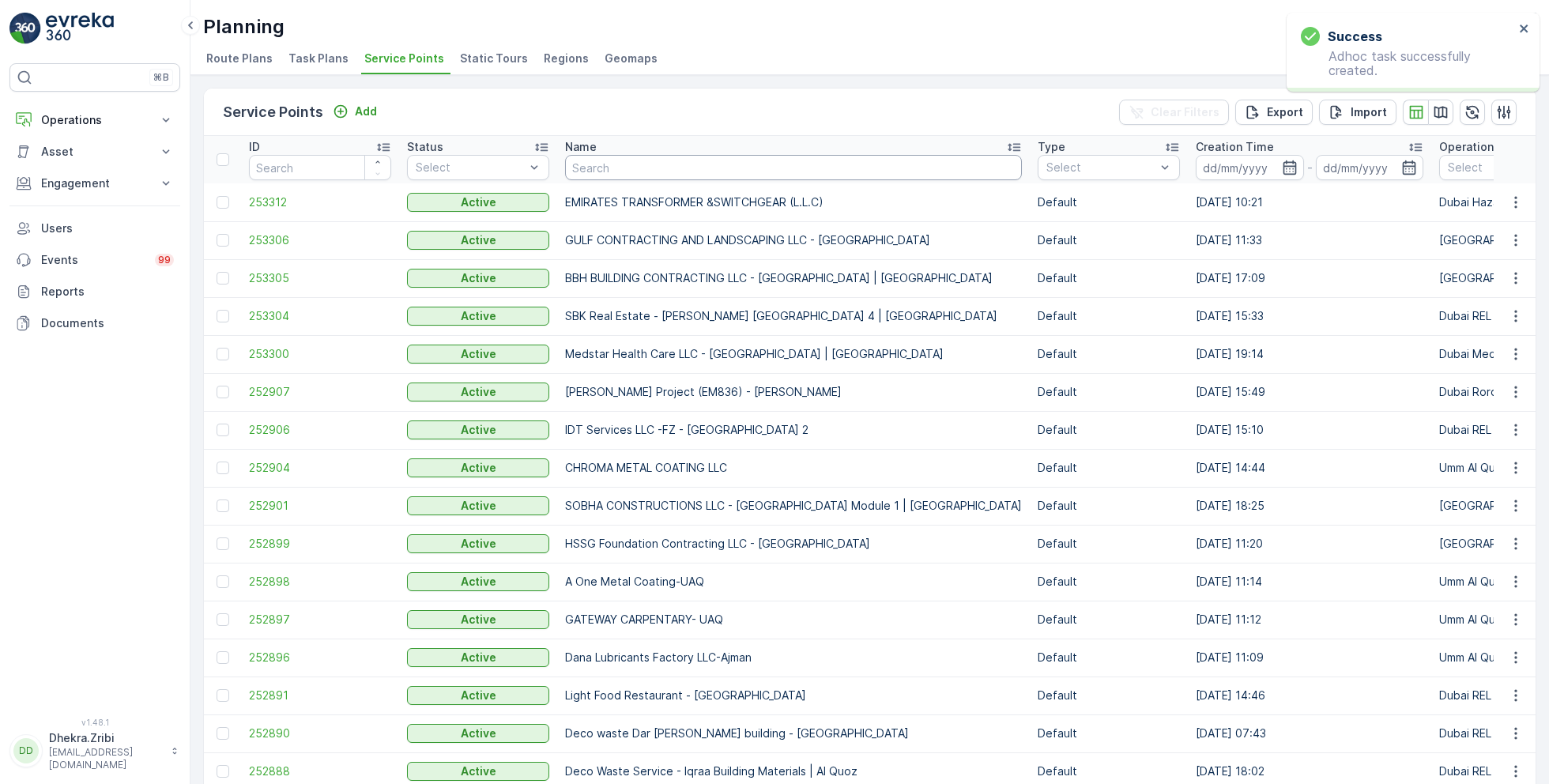
click at [634, 165] on input "text" at bounding box center [793, 167] width 457 height 25
type input "[PERSON_NAME]"
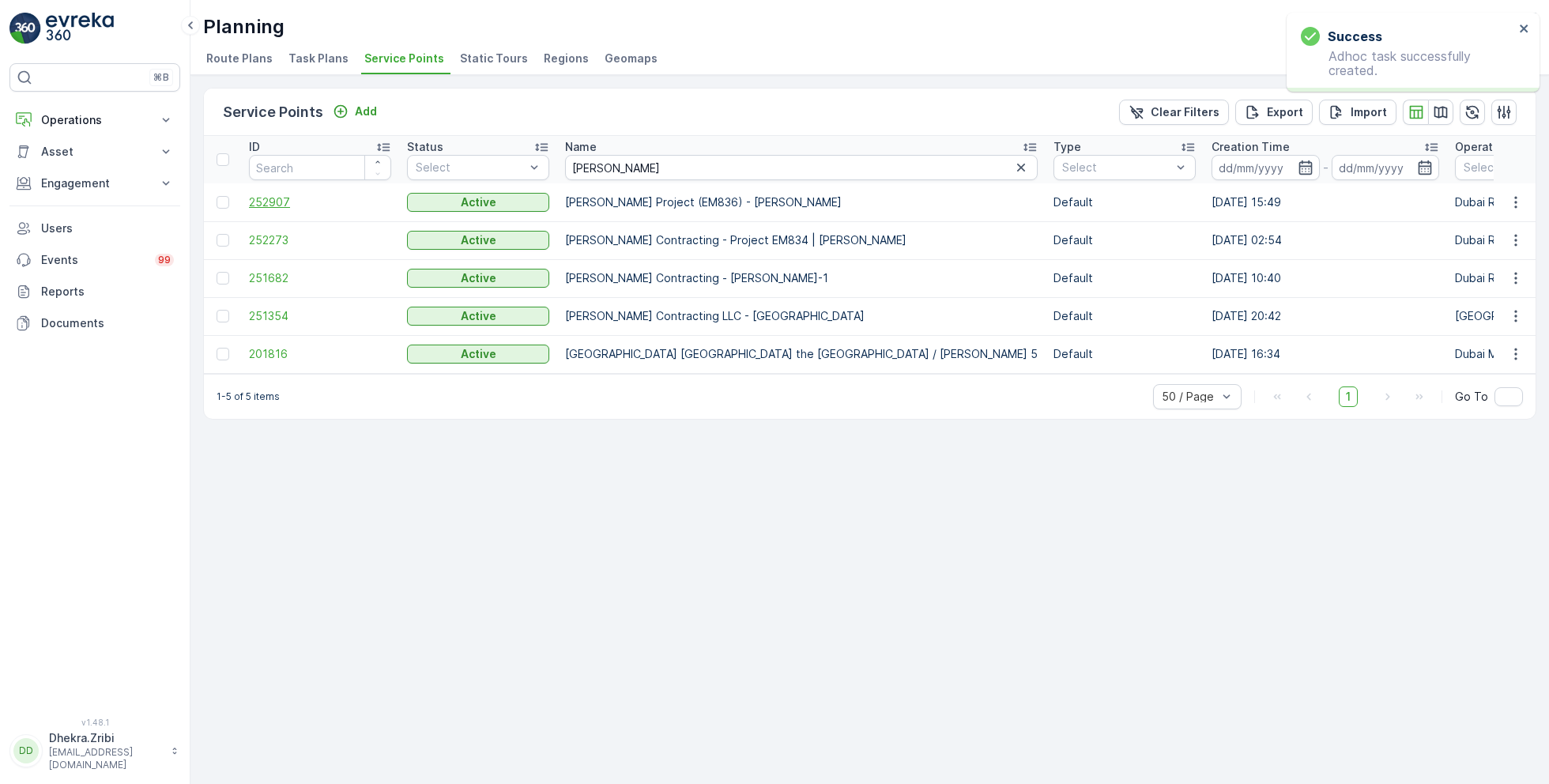
click at [278, 200] on span "252907" at bounding box center [319, 202] width 142 height 16
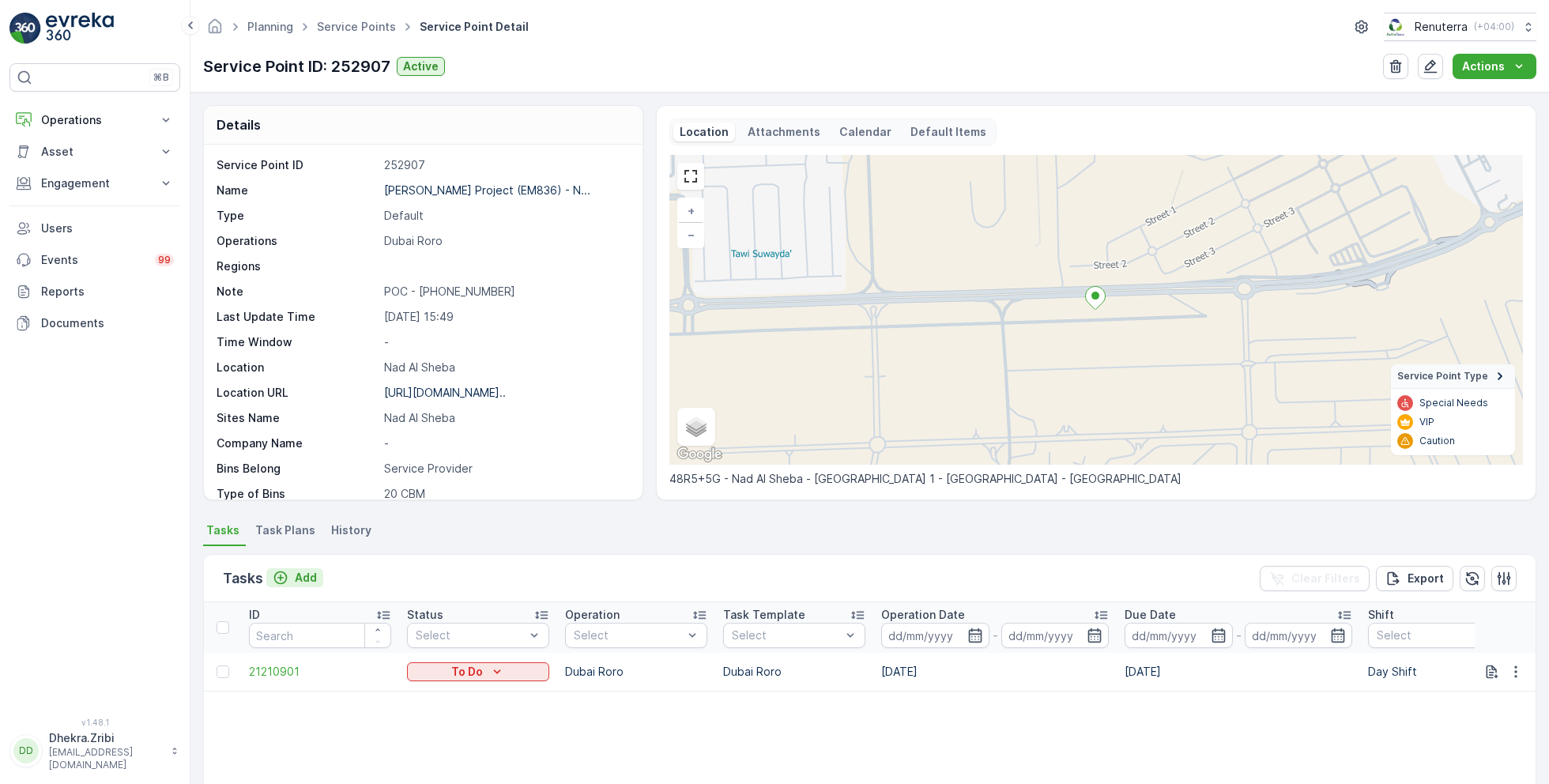
click at [297, 576] on p "Add" at bounding box center [305, 578] width 22 height 16
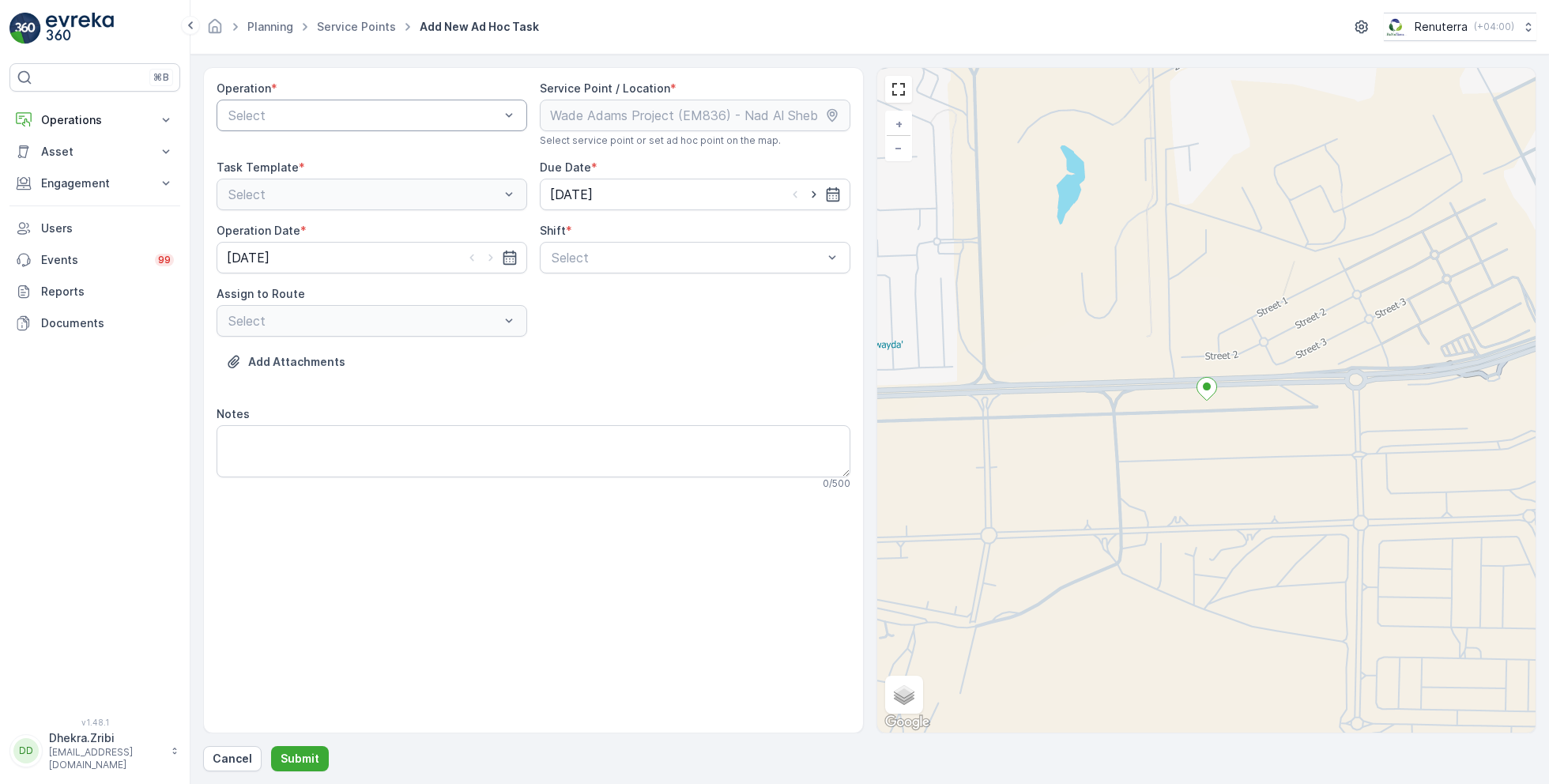
click at [407, 117] on div at bounding box center [364, 115] width 274 height 14
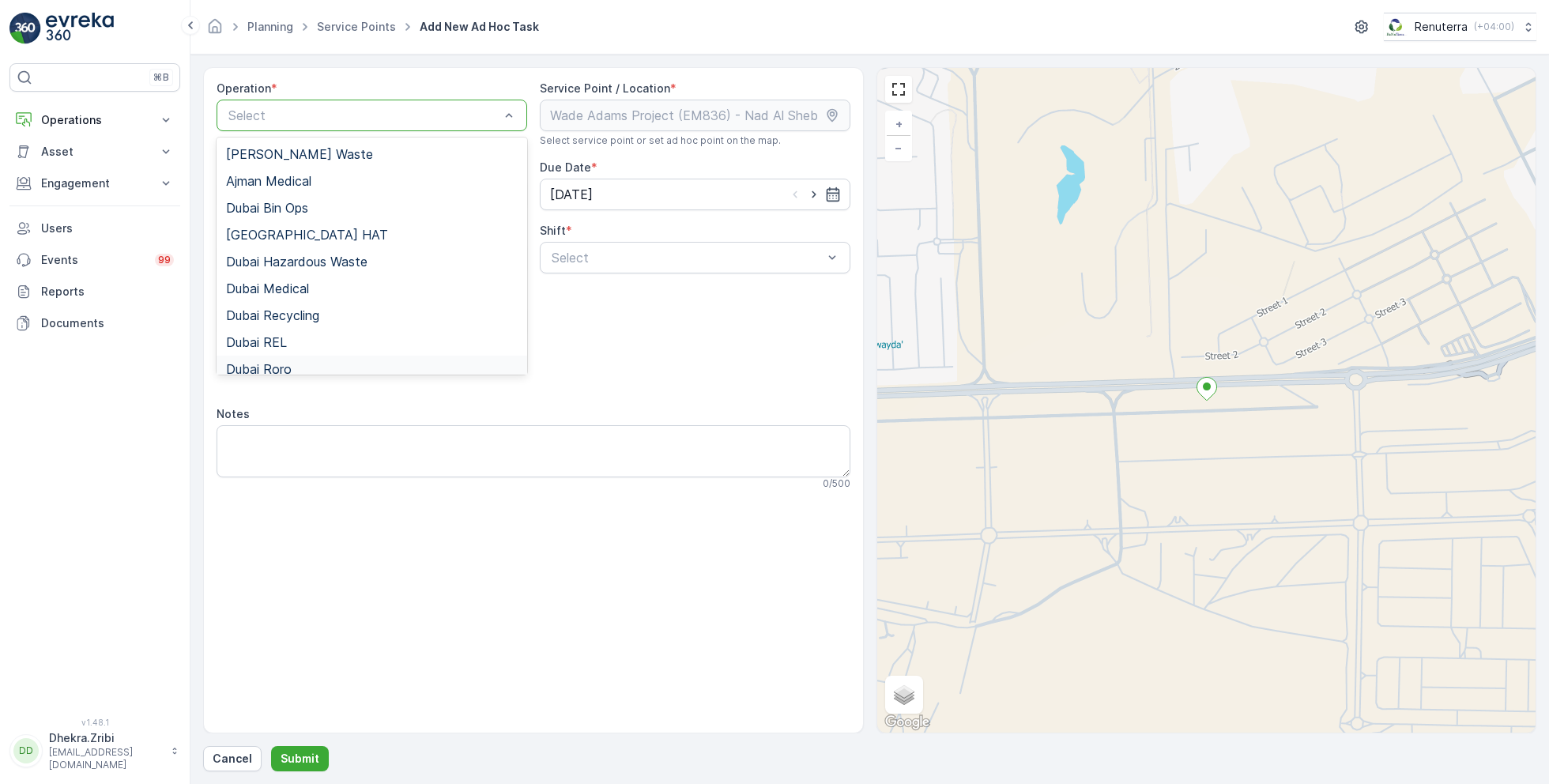
click at [286, 365] on span "Dubai Roro" at bounding box center [258, 369] width 65 height 14
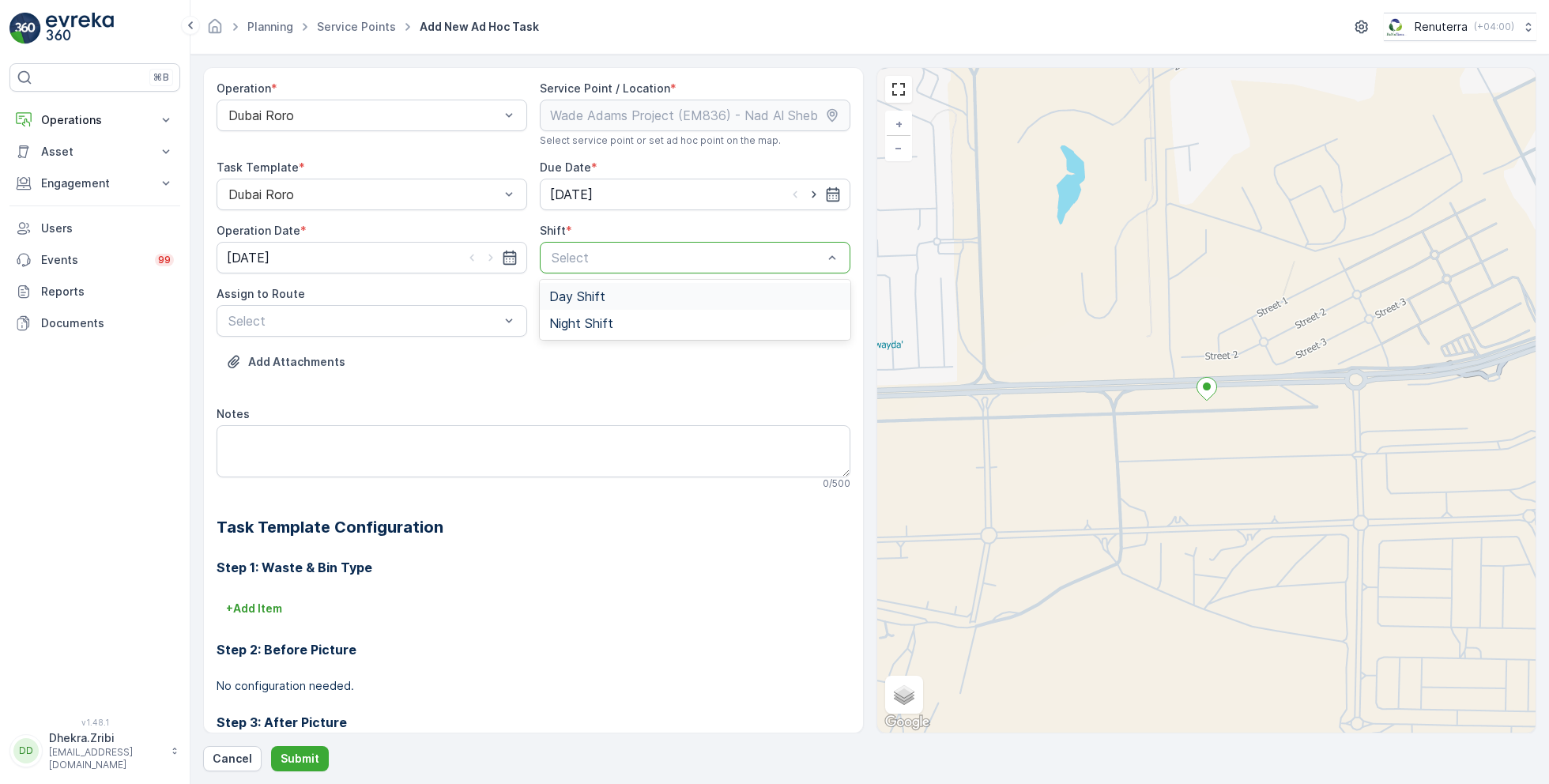
click at [579, 295] on span "Day Shift" at bounding box center [577, 296] width 56 height 14
click at [415, 318] on div at bounding box center [364, 321] width 274 height 14
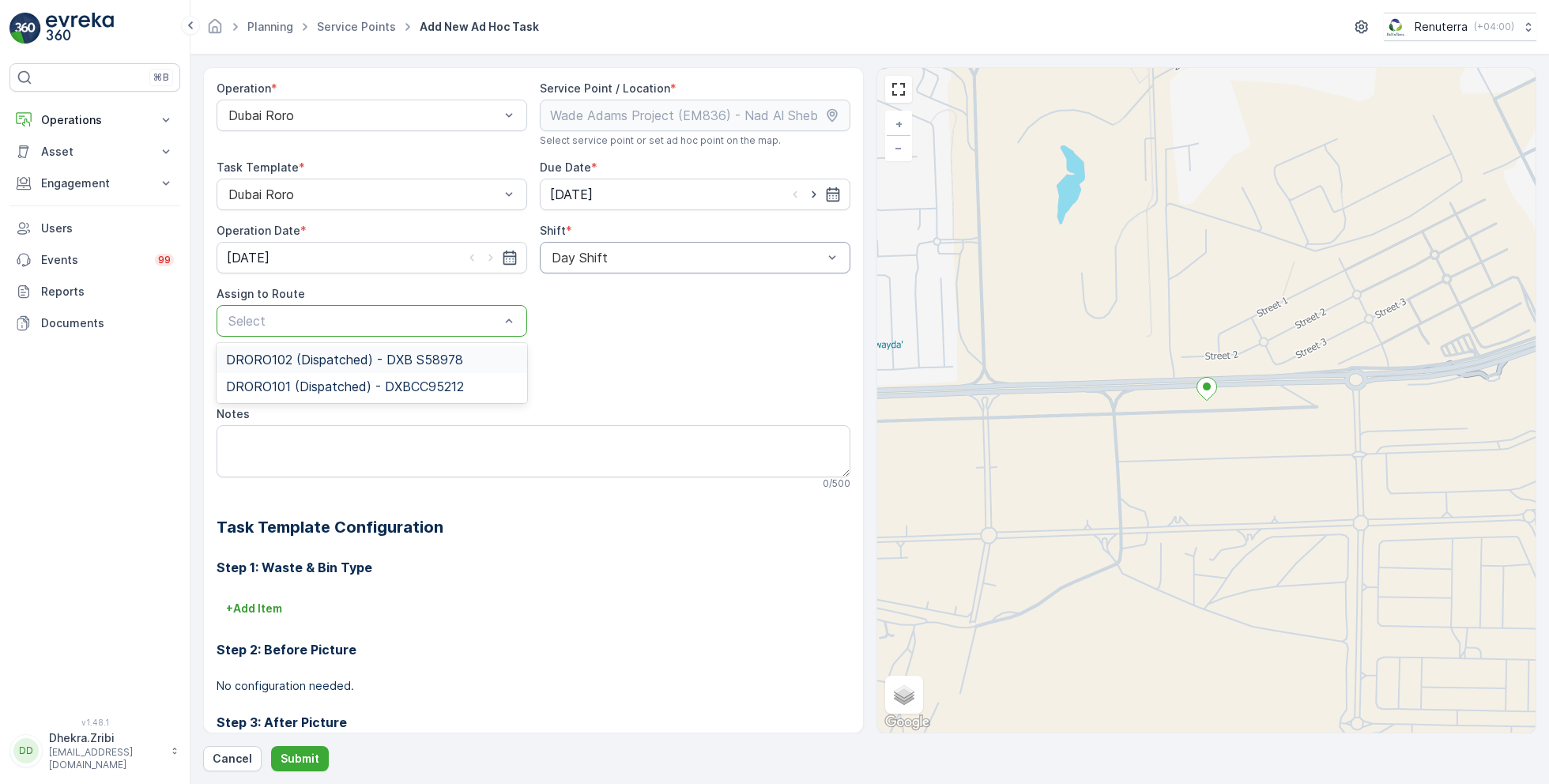
click at [287, 358] on span "DRORO102 (Dispatched) - DXB S58978" at bounding box center [345, 359] width 237 height 14
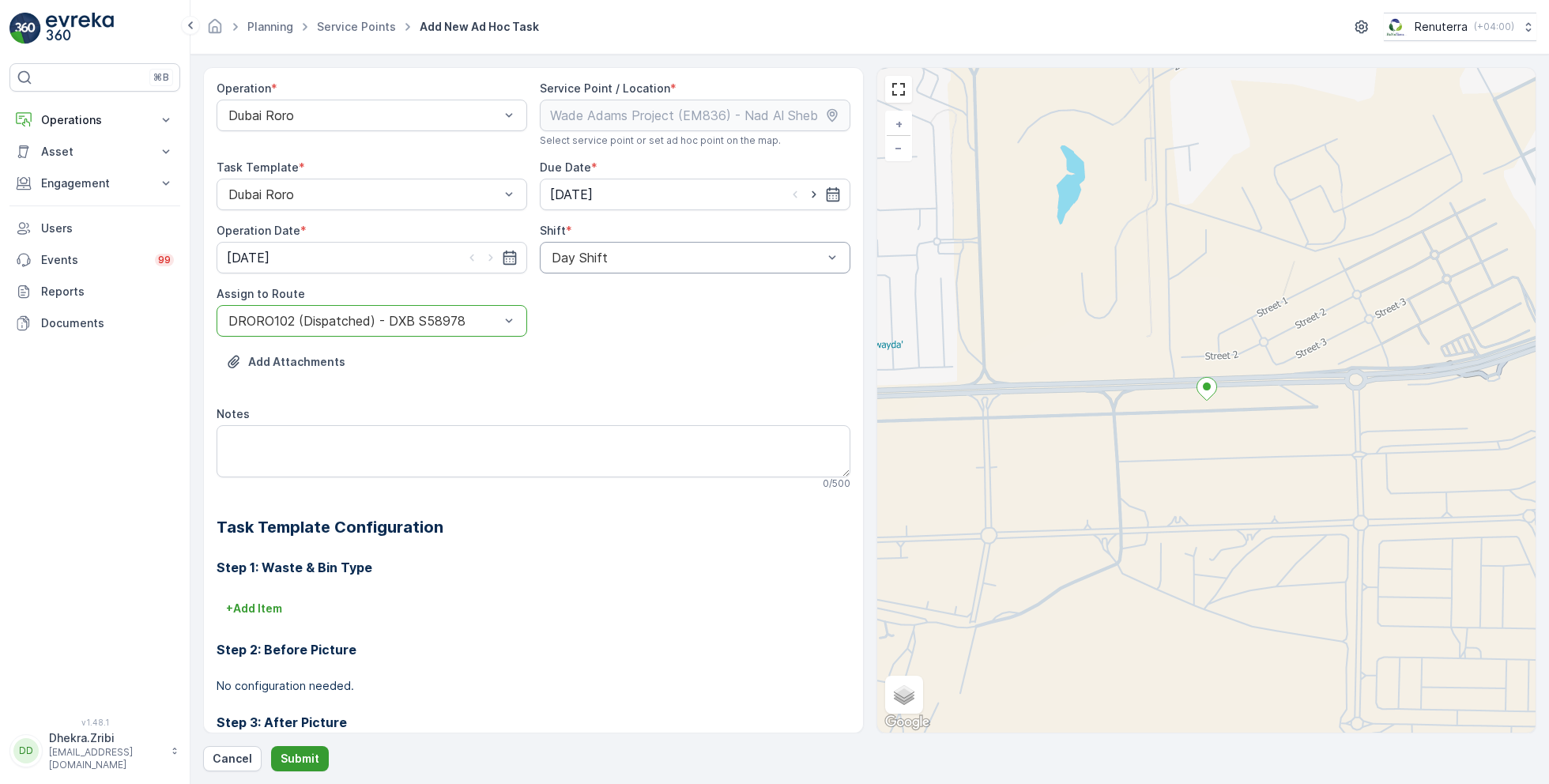
click at [305, 754] on p "Submit" at bounding box center [299, 759] width 39 height 16
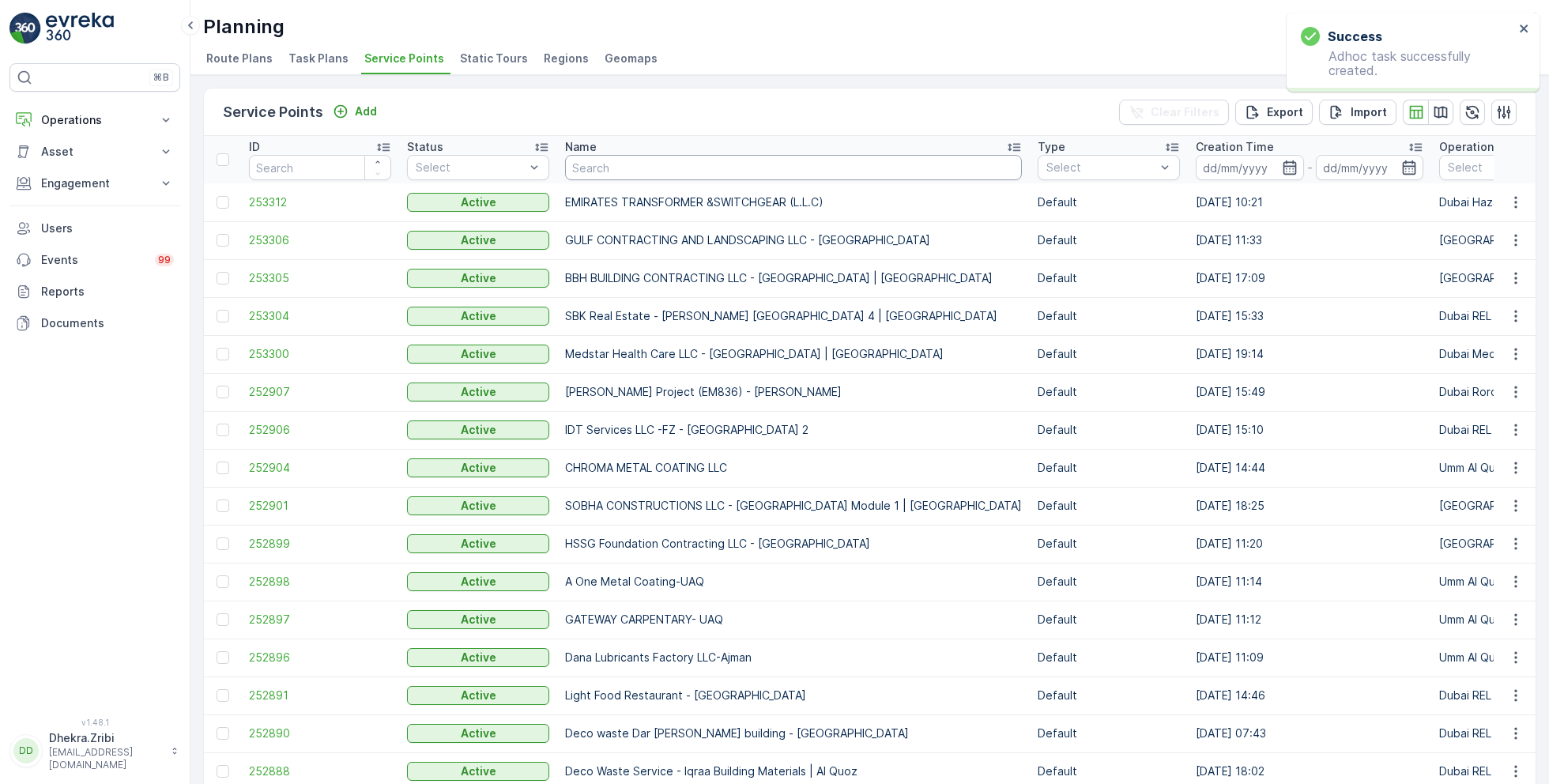
click at [647, 159] on input "text" at bounding box center [793, 167] width 457 height 25
type input "diver"
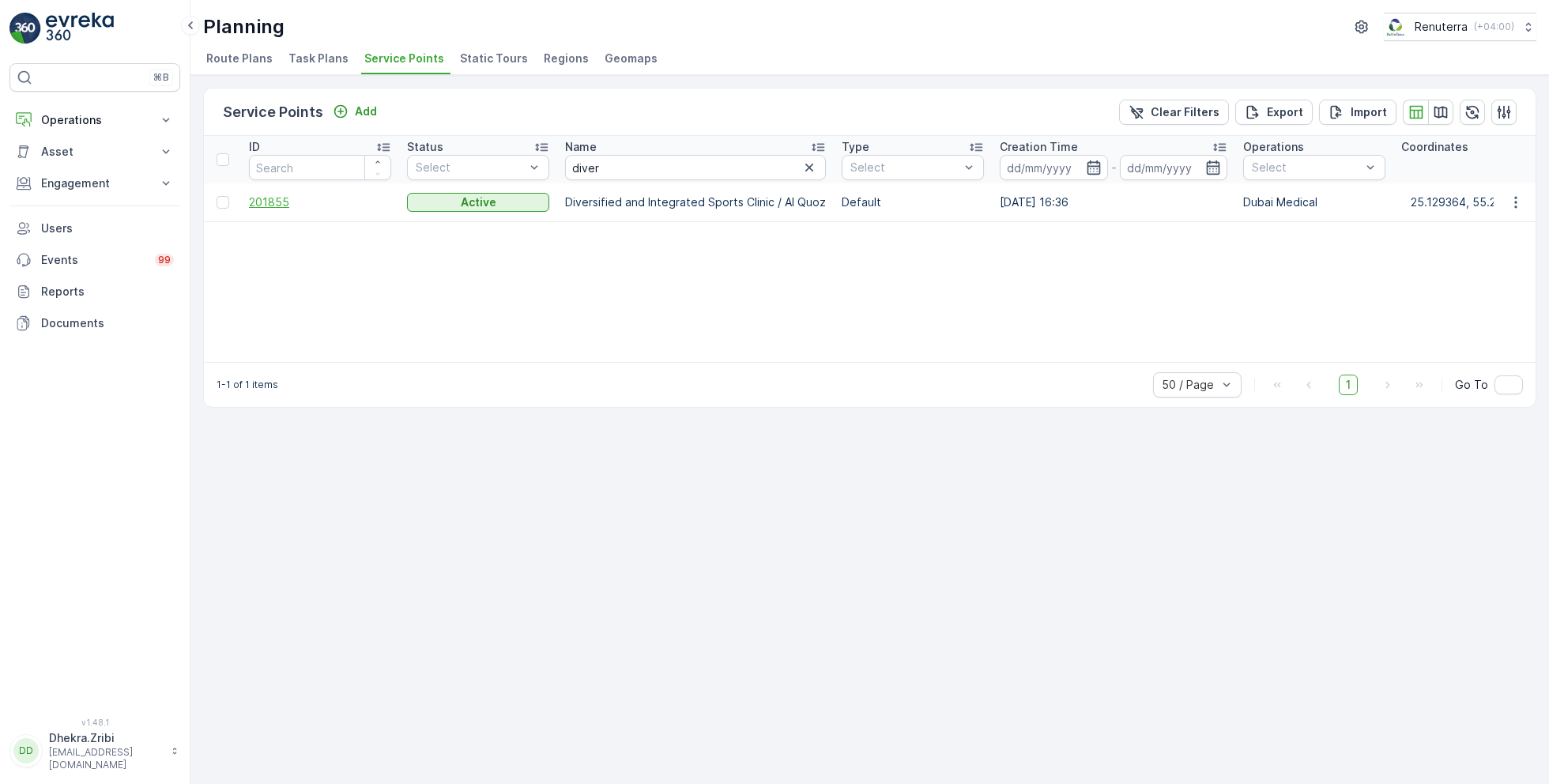
click at [266, 194] on span "201855" at bounding box center [319, 202] width 142 height 16
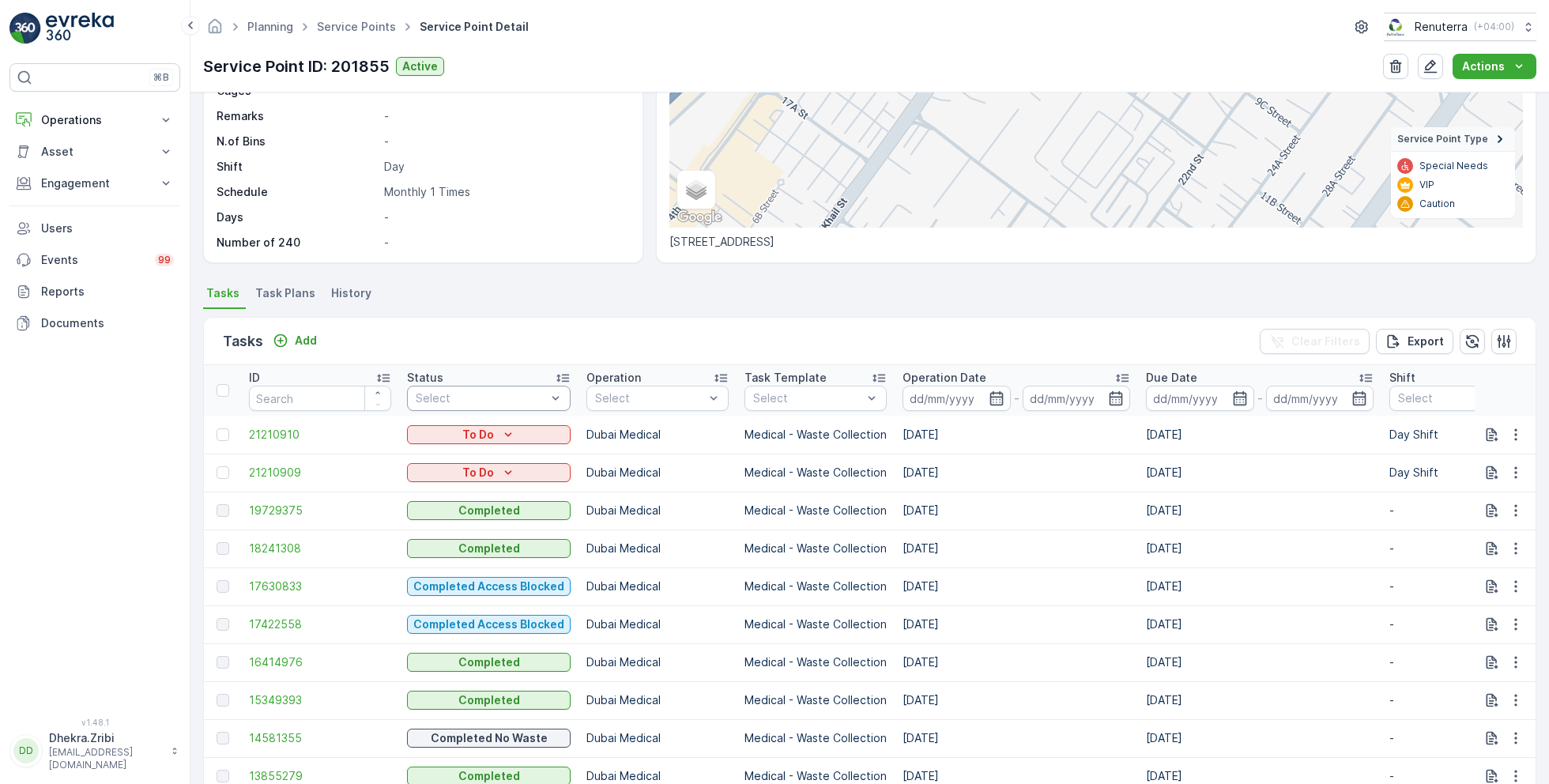
scroll to position [241, 0]
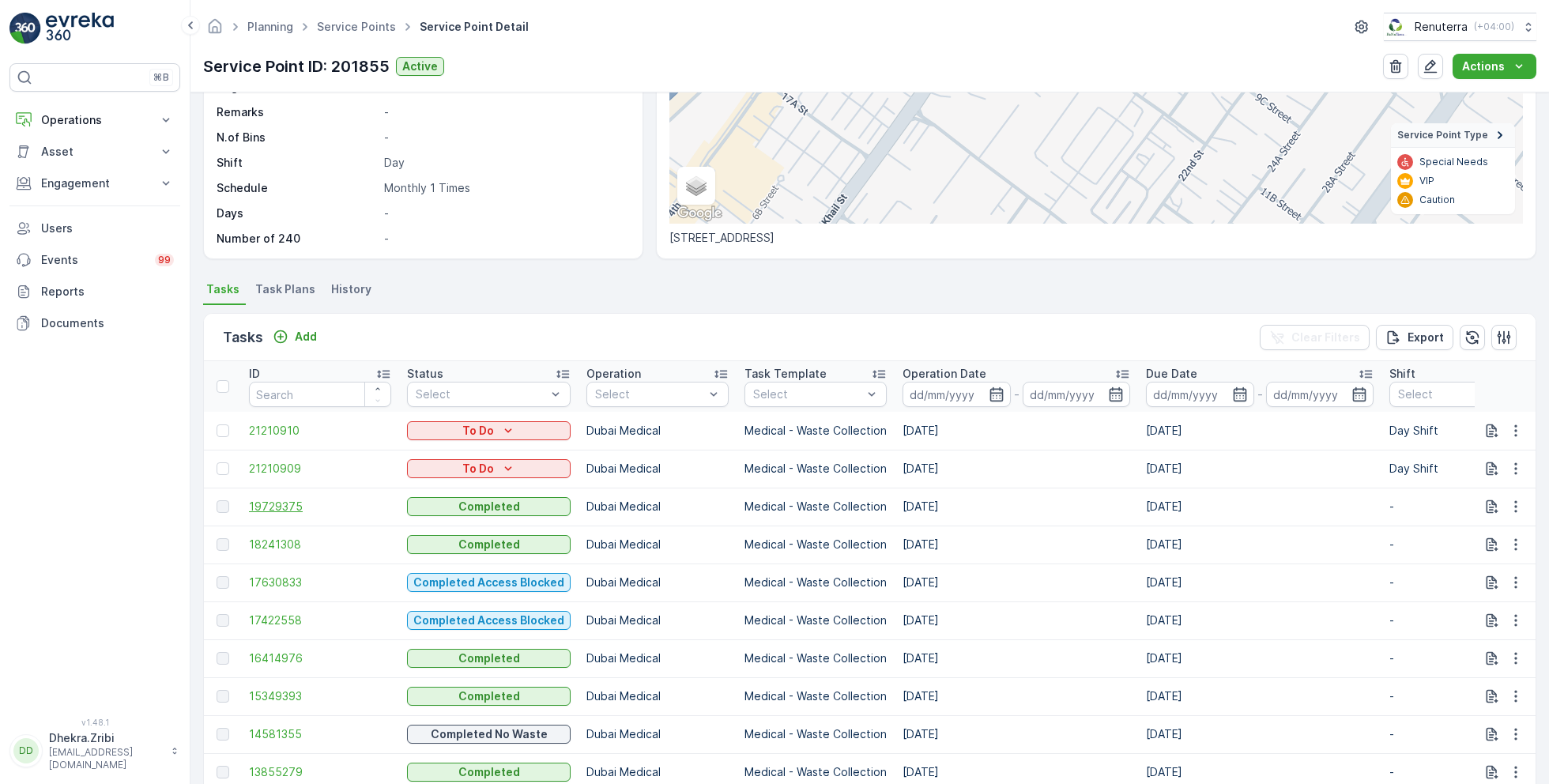
click at [294, 502] on span "19729375" at bounding box center [319, 506] width 142 height 16
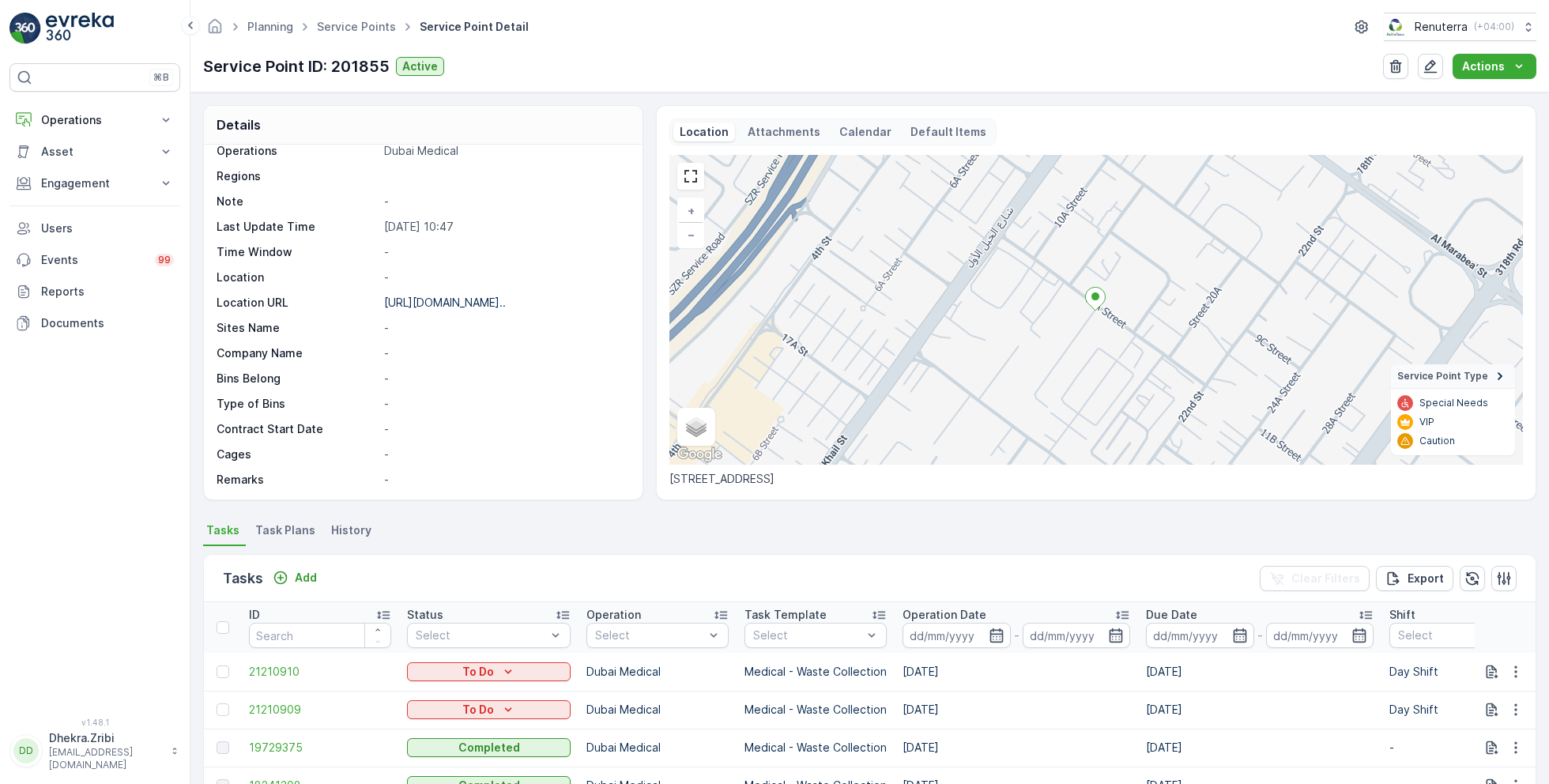
scroll to position [217, 0]
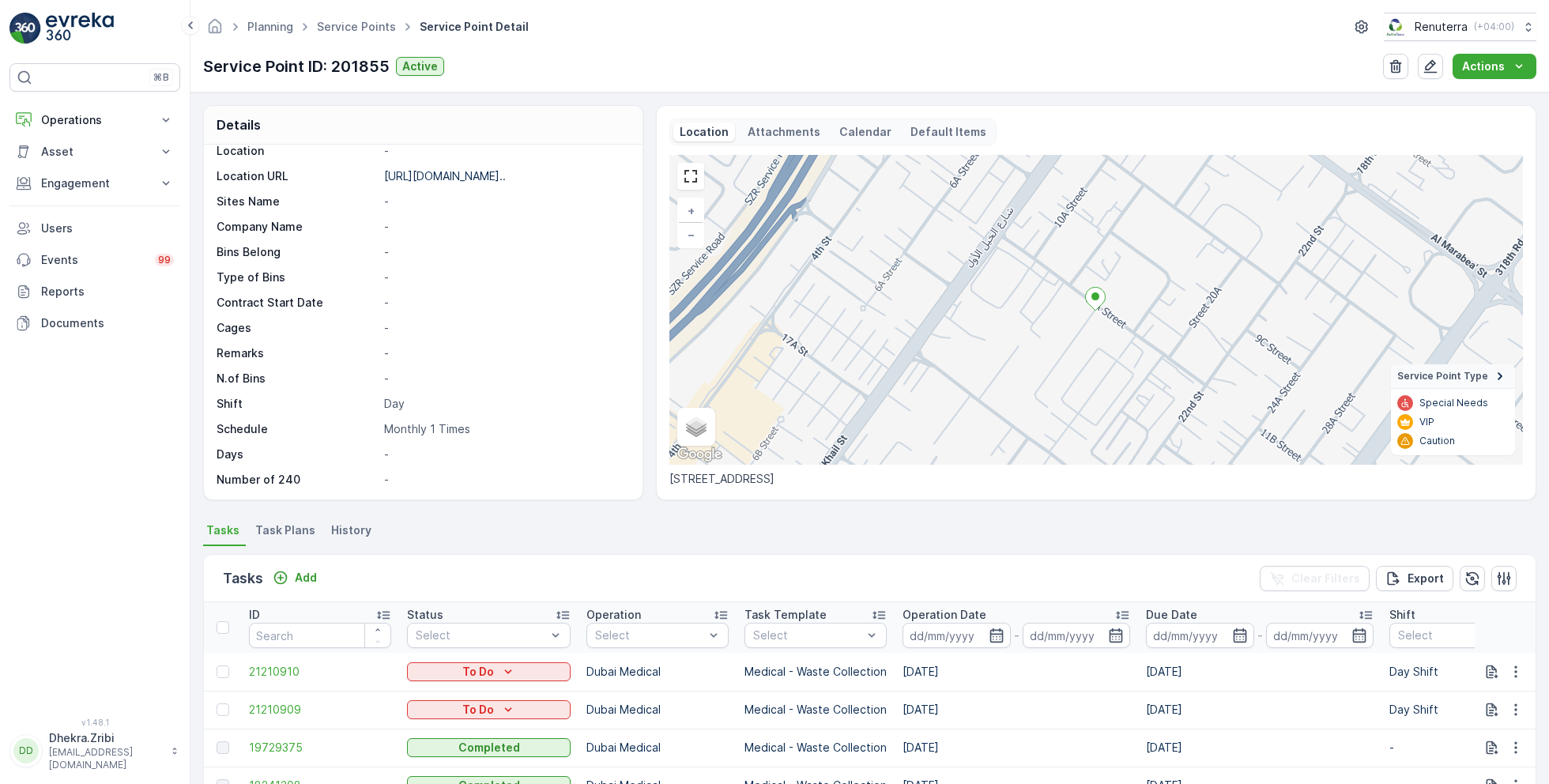
click at [296, 527] on span "Task Plans" at bounding box center [285, 530] width 60 height 16
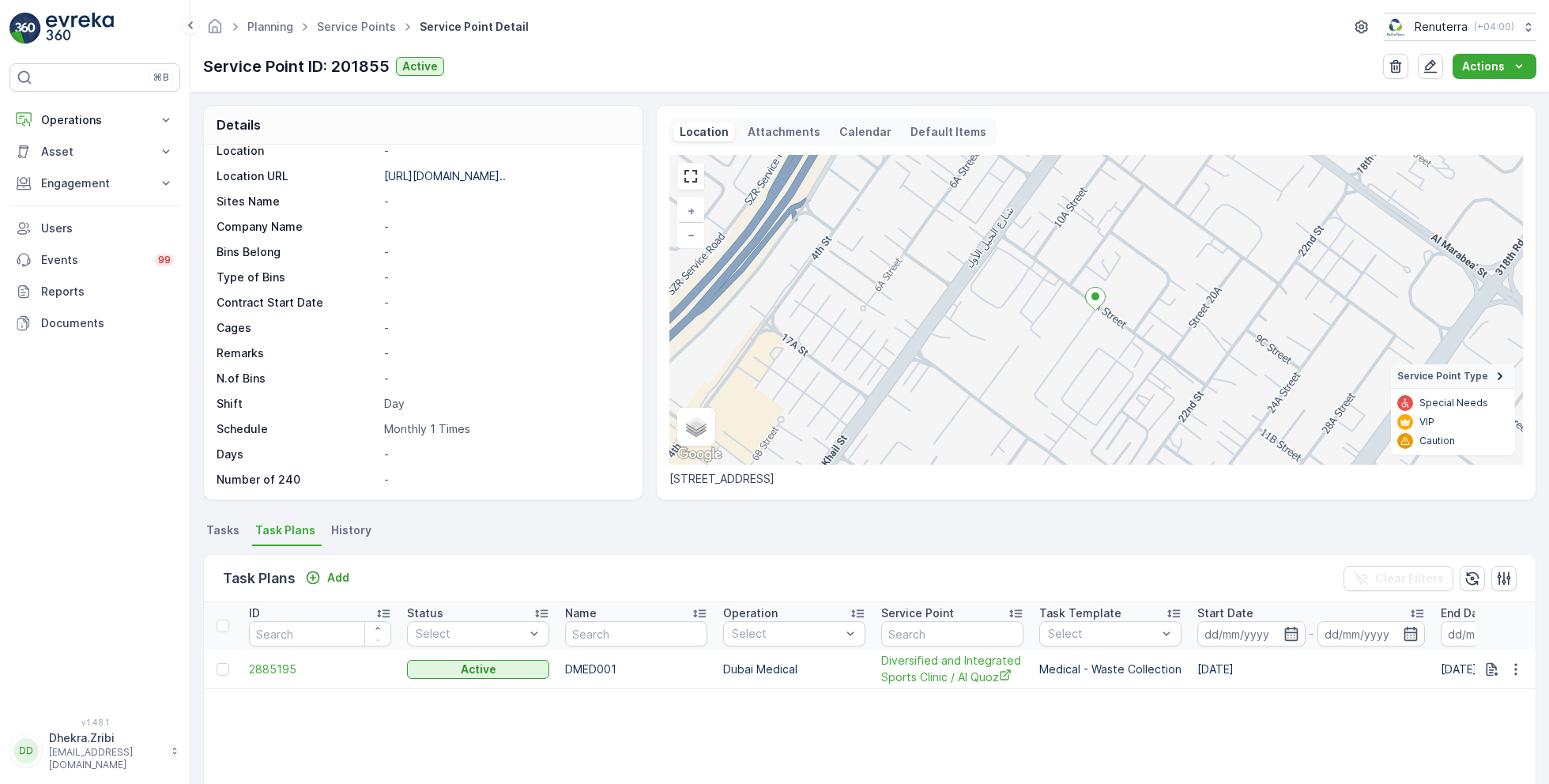
click at [274, 677] on td "2885195" at bounding box center [320, 669] width 158 height 39
click at [272, 670] on span "2885195" at bounding box center [319, 669] width 142 height 16
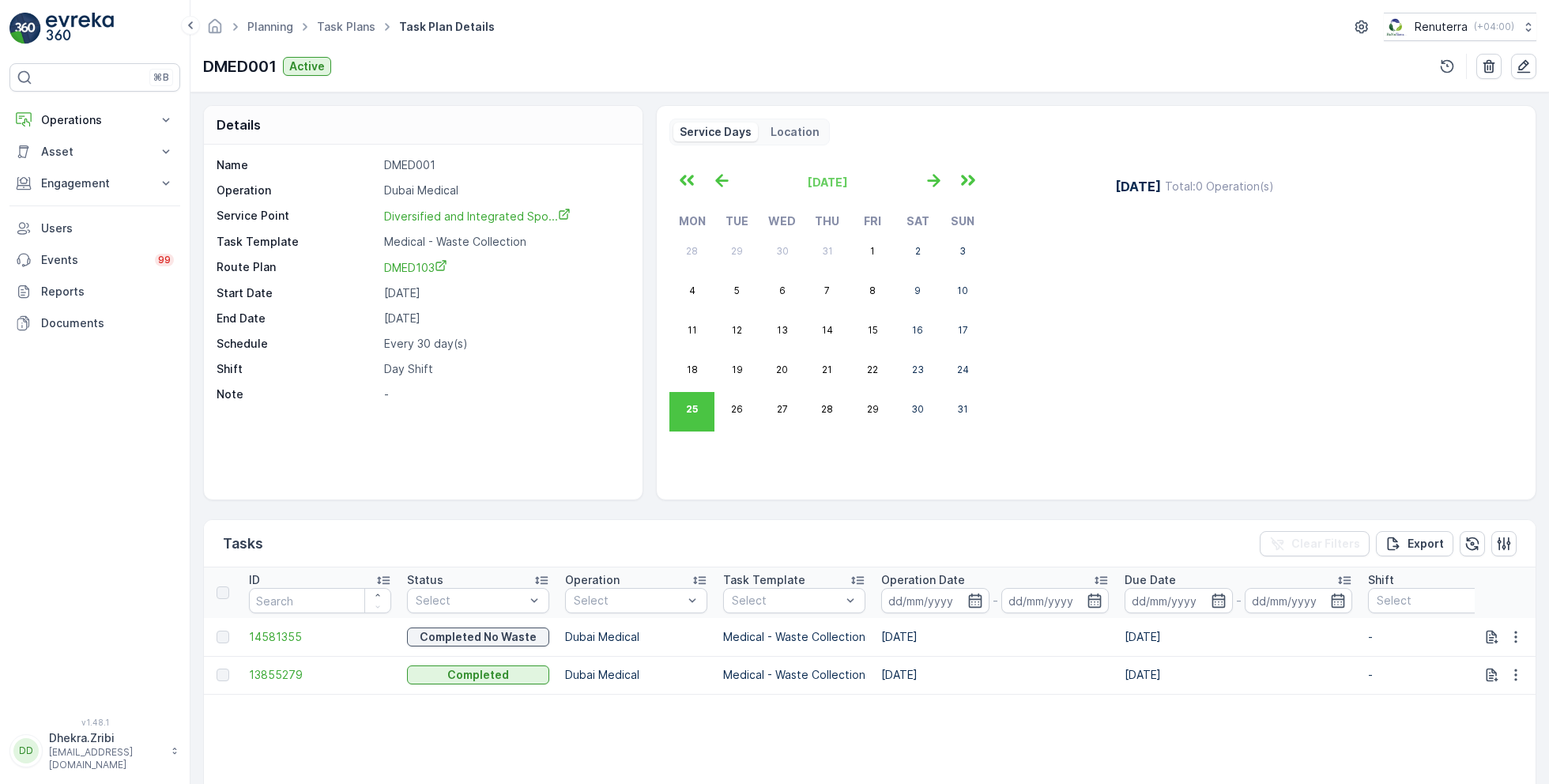
click at [824, 474] on div "[DATE] Mon Tue Wed Thu Fri Sat Sun 28 29 30 31 1 2 3 4 5 6 7 8 9 10 11 12 13 14…" at bounding box center [1096, 320] width 854 height 332
click at [932, 171] on icon "button" at bounding box center [934, 181] width 26 height 26
click at [714, 177] on icon "button" at bounding box center [722, 181] width 26 height 26
click at [1522, 64] on icon "button" at bounding box center [1524, 66] width 16 height 16
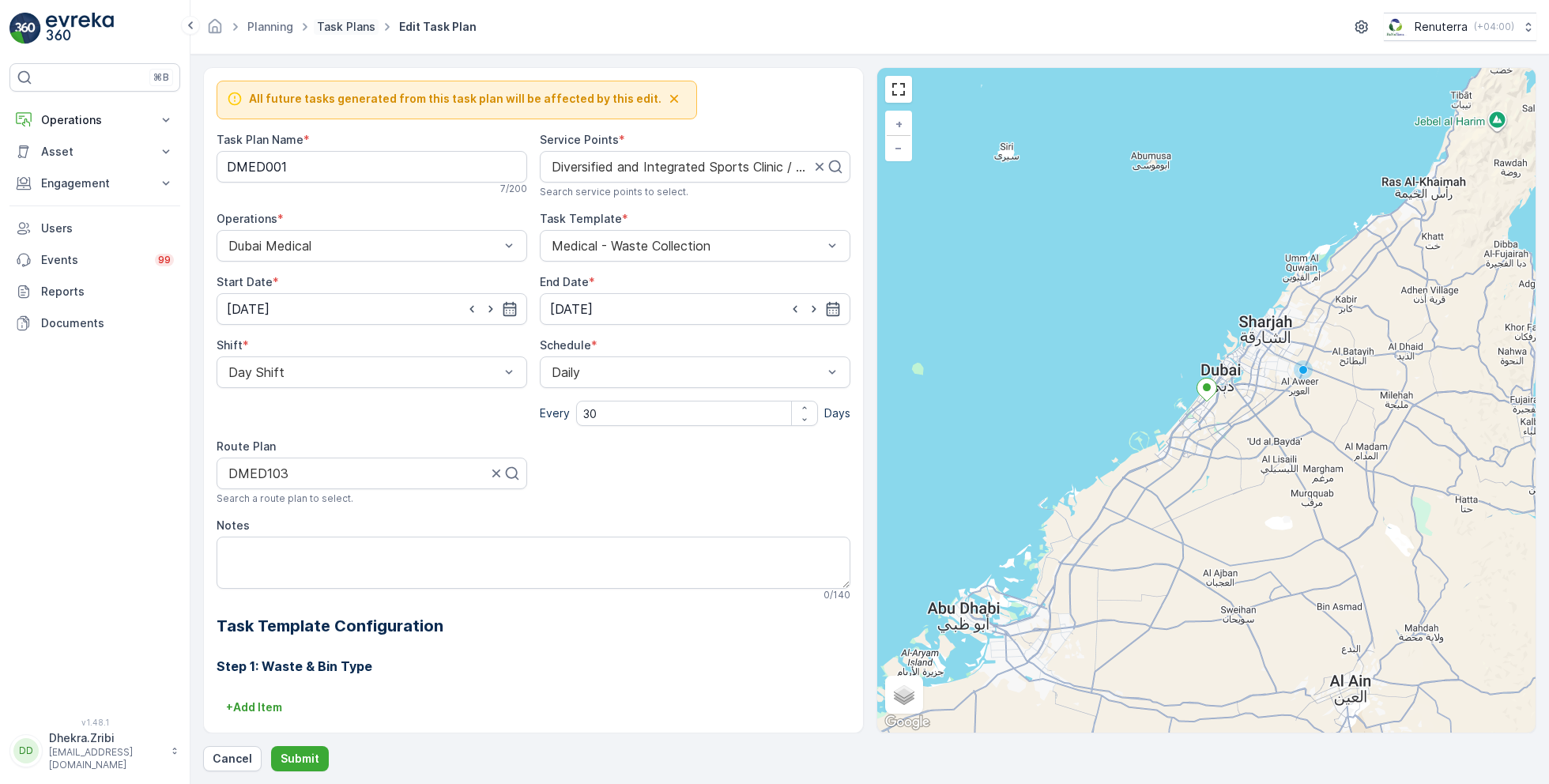
click at [336, 25] on link "Task Plans" at bounding box center [345, 26] width 58 height 13
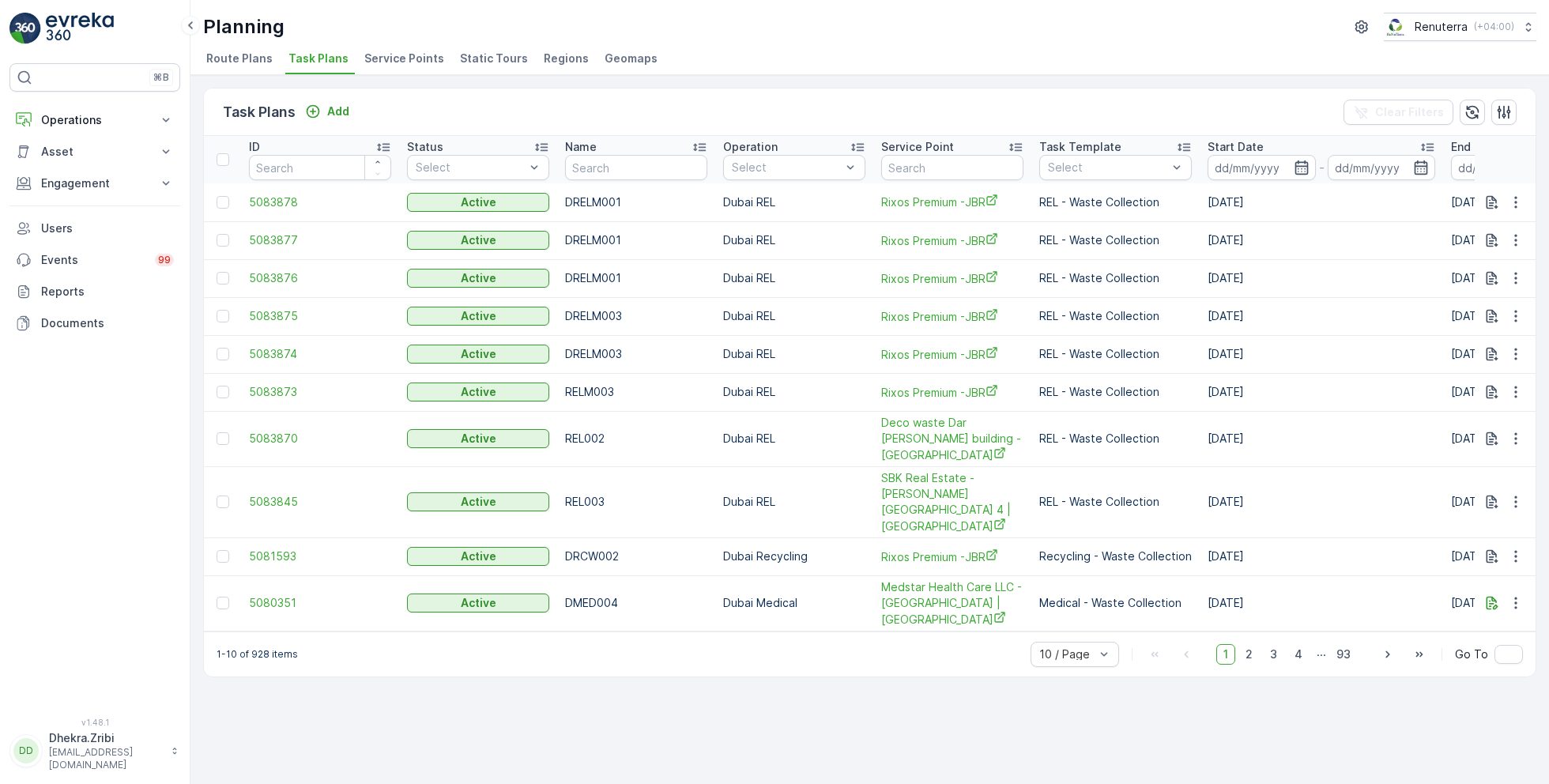
click at [407, 50] on span "Service Points" at bounding box center [405, 58] width 80 height 16
